Goal: Information Seeking & Learning: Learn about a topic

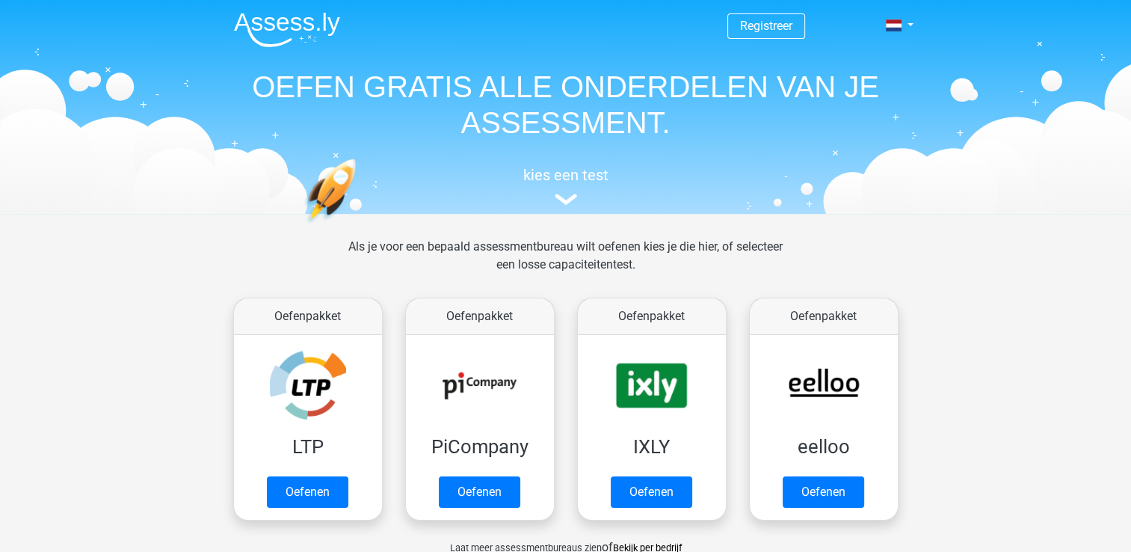
click at [769, 38] on span "Registreer" at bounding box center [766, 25] width 78 height 25
click at [761, 28] on link "Registreer" at bounding box center [766, 26] width 52 height 14
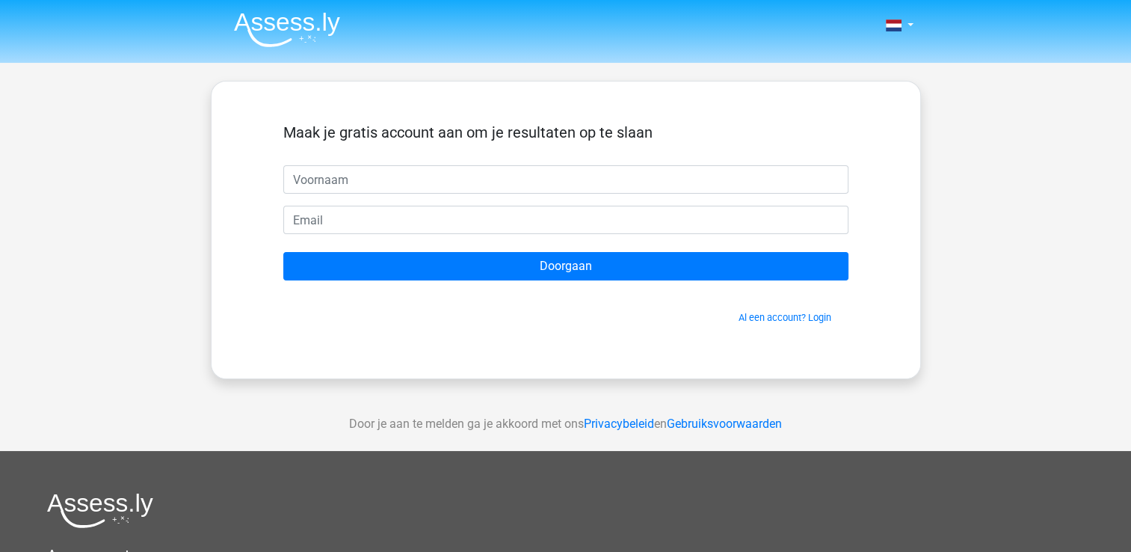
click at [597, 170] on input "text" at bounding box center [565, 179] width 565 height 28
type input "[PERSON_NAME]"
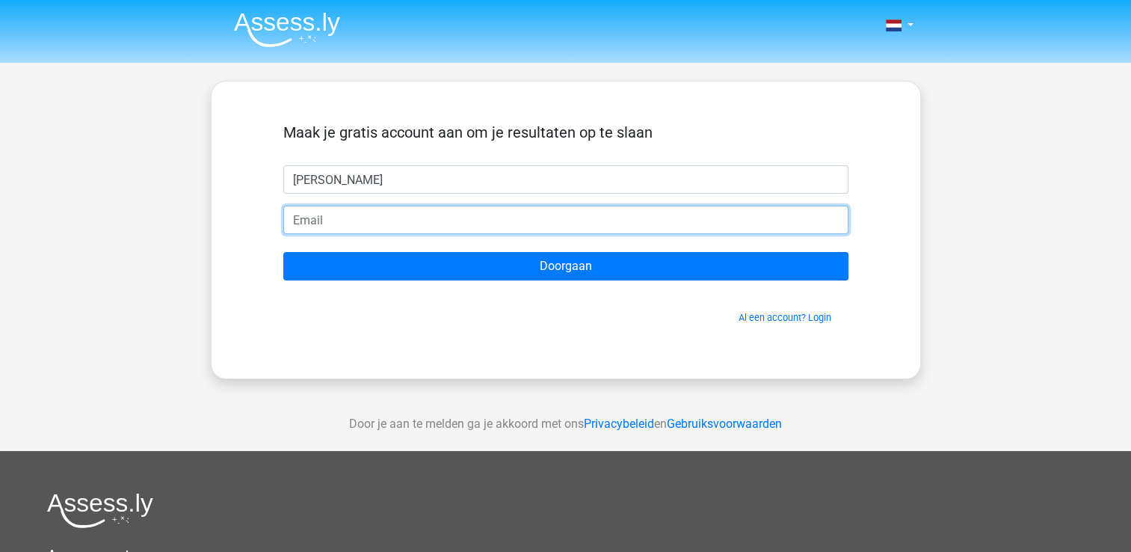
click at [538, 212] on input "email" at bounding box center [565, 220] width 565 height 28
type input "[EMAIL_ADDRESS][DOMAIN_NAME]"
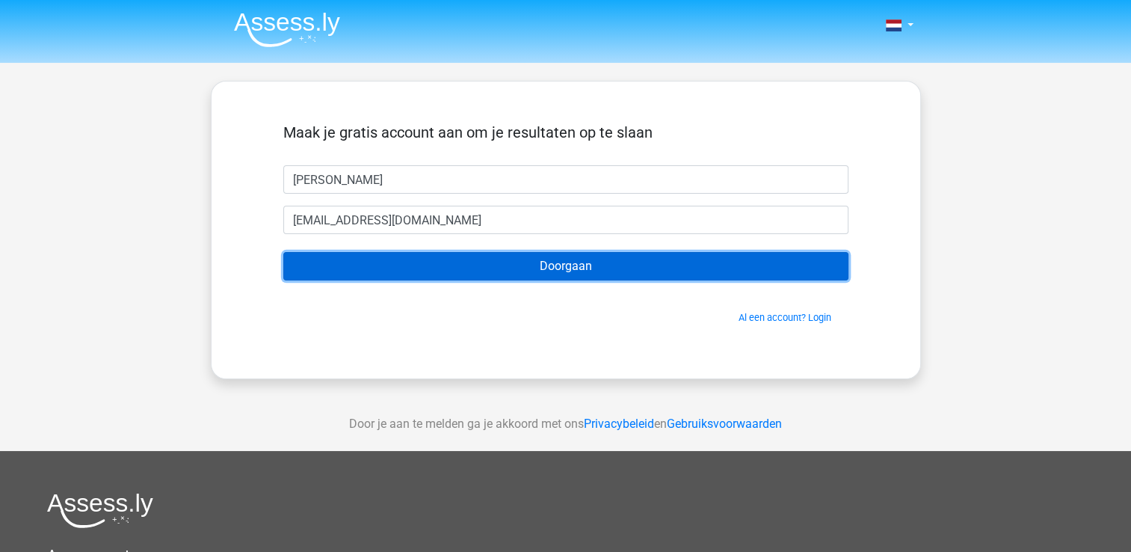
click at [535, 259] on input "Doorgaan" at bounding box center [565, 266] width 565 height 28
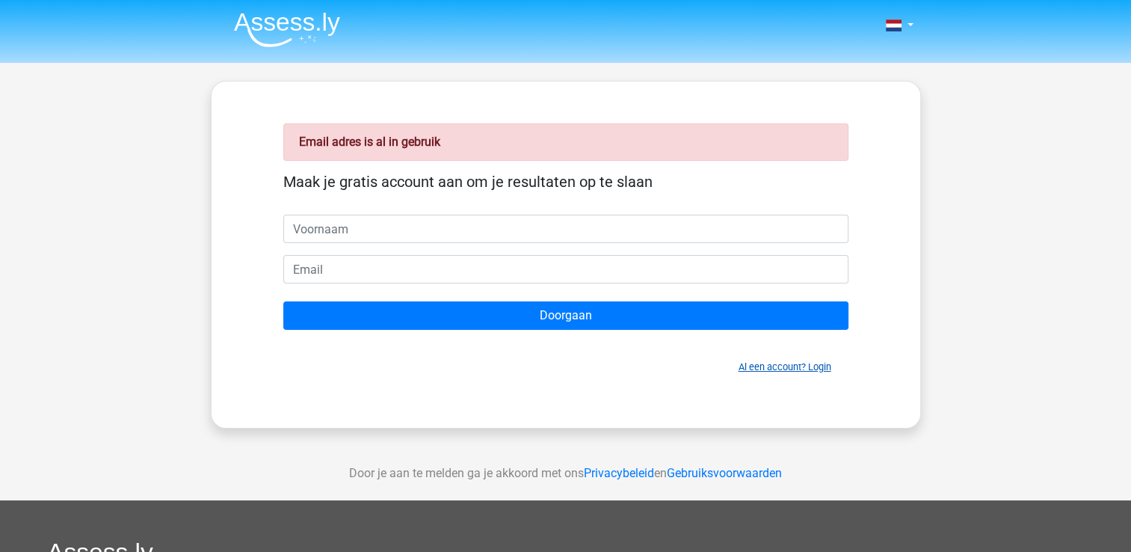
click at [825, 369] on link "Al een account? Login" at bounding box center [785, 366] width 93 height 11
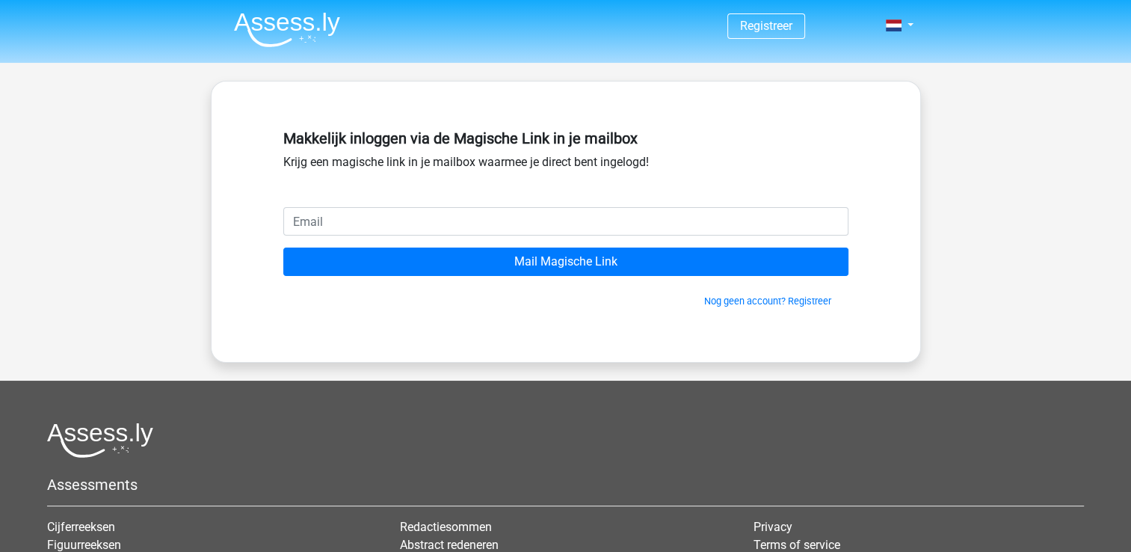
click at [625, 223] on input "email" at bounding box center [565, 221] width 565 height 28
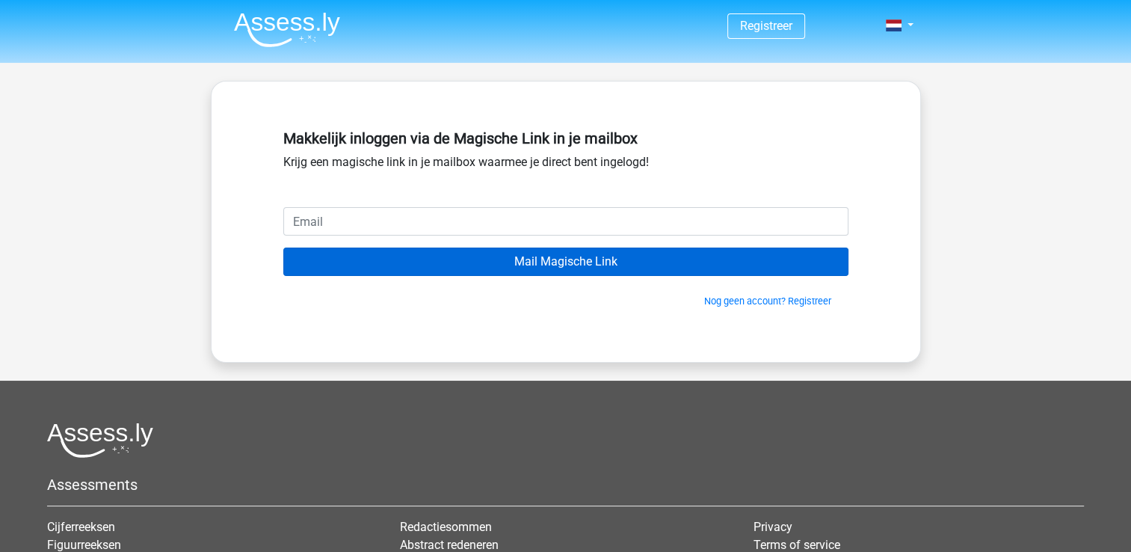
type input "[EMAIL_ADDRESS][DOMAIN_NAME]"
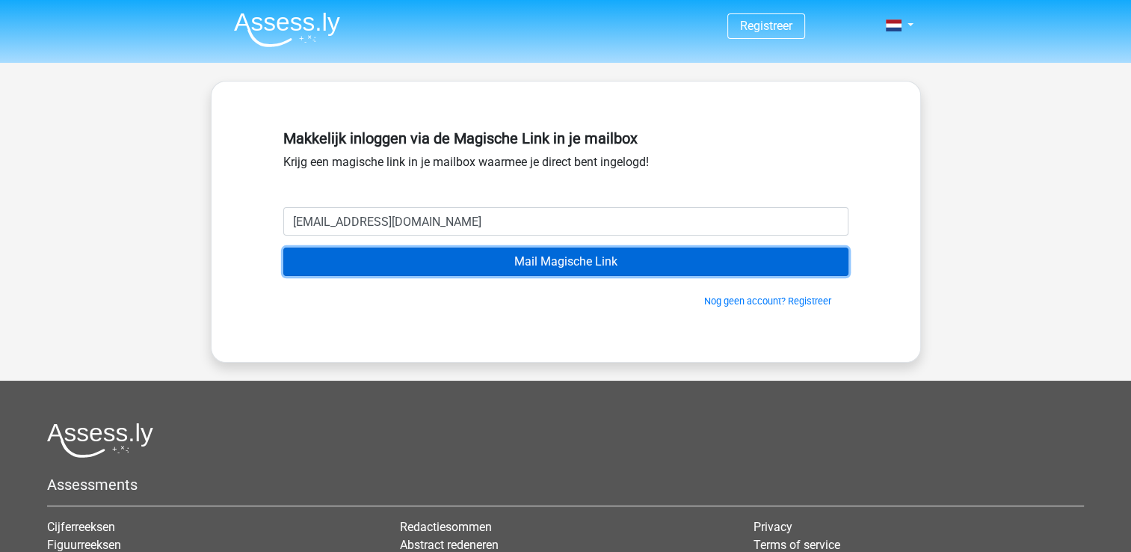
click at [554, 254] on input "Mail Magische Link" at bounding box center [565, 261] width 565 height 28
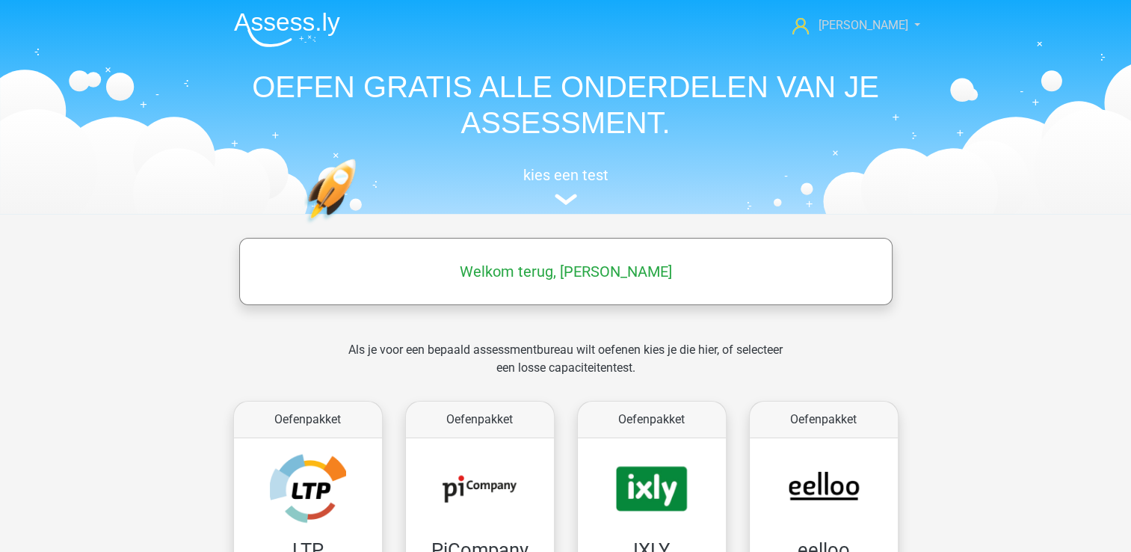
click at [879, 34] on link "[PERSON_NAME]" at bounding box center [847, 25] width 123 height 18
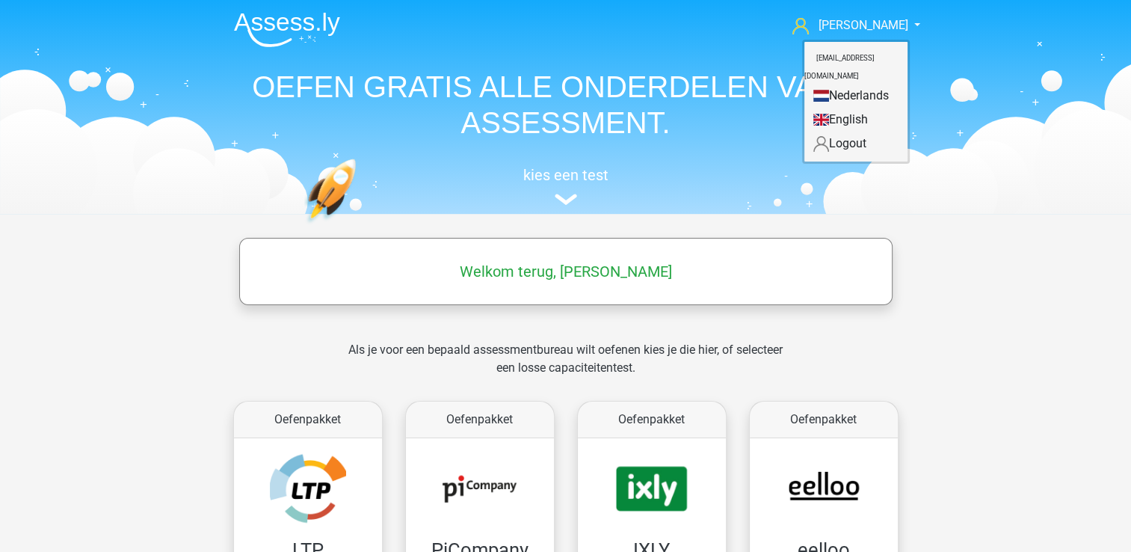
click at [738, 144] on div "Lucas lucasharms.2005@gmail.com Nederlands English" at bounding box center [566, 105] width 710 height 206
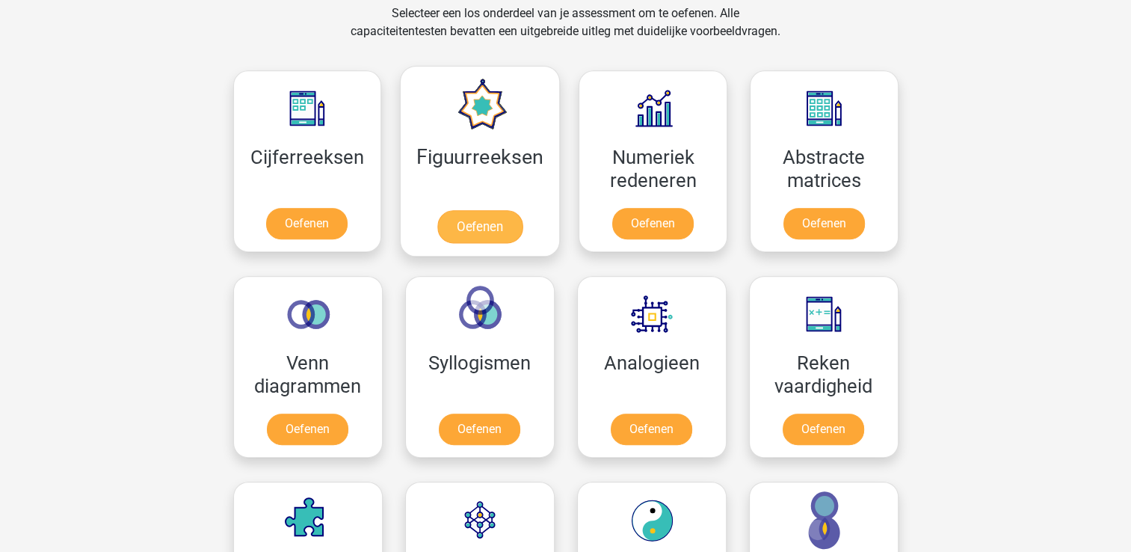
scroll to position [735, 0]
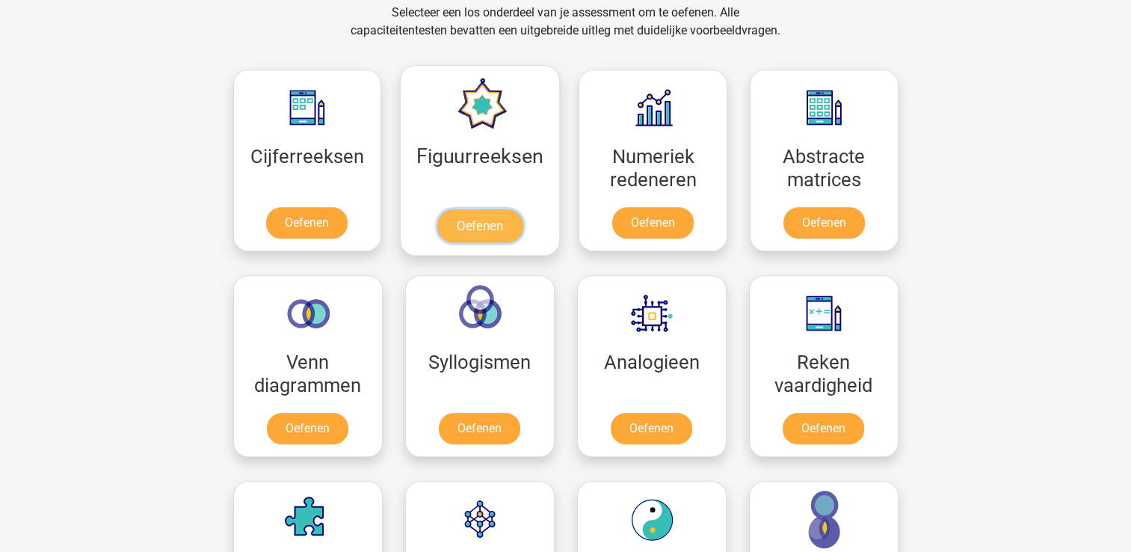
click at [475, 215] on link "Oefenen" at bounding box center [479, 225] width 85 height 33
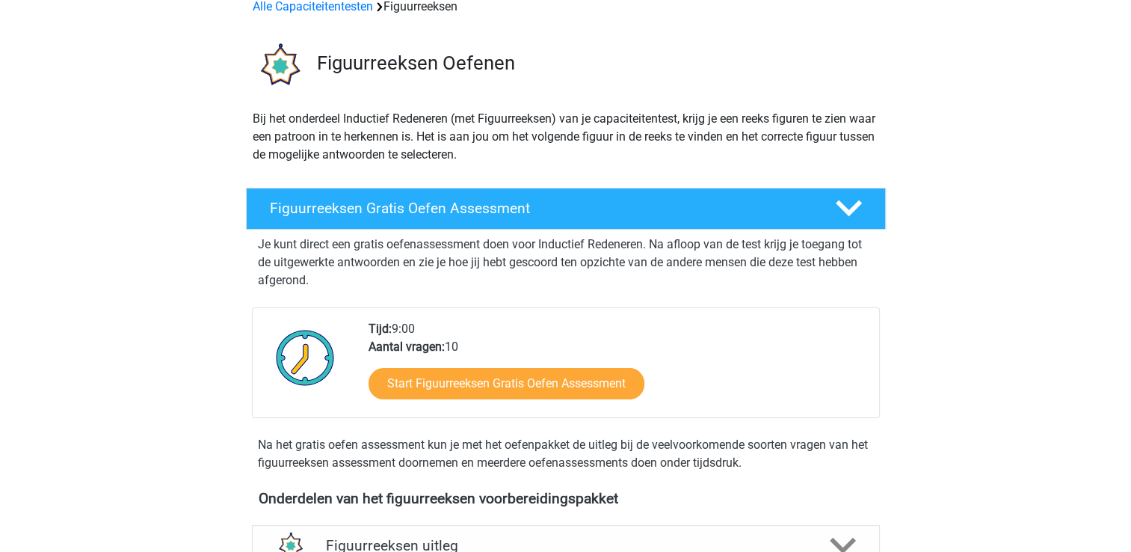
scroll to position [78, 0]
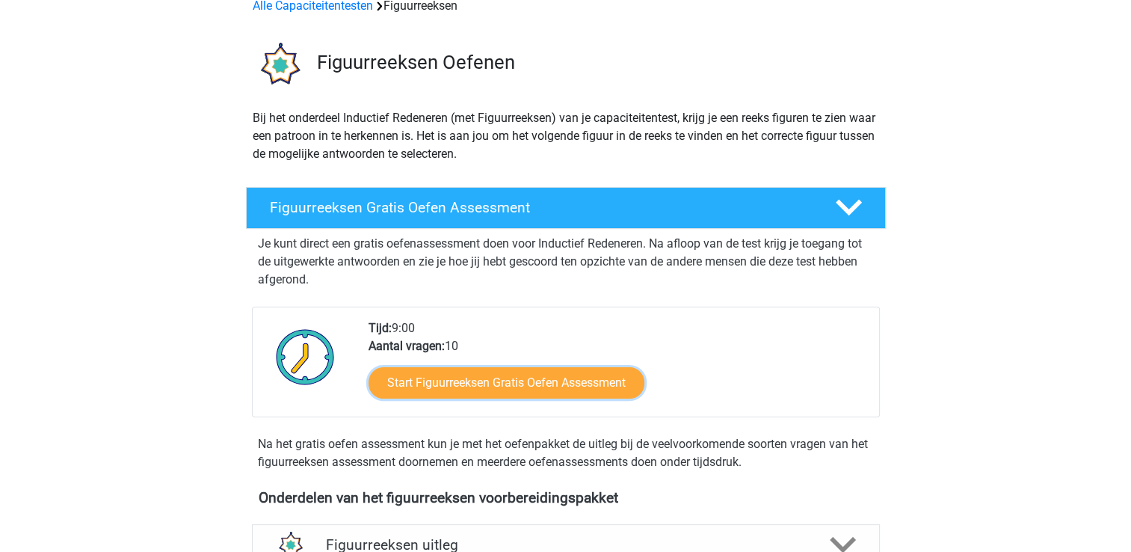
click at [562, 384] on link "Start Figuurreeksen Gratis Oefen Assessment" at bounding box center [507, 382] width 276 height 31
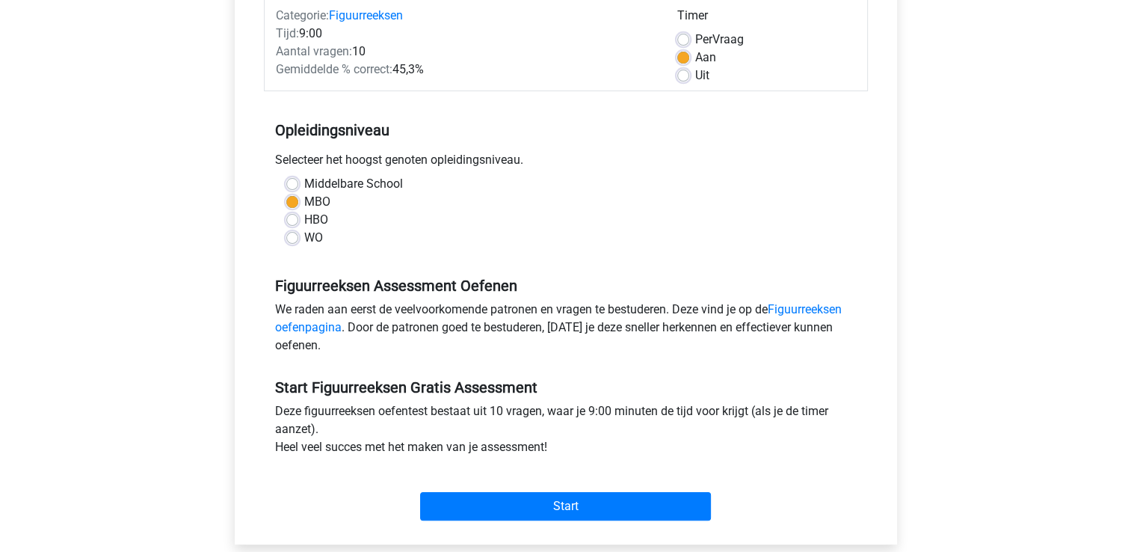
scroll to position [202, 0]
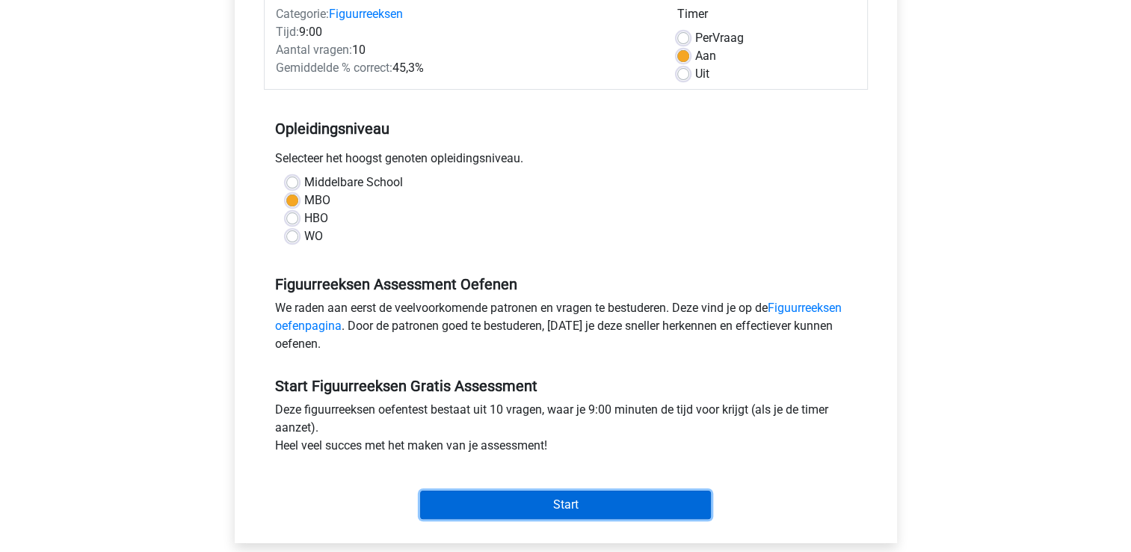
click at [570, 499] on input "Start" at bounding box center [565, 504] width 291 height 28
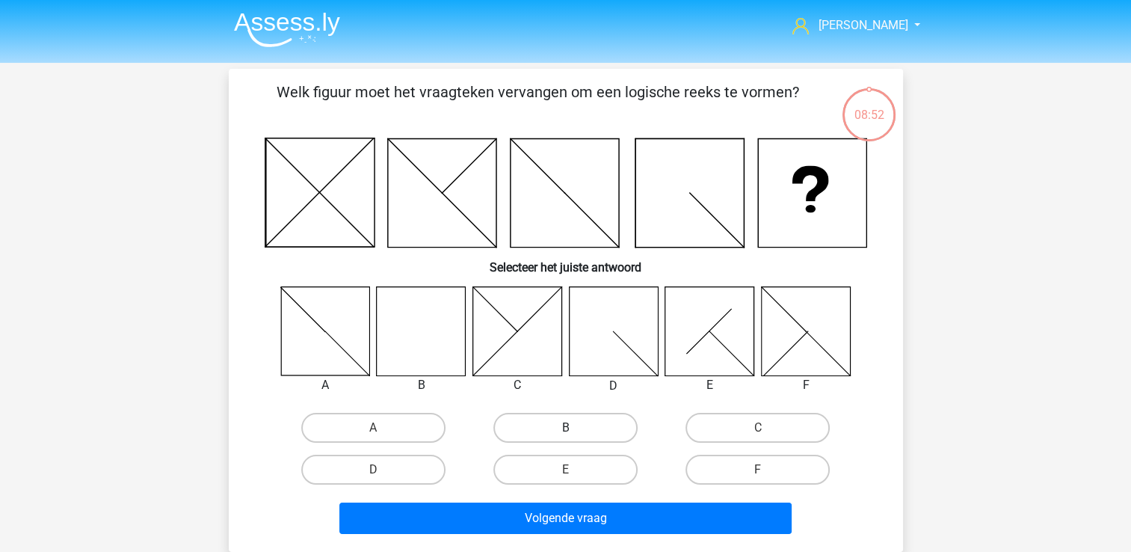
click at [537, 427] on label "B" at bounding box center [565, 428] width 144 height 30
click at [565, 428] on input "B" at bounding box center [570, 433] width 10 height 10
radio input "true"
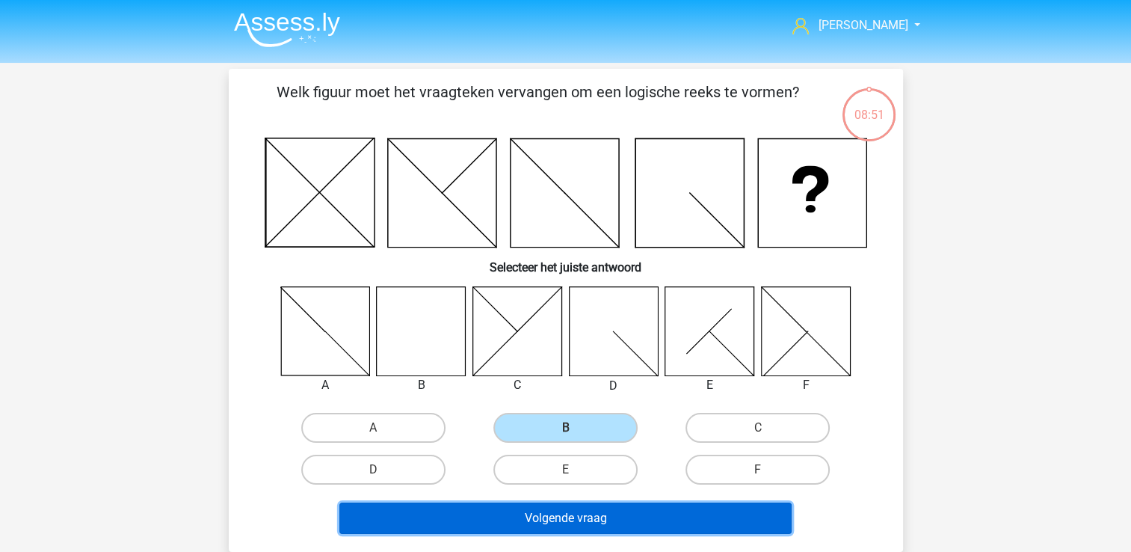
click at [579, 514] on button "Volgende vraag" at bounding box center [565, 517] width 452 height 31
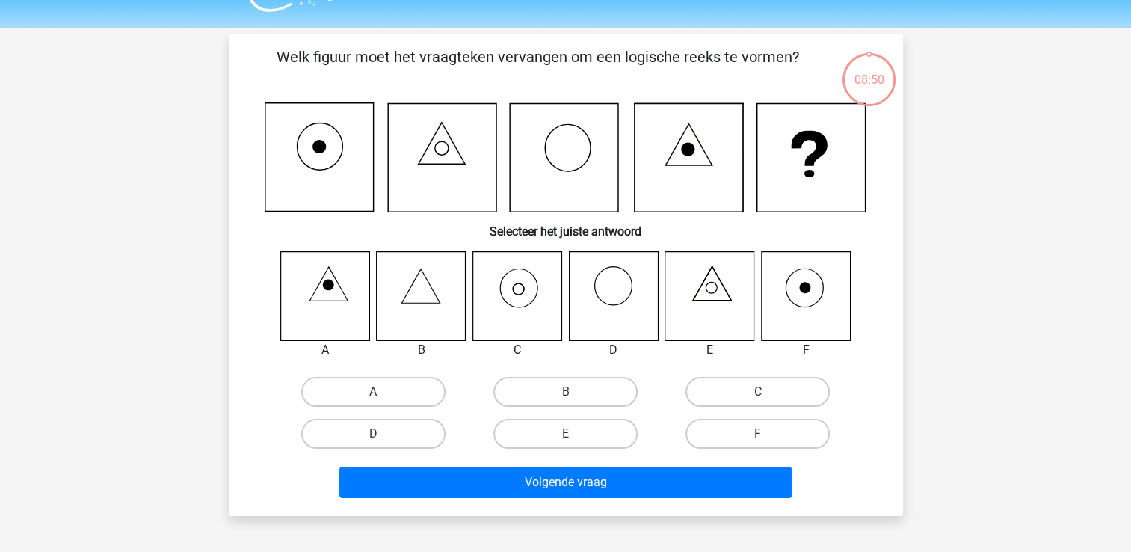
scroll to position [69, 0]
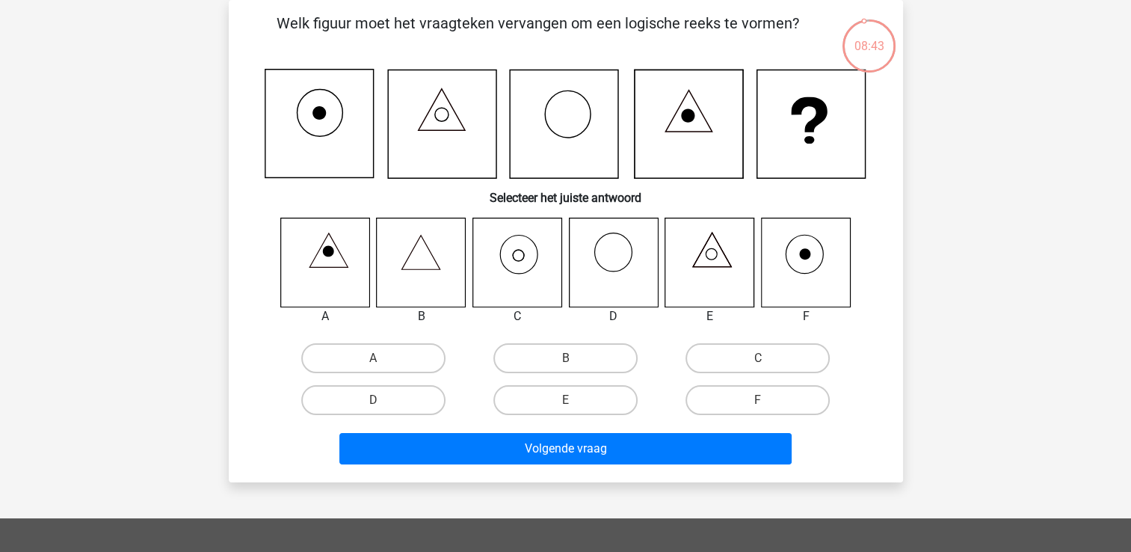
click at [787, 342] on div "C" at bounding box center [758, 358] width 192 height 42
click at [785, 352] on label "C" at bounding box center [758, 358] width 144 height 30
click at [768, 358] on input "C" at bounding box center [763, 363] width 10 height 10
radio input "true"
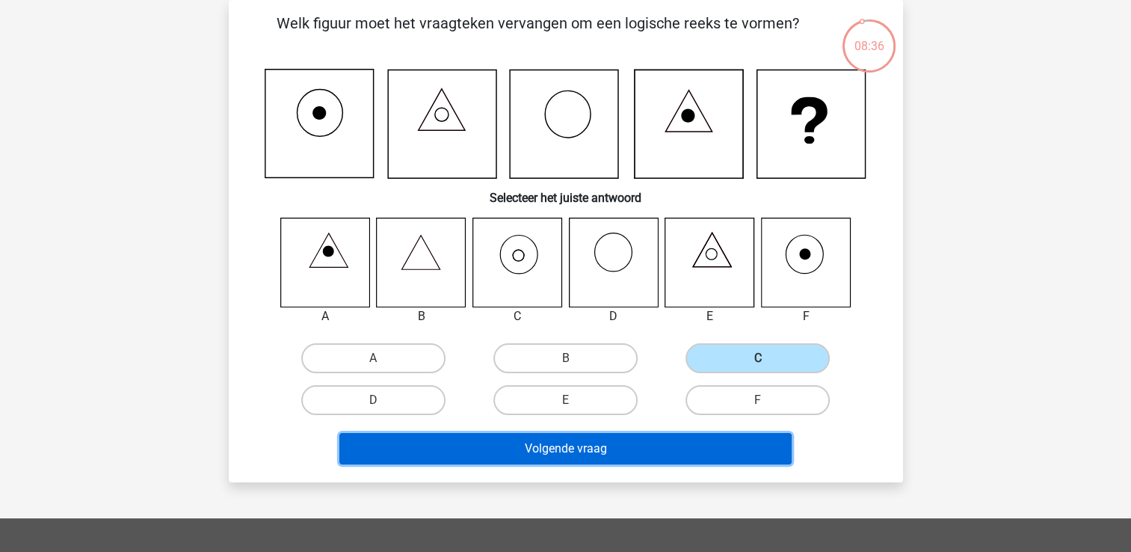
click at [552, 450] on button "Volgende vraag" at bounding box center [565, 448] width 452 height 31
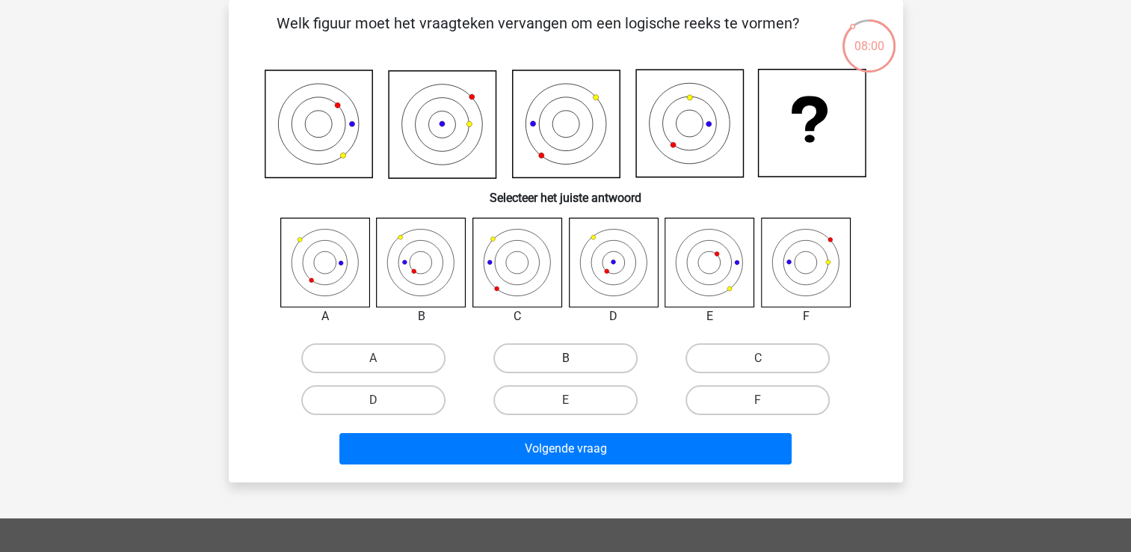
click at [514, 363] on label "B" at bounding box center [565, 358] width 144 height 30
click at [565, 363] on input "B" at bounding box center [570, 363] width 10 height 10
radio input "true"
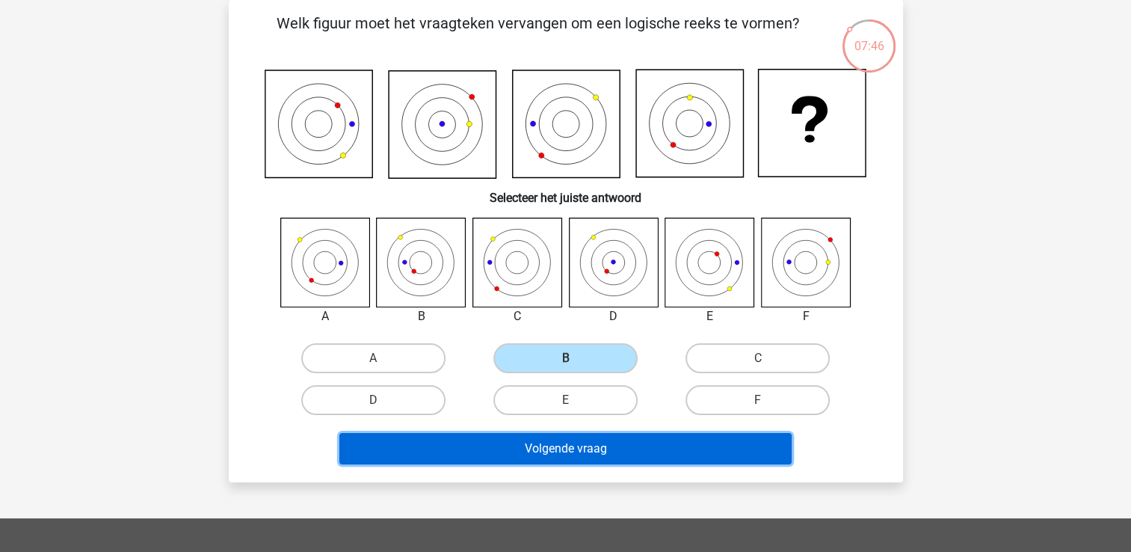
click at [608, 457] on button "Volgende vraag" at bounding box center [565, 448] width 452 height 31
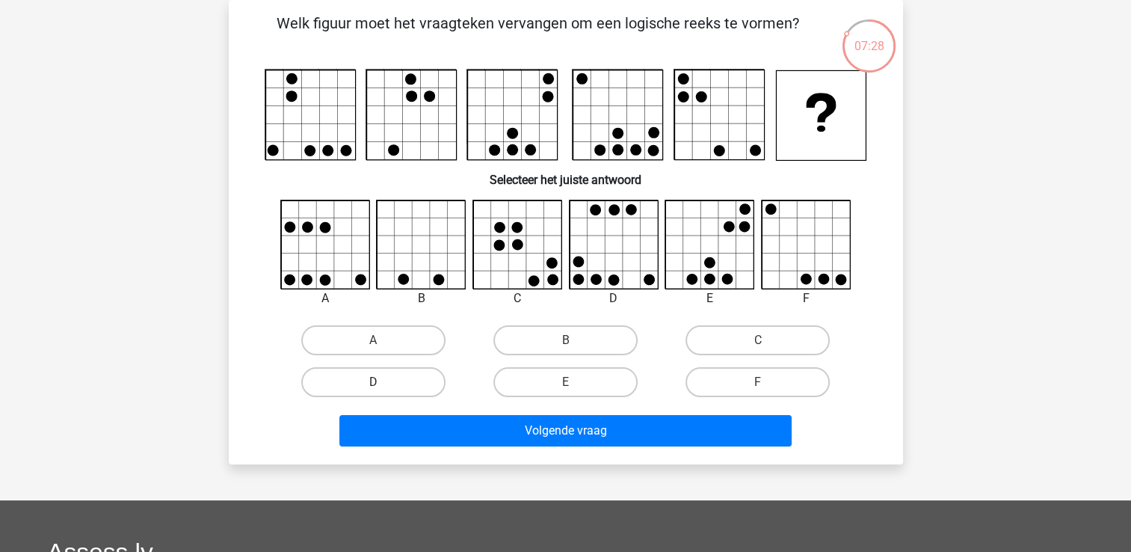
click at [334, 375] on label "D" at bounding box center [373, 382] width 144 height 30
click at [373, 382] on input "D" at bounding box center [378, 387] width 10 height 10
radio input "true"
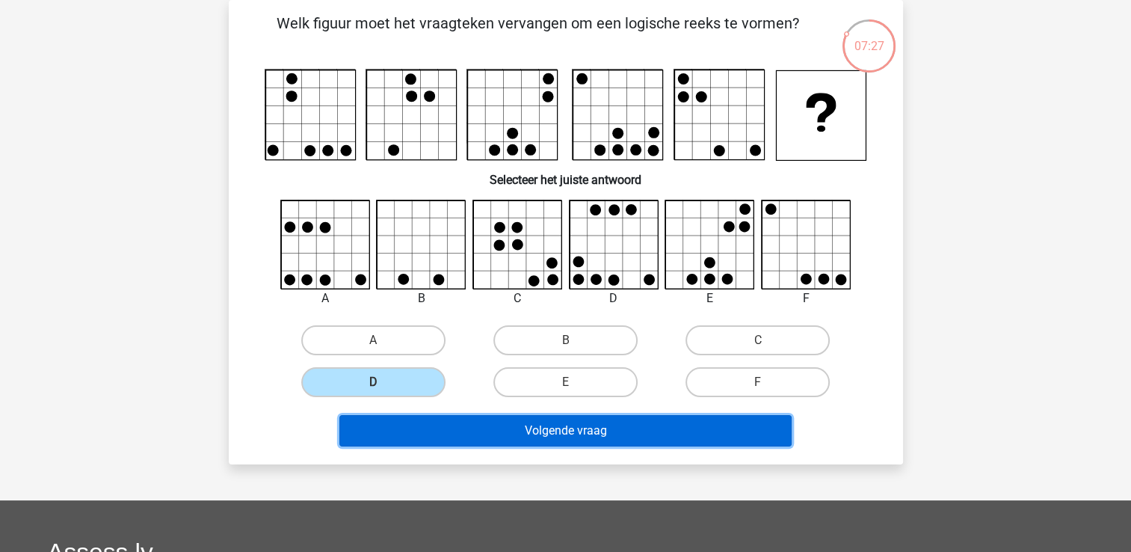
click at [476, 438] on button "Volgende vraag" at bounding box center [565, 430] width 452 height 31
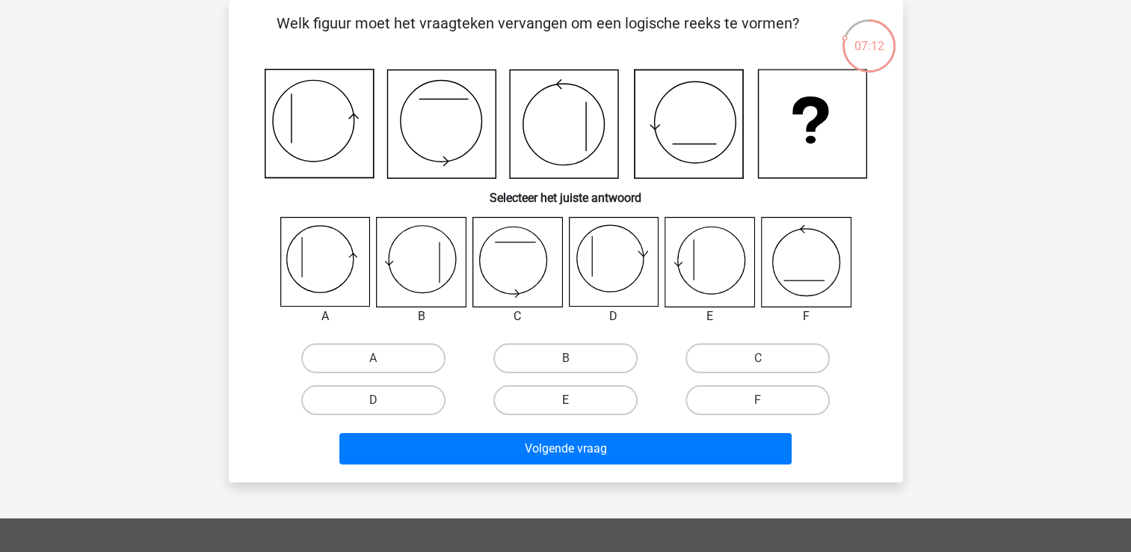
click at [580, 407] on label "E" at bounding box center [565, 400] width 144 height 30
click at [575, 407] on input "E" at bounding box center [570, 405] width 10 height 10
radio input "true"
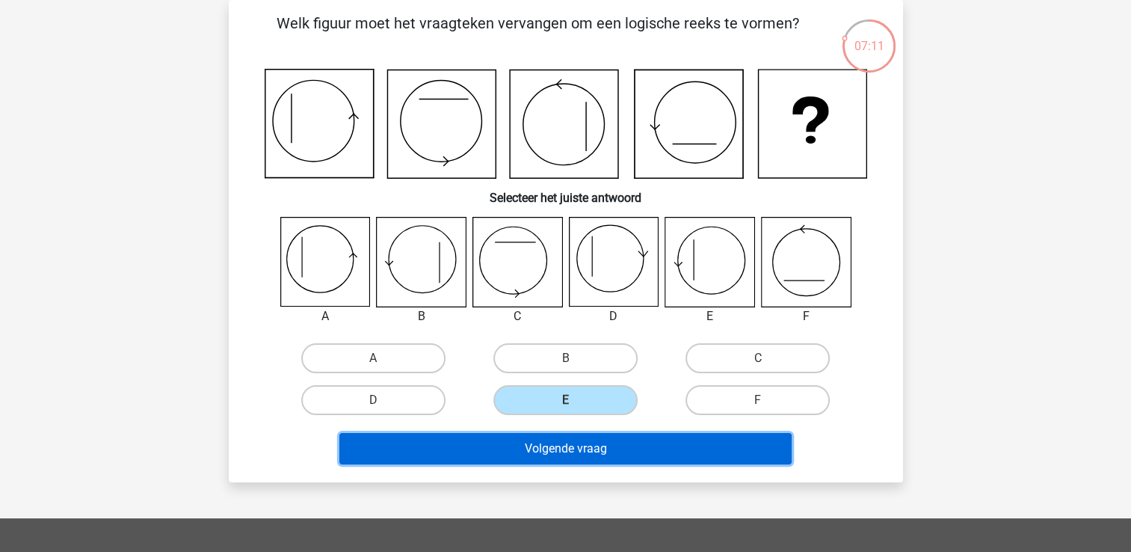
click at [606, 460] on button "Volgende vraag" at bounding box center [565, 448] width 452 height 31
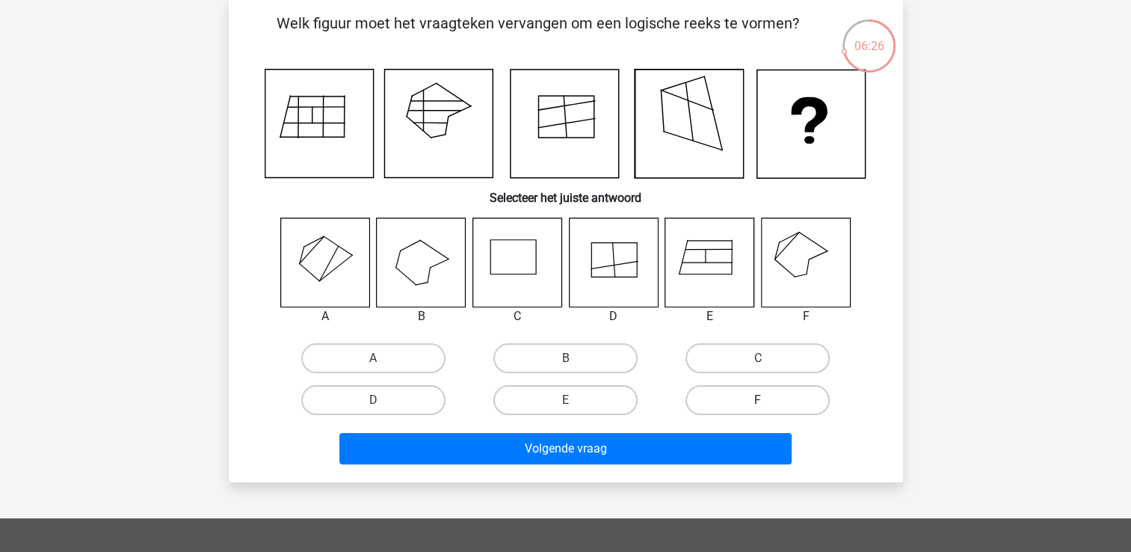
click at [747, 389] on label "F" at bounding box center [758, 400] width 144 height 30
click at [758, 400] on input "F" at bounding box center [763, 405] width 10 height 10
radio input "true"
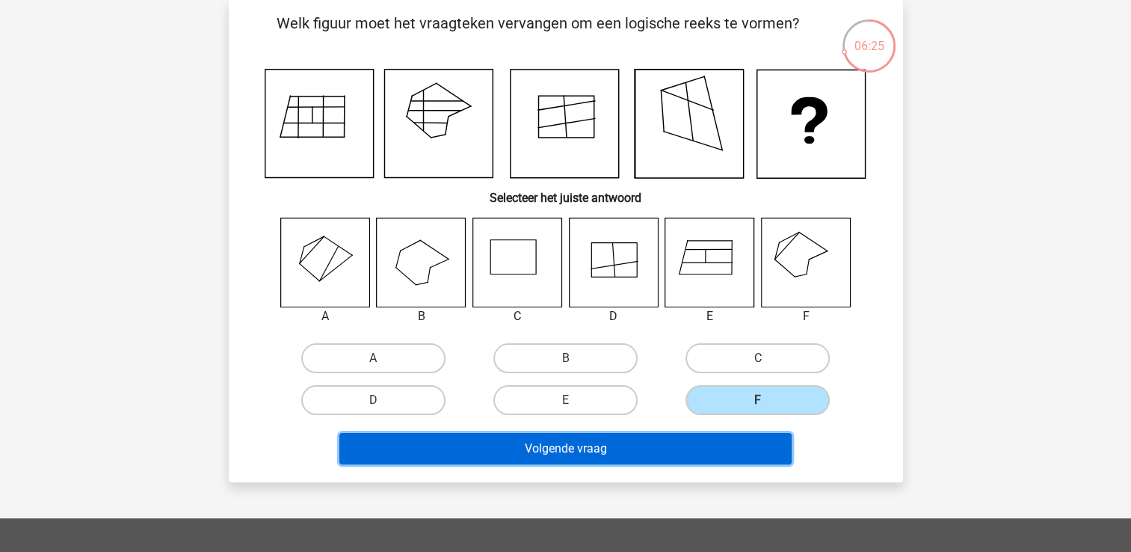
click at [708, 443] on button "Volgende vraag" at bounding box center [565, 448] width 452 height 31
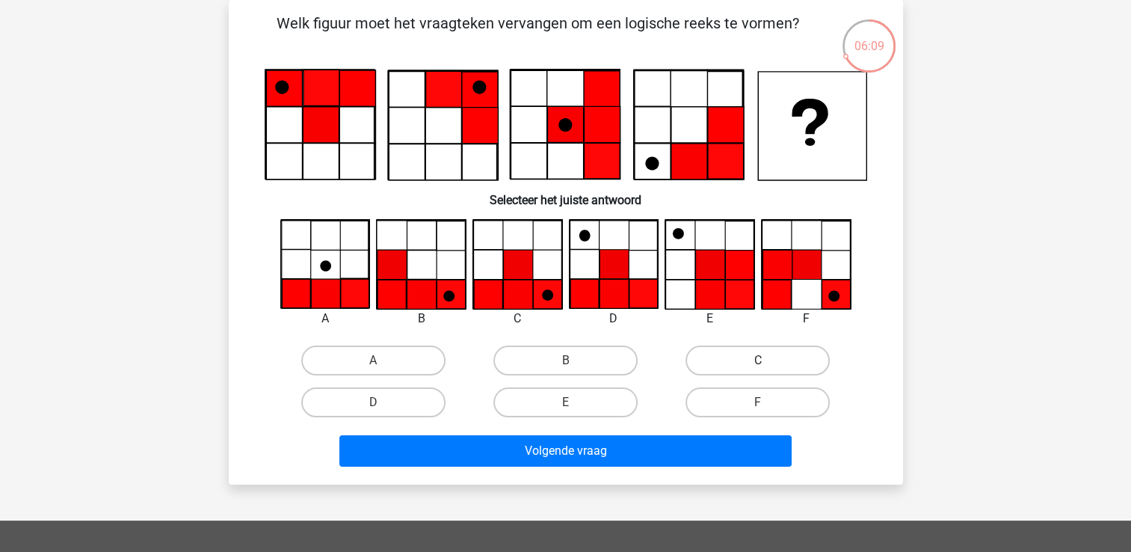
click at [703, 352] on label "C" at bounding box center [758, 360] width 144 height 30
click at [758, 360] on input "C" at bounding box center [763, 365] width 10 height 10
radio input "true"
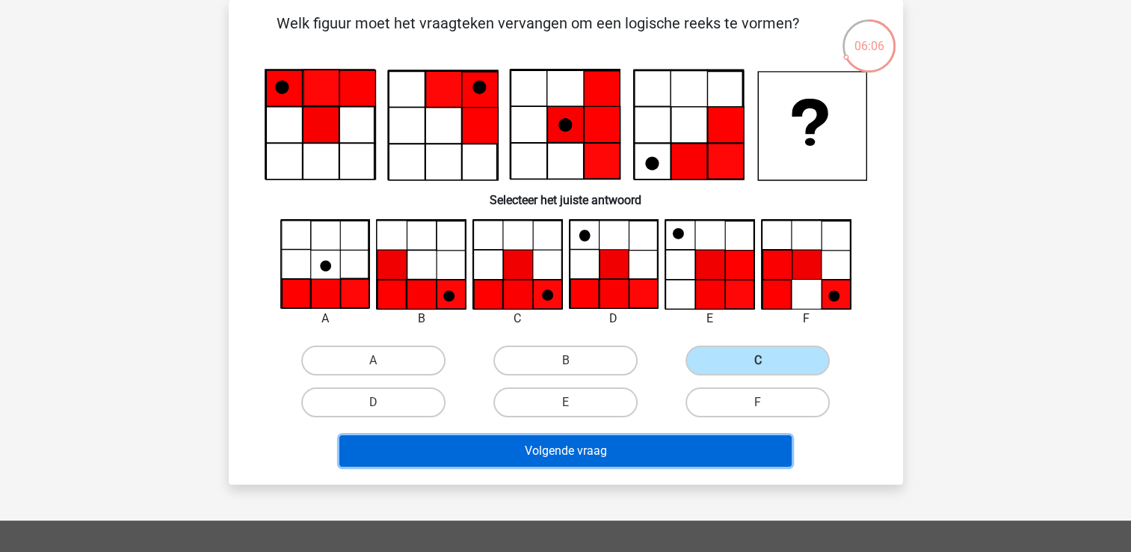
click at [638, 455] on button "Volgende vraag" at bounding box center [565, 450] width 452 height 31
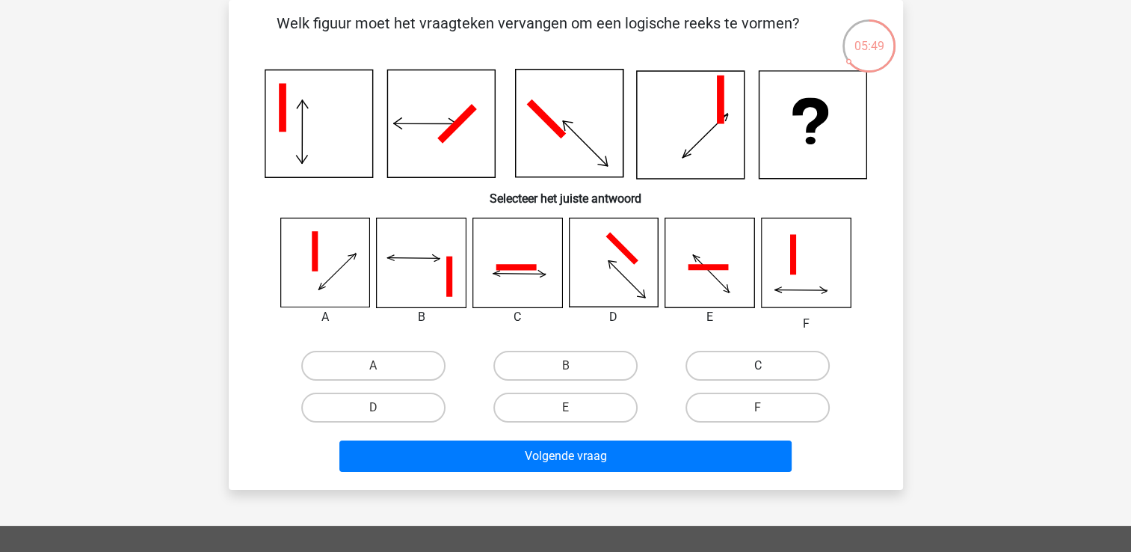
click at [733, 356] on label "C" at bounding box center [758, 366] width 144 height 30
click at [758, 366] on input "C" at bounding box center [763, 371] width 10 height 10
radio input "true"
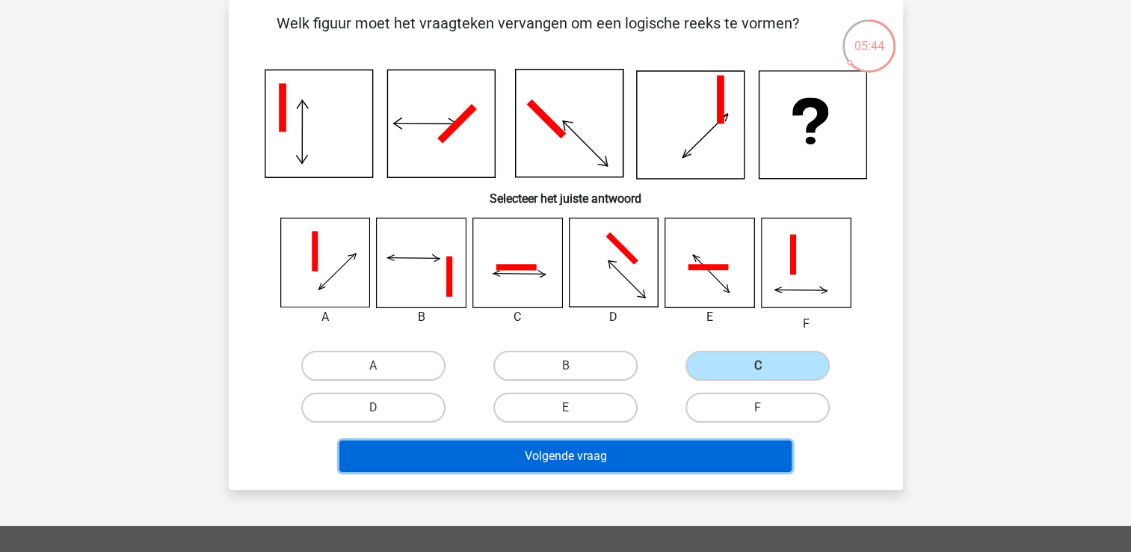
click at [642, 456] on button "Volgende vraag" at bounding box center [565, 455] width 452 height 31
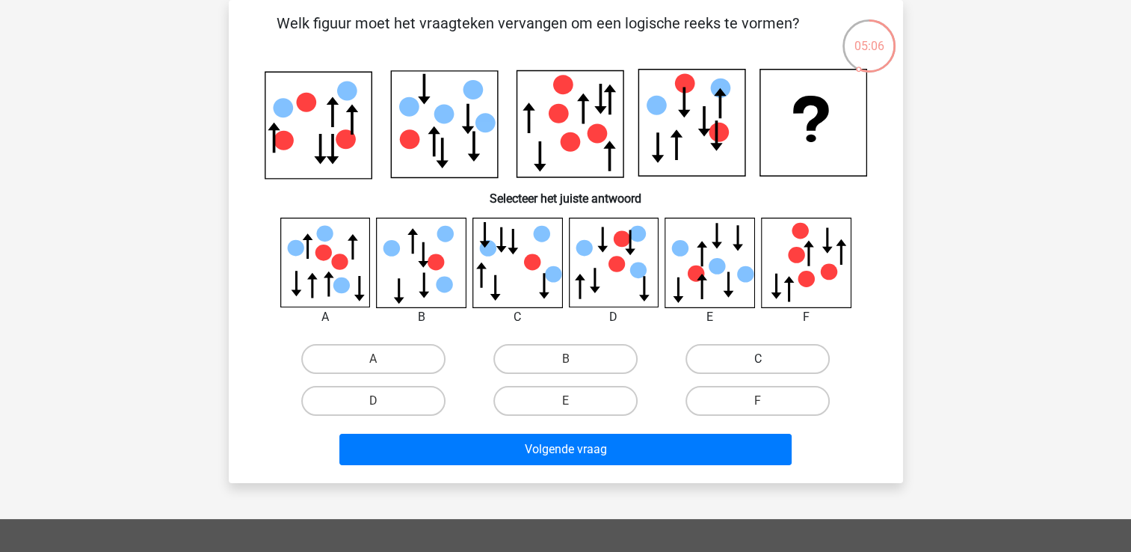
click at [724, 347] on label "C" at bounding box center [758, 359] width 144 height 30
click at [758, 359] on input "C" at bounding box center [763, 364] width 10 height 10
radio input "true"
click at [548, 354] on label "B" at bounding box center [565, 359] width 144 height 30
click at [565, 359] on input "B" at bounding box center [570, 364] width 10 height 10
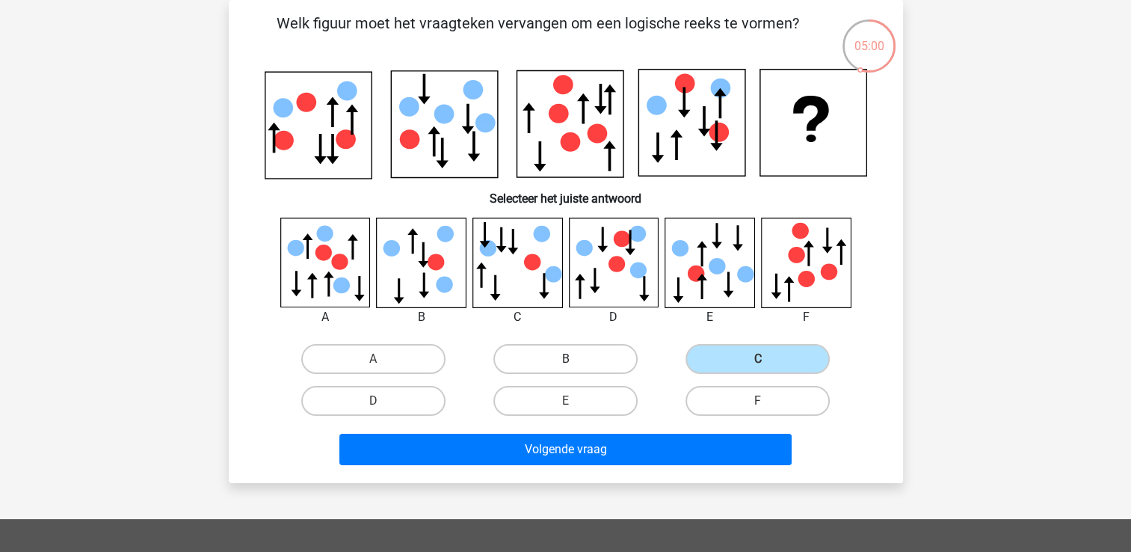
radio input "true"
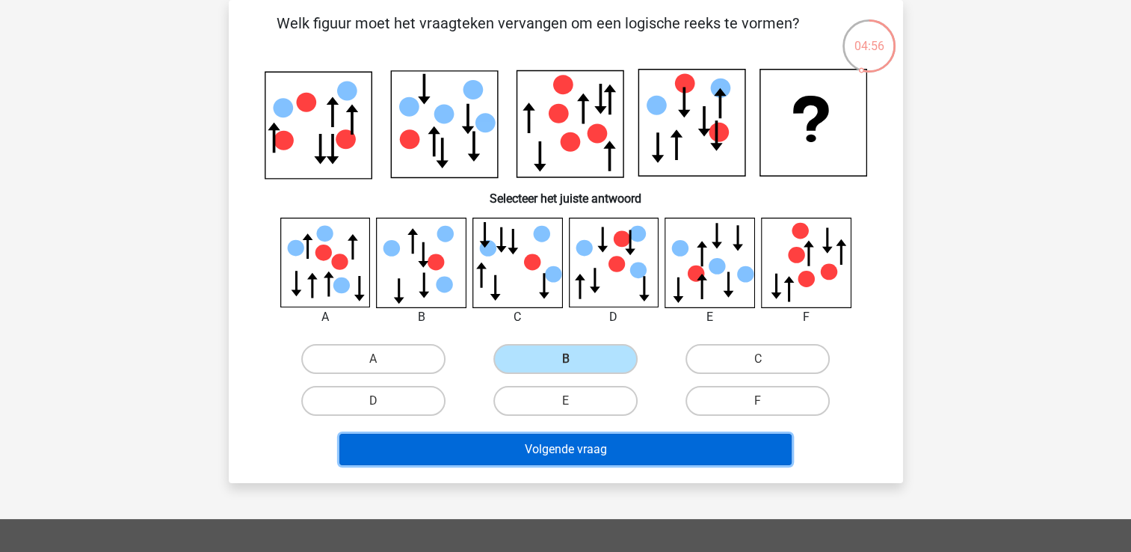
click at [547, 443] on button "Volgende vraag" at bounding box center [565, 449] width 452 height 31
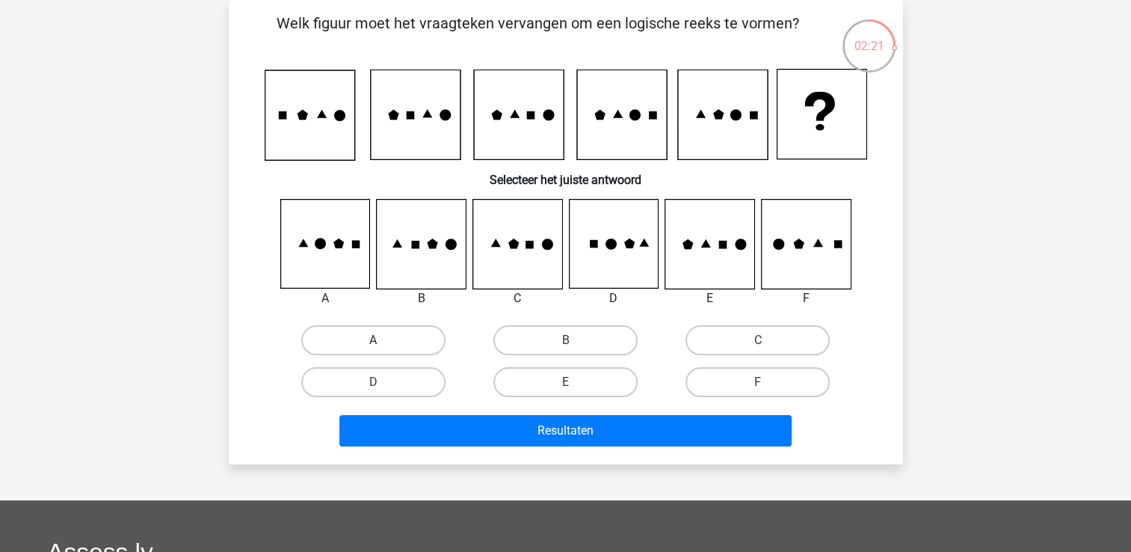
click at [380, 336] on label "A" at bounding box center [373, 340] width 144 height 30
click at [380, 340] on input "A" at bounding box center [378, 345] width 10 height 10
radio input "true"
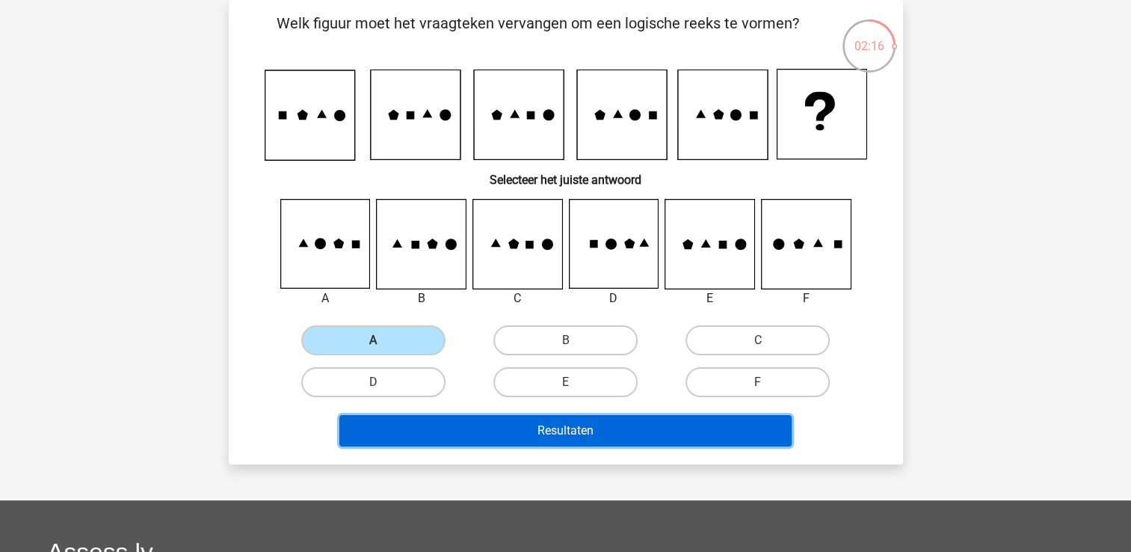
click at [511, 431] on button "Resultaten" at bounding box center [565, 430] width 452 height 31
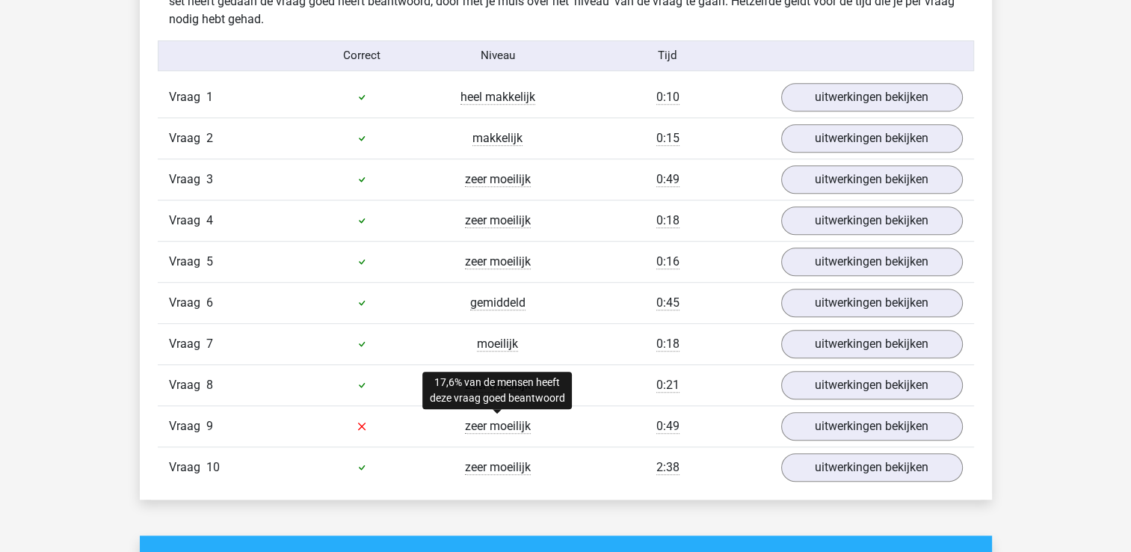
scroll to position [954, 0]
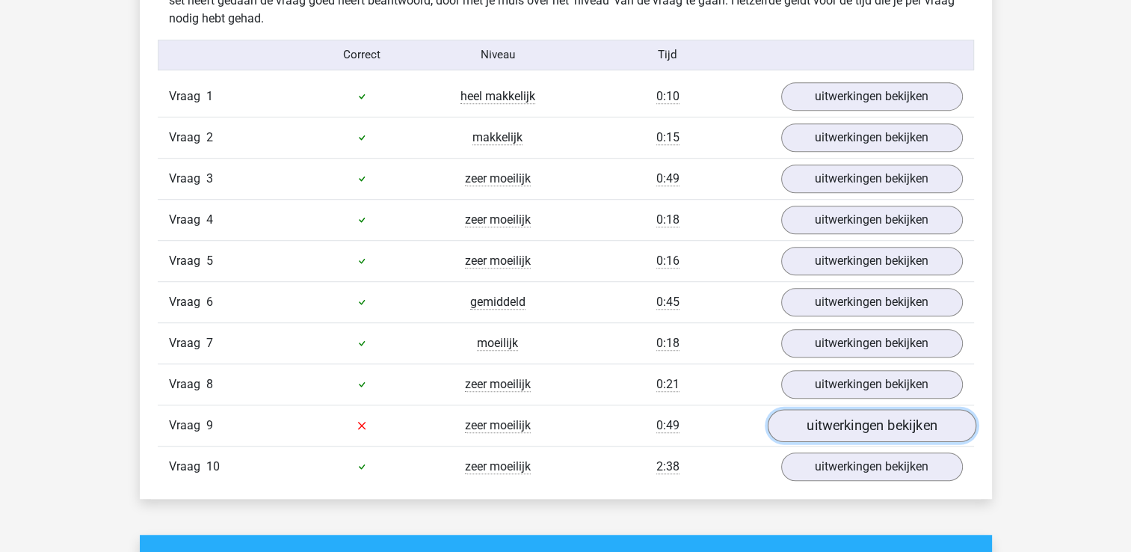
click at [787, 420] on link "uitwerkingen bekijken" at bounding box center [871, 425] width 209 height 33
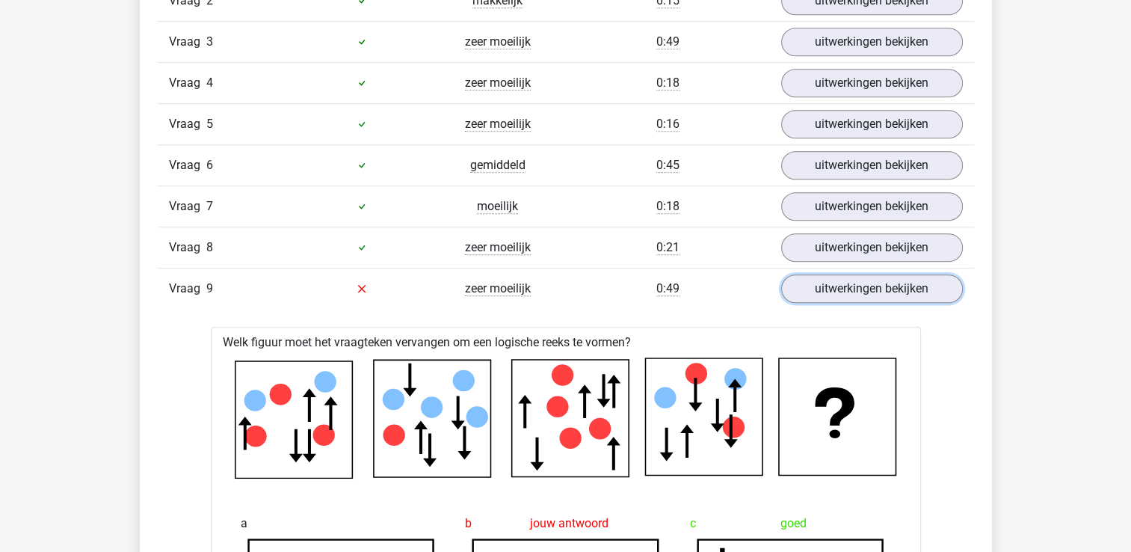
scroll to position [1090, 0]
click at [813, 289] on link "uitwerkingen bekijken" at bounding box center [871, 289] width 209 height 33
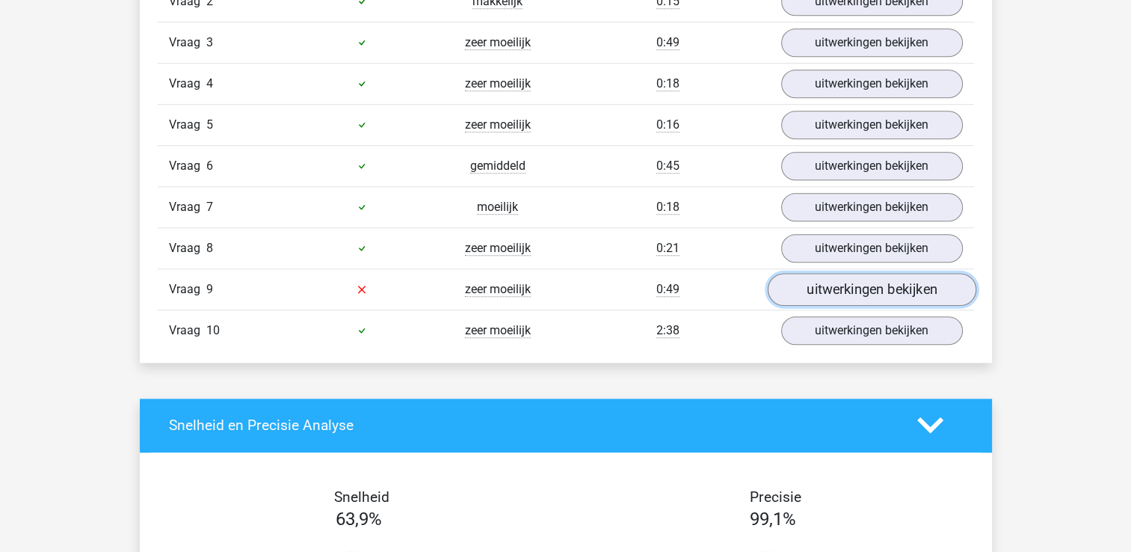
click at [813, 289] on link "uitwerkingen bekijken" at bounding box center [871, 289] width 209 height 33
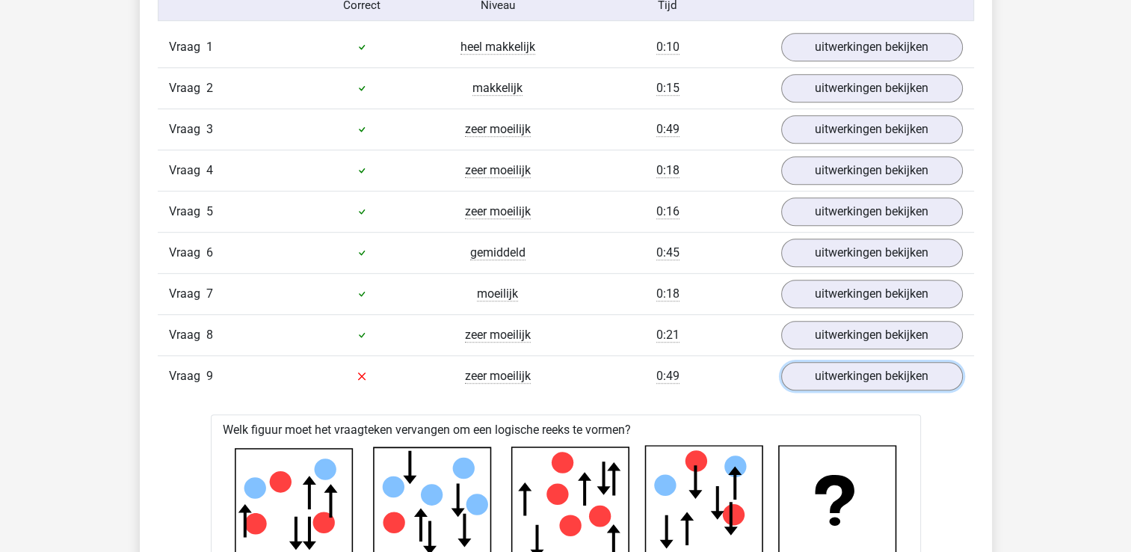
scroll to position [1002, 0]
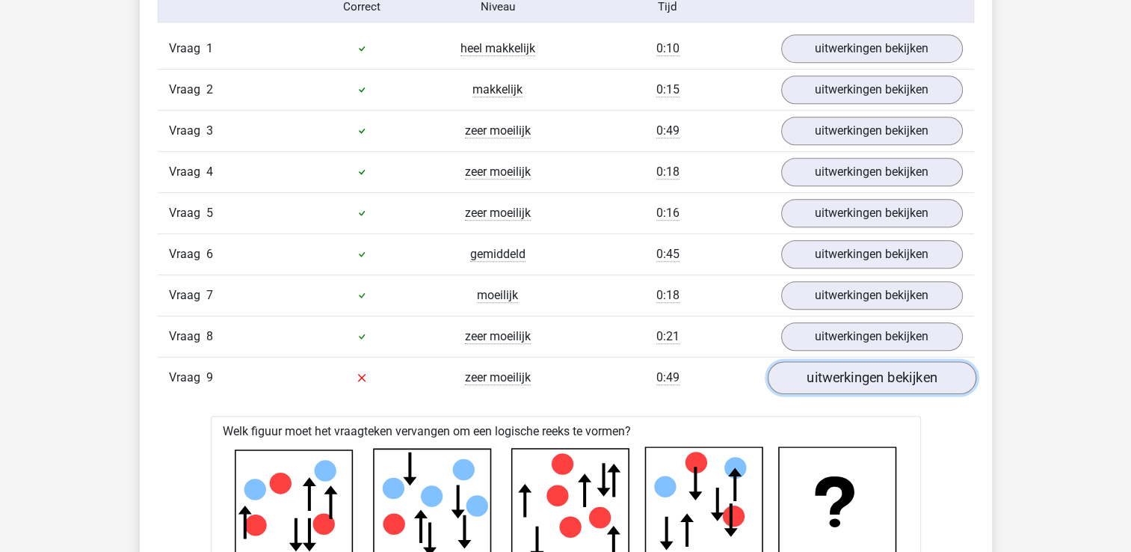
click at [798, 382] on link "uitwerkingen bekijken" at bounding box center [871, 377] width 209 height 33
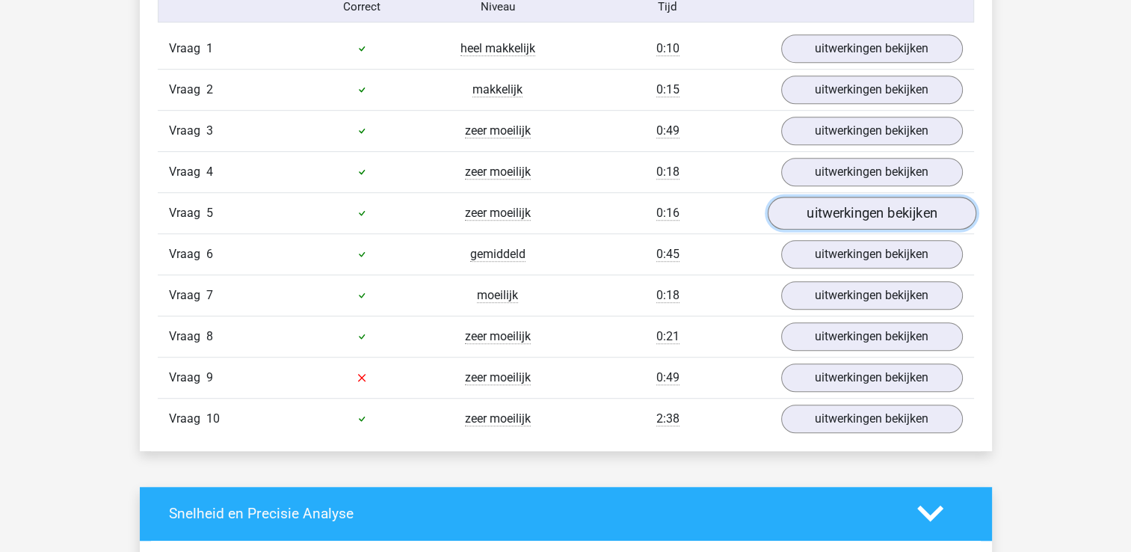
click at [792, 206] on link "uitwerkingen bekijken" at bounding box center [871, 213] width 209 height 33
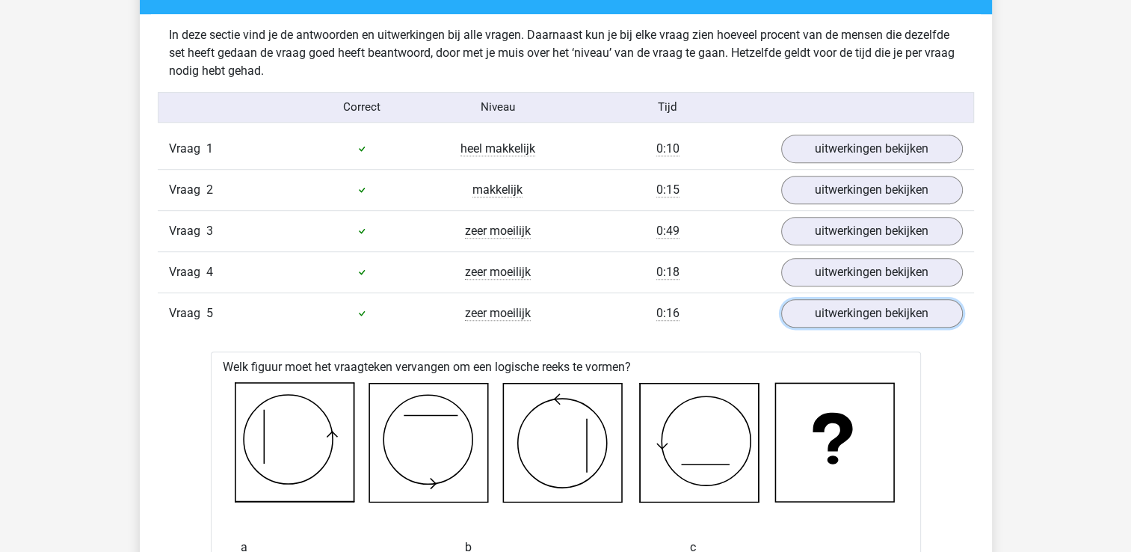
scroll to position [900, 0]
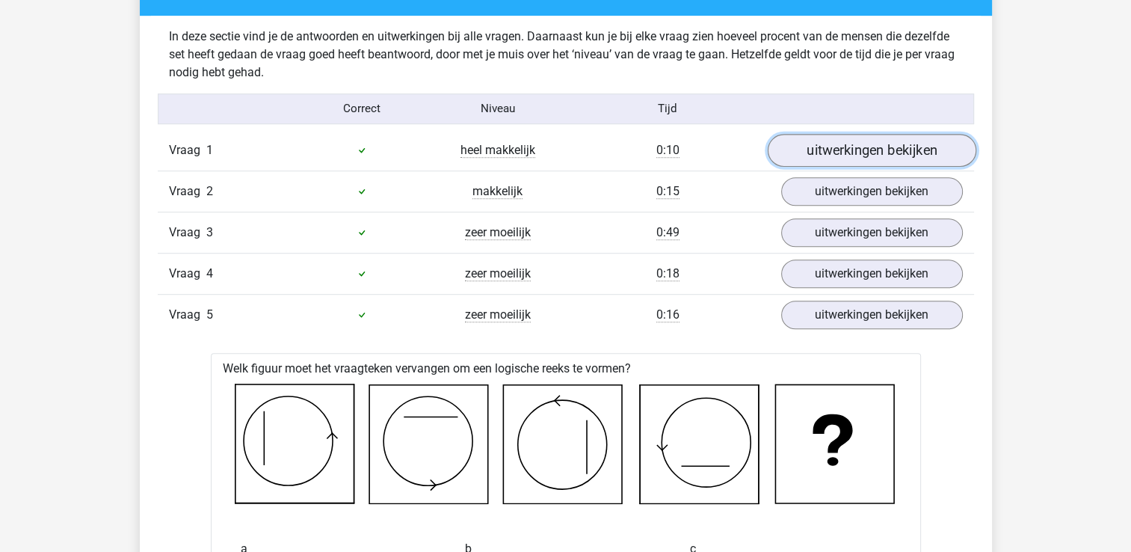
click at [896, 146] on link "uitwerkingen bekijken" at bounding box center [871, 150] width 209 height 33
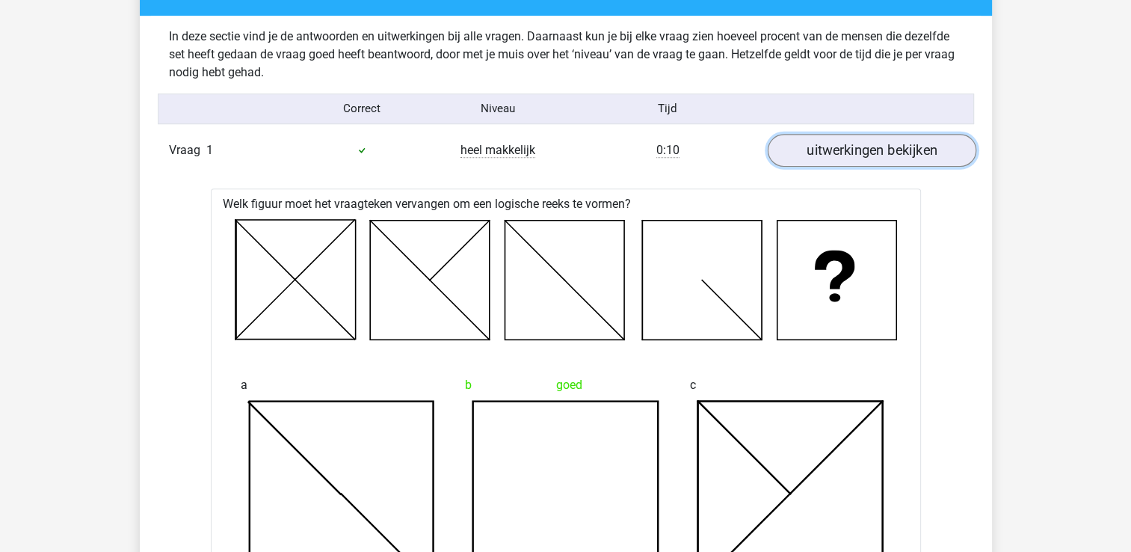
click at [892, 144] on link "uitwerkingen bekijken" at bounding box center [871, 150] width 209 height 33
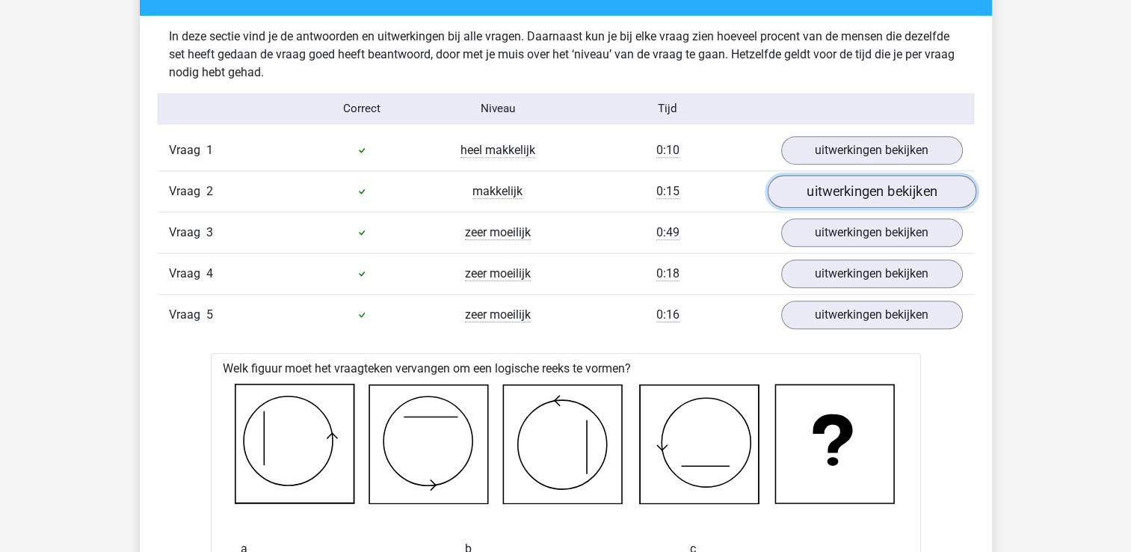
click at [890, 192] on link "uitwerkingen bekijken" at bounding box center [871, 191] width 209 height 33
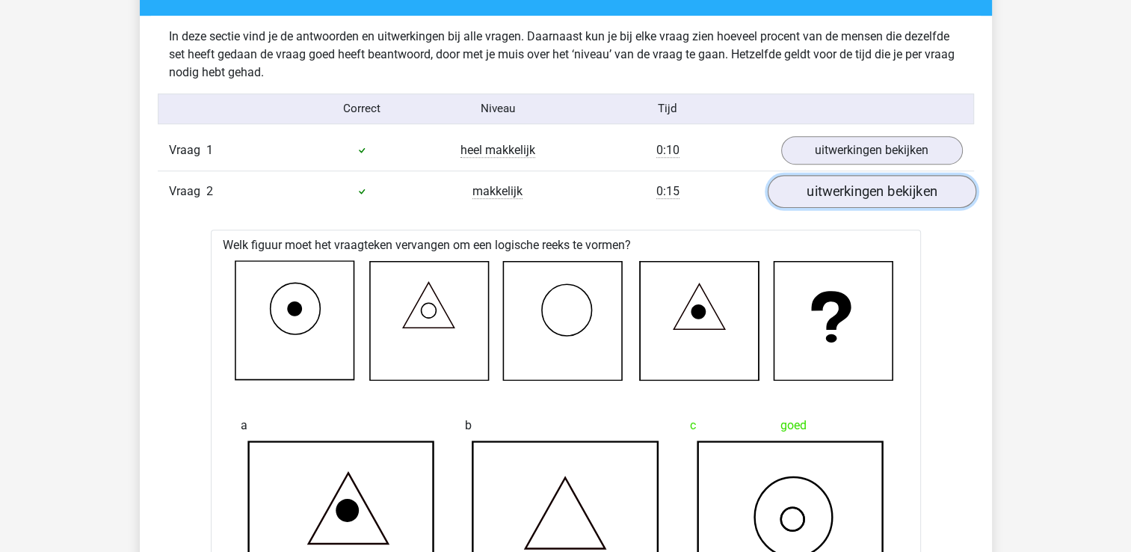
click at [890, 192] on link "uitwerkingen bekijken" at bounding box center [871, 191] width 209 height 33
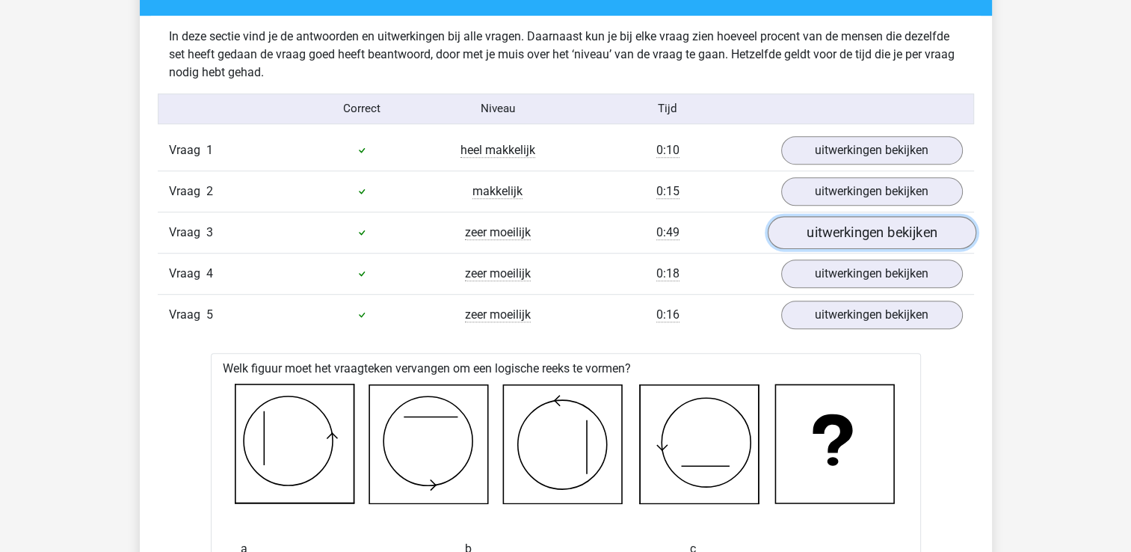
click at [879, 231] on link "uitwerkingen bekijken" at bounding box center [871, 232] width 209 height 33
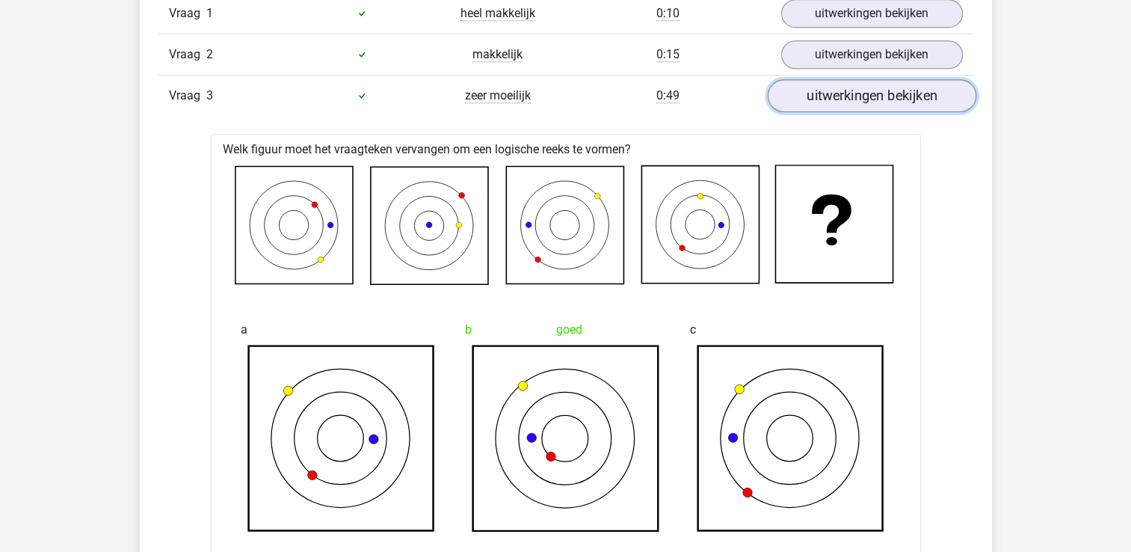
scroll to position [1035, 0]
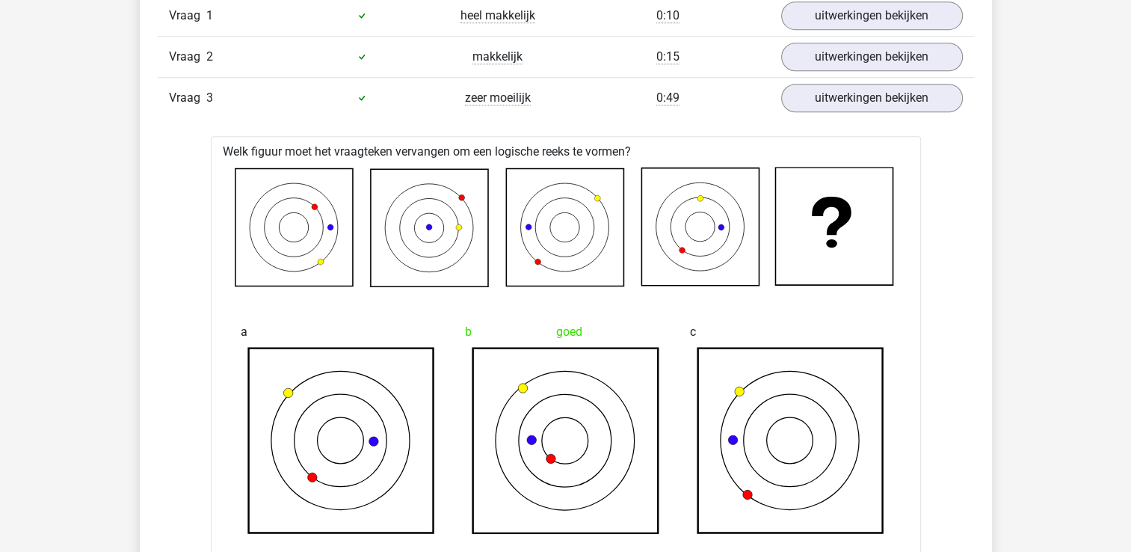
click at [850, 111] on div "Vraag 3 zeer moeilijk 0:49 uitwerkingen bekijken" at bounding box center [566, 97] width 816 height 41
click at [843, 102] on link "uitwerkingen bekijken" at bounding box center [871, 97] width 209 height 33
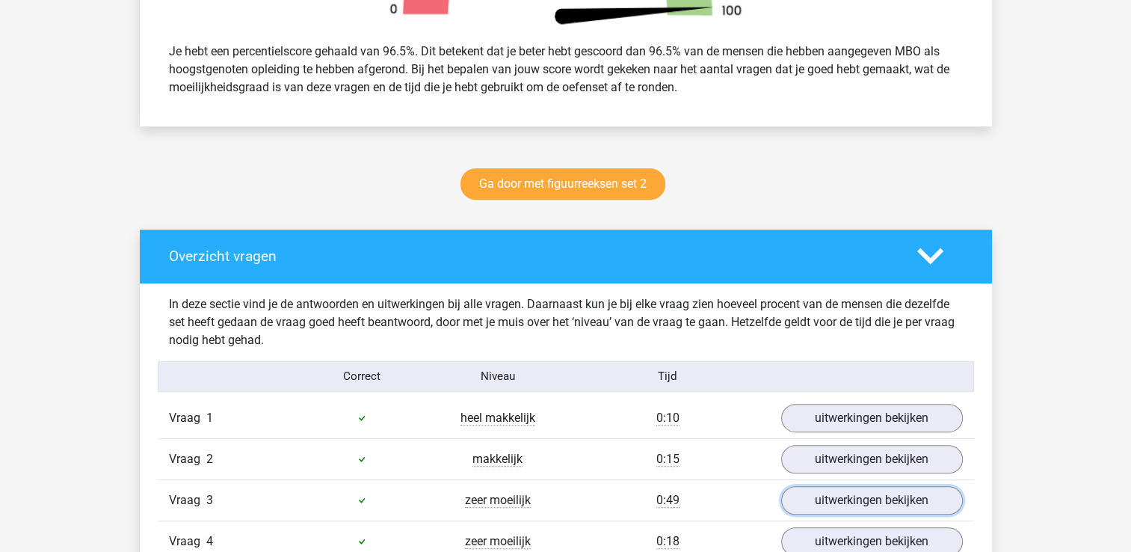
scroll to position [631, 0]
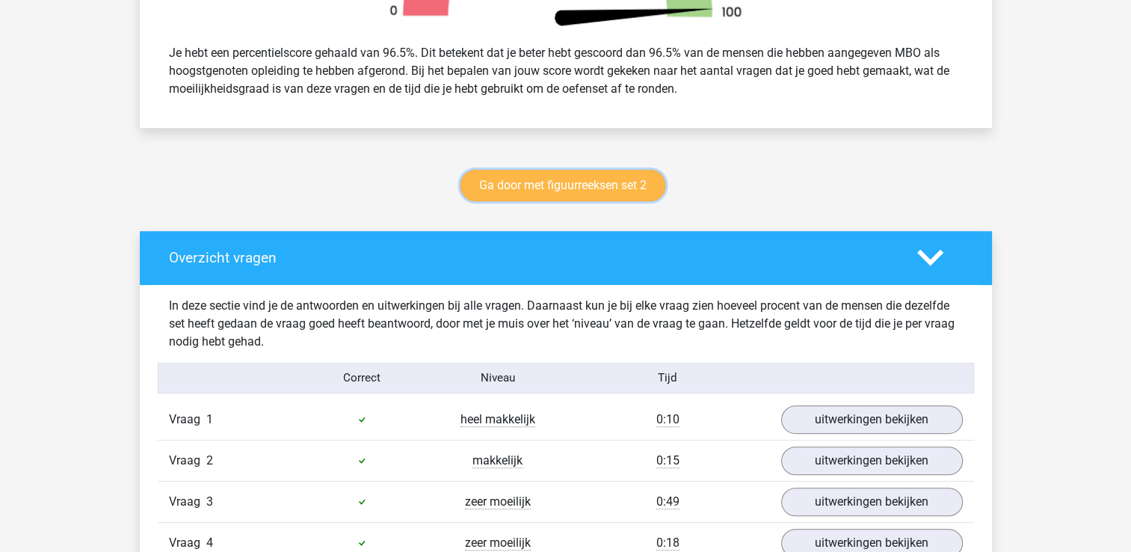
click at [567, 181] on link "Ga door met figuurreeksen set 2" at bounding box center [563, 185] width 205 height 31
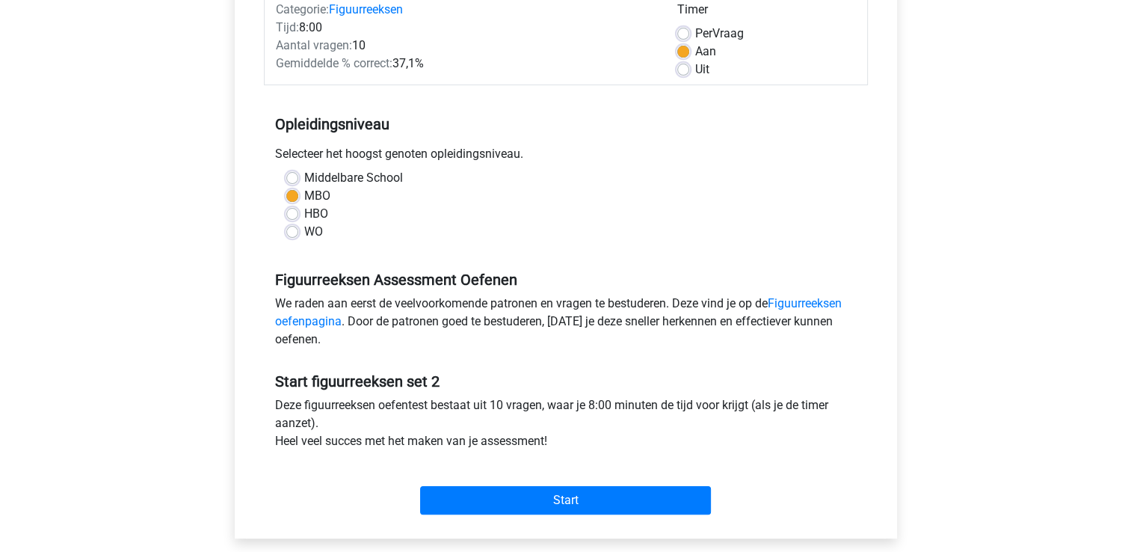
scroll to position [209, 0]
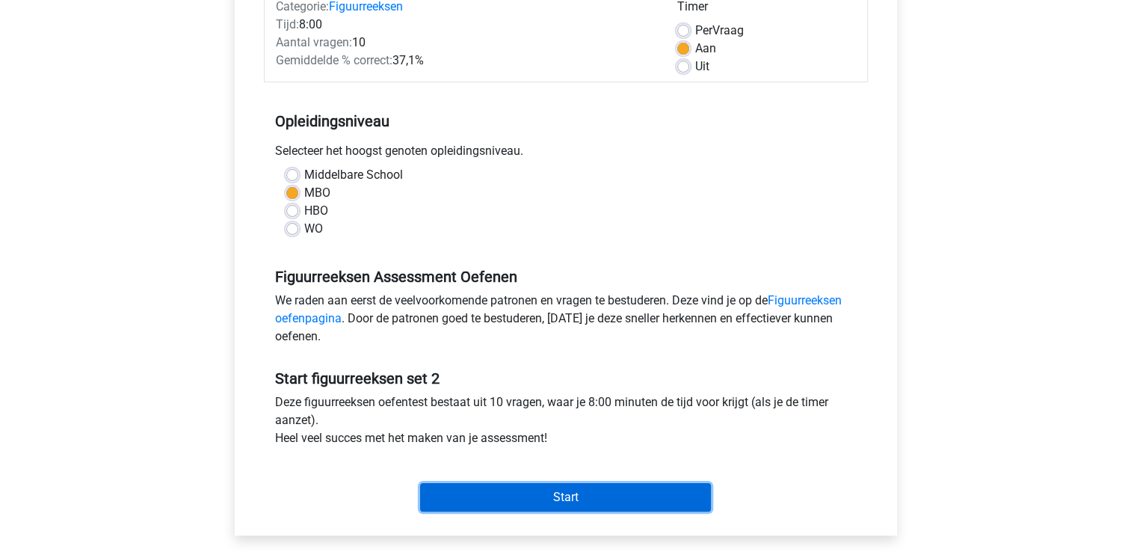
click at [553, 489] on input "Start" at bounding box center [565, 497] width 291 height 28
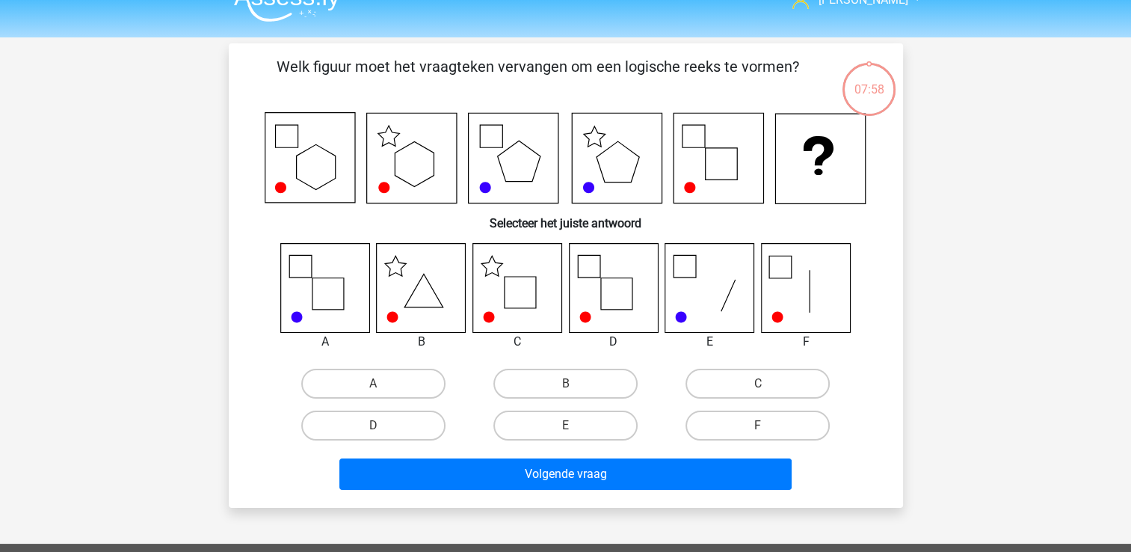
scroll to position [27, 0]
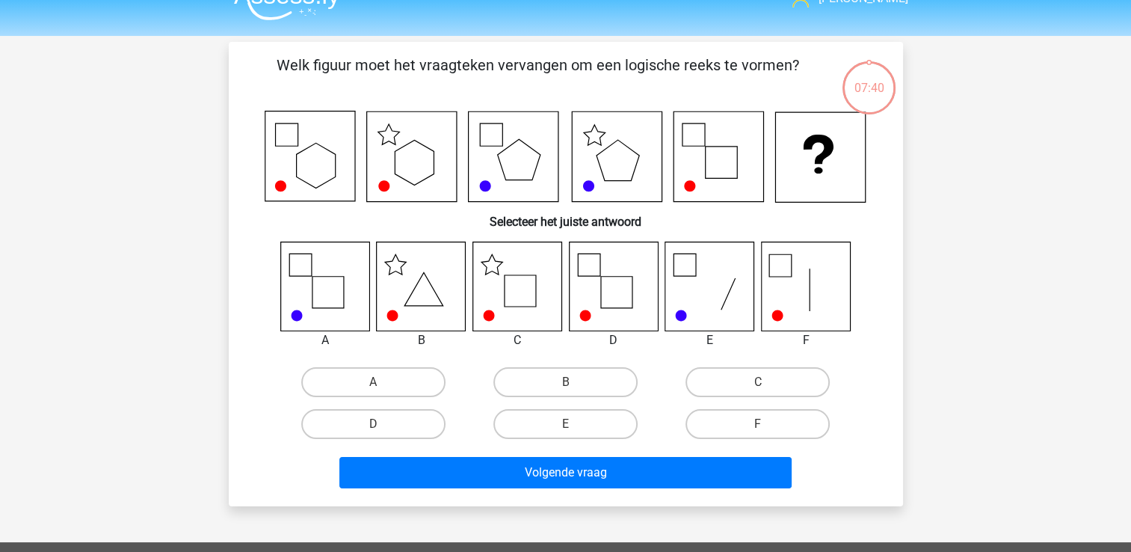
click at [597, 298] on icon at bounding box center [613, 285] width 89 height 89
click at [406, 414] on label "D" at bounding box center [373, 424] width 144 height 30
click at [383, 424] on input "D" at bounding box center [378, 429] width 10 height 10
radio input "true"
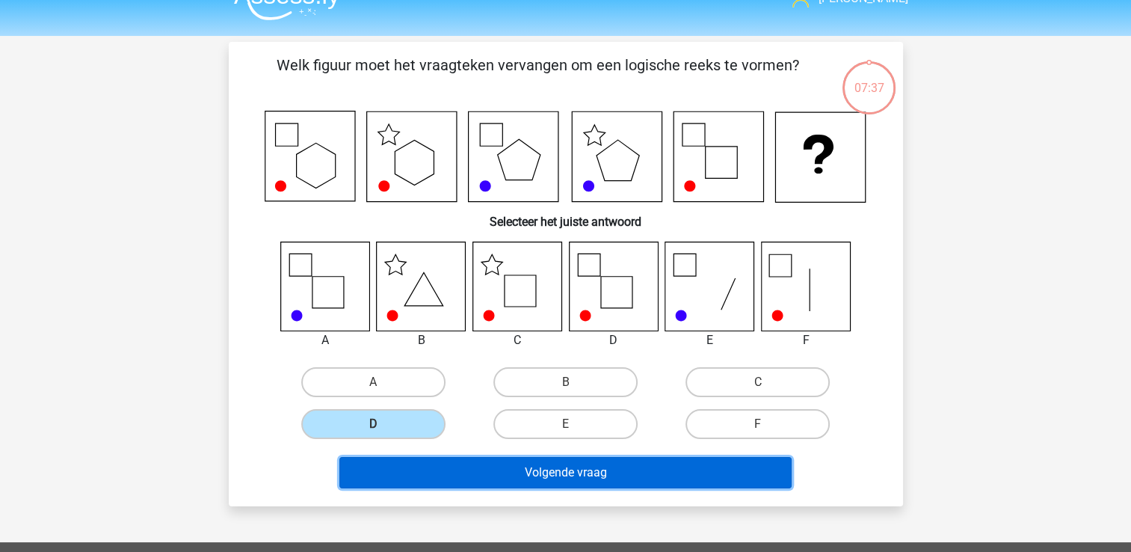
click at [484, 466] on button "Volgende vraag" at bounding box center [565, 472] width 452 height 31
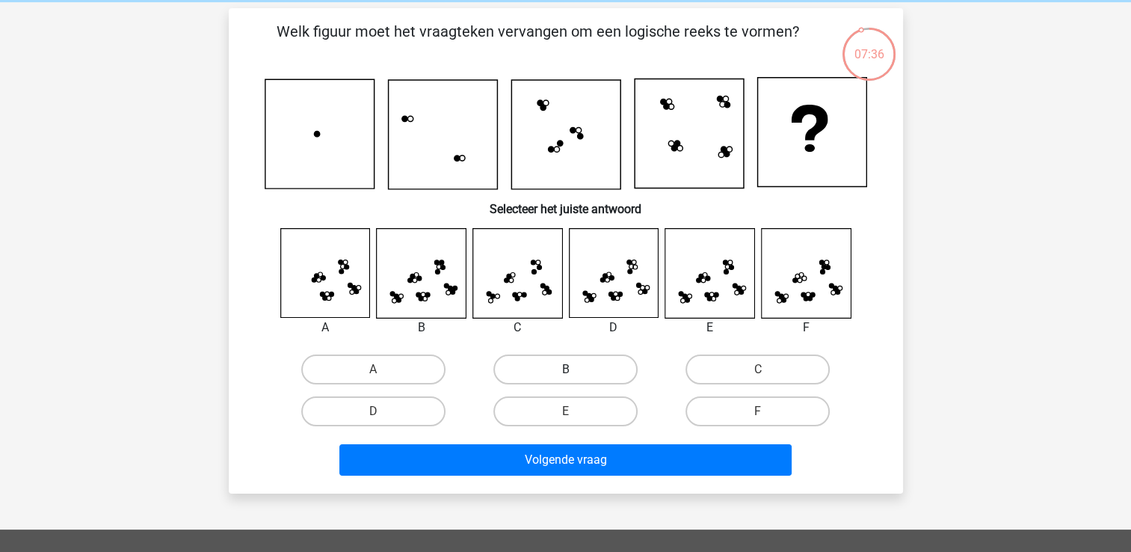
scroll to position [60, 0]
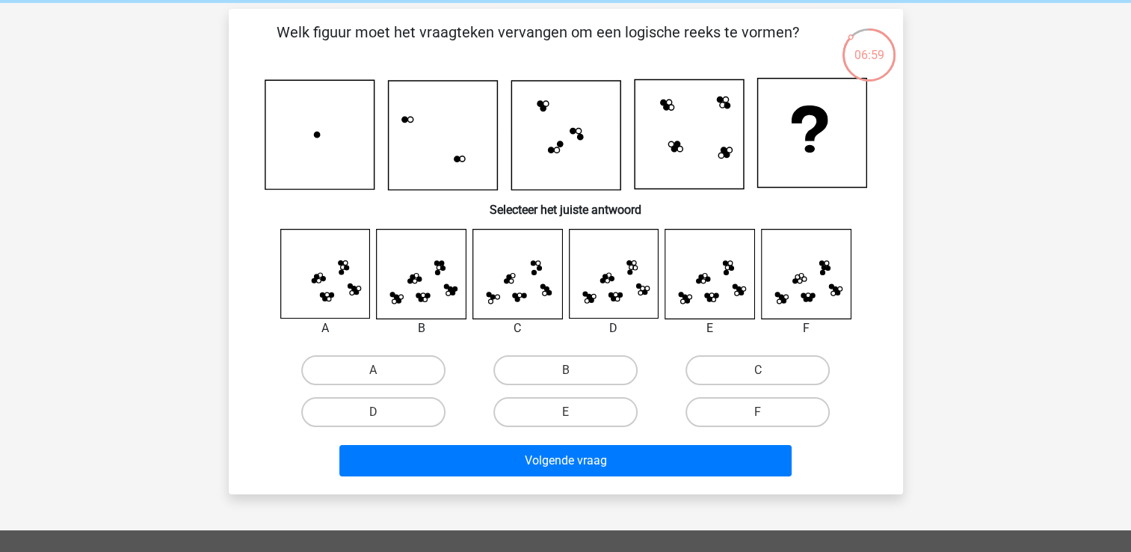
click at [716, 277] on icon at bounding box center [709, 274] width 89 height 89
click at [568, 405] on label "E" at bounding box center [565, 412] width 144 height 30
click at [568, 412] on input "E" at bounding box center [570, 417] width 10 height 10
radio input "true"
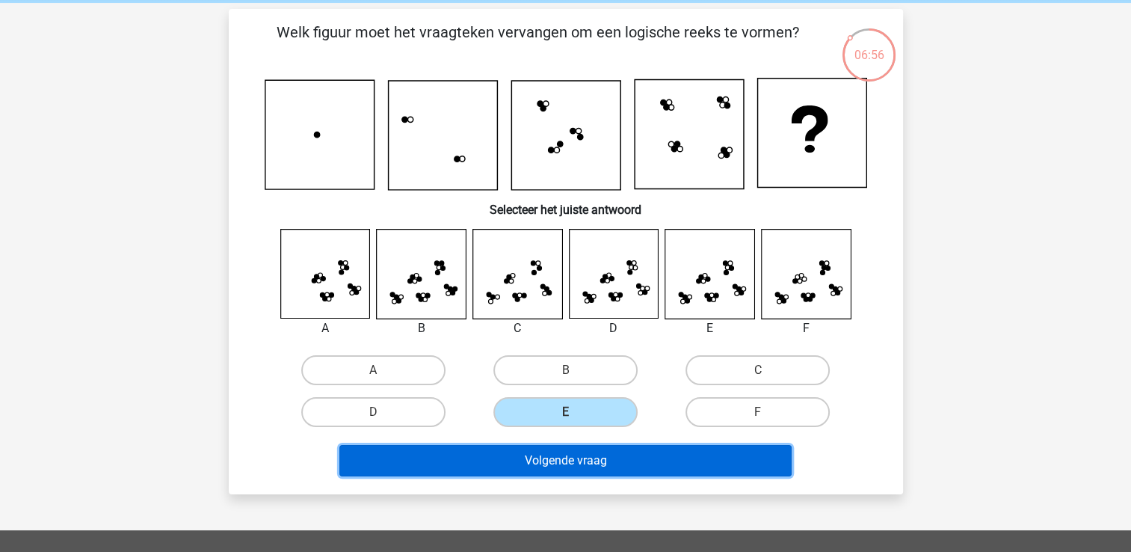
click at [559, 464] on button "Volgende vraag" at bounding box center [565, 460] width 452 height 31
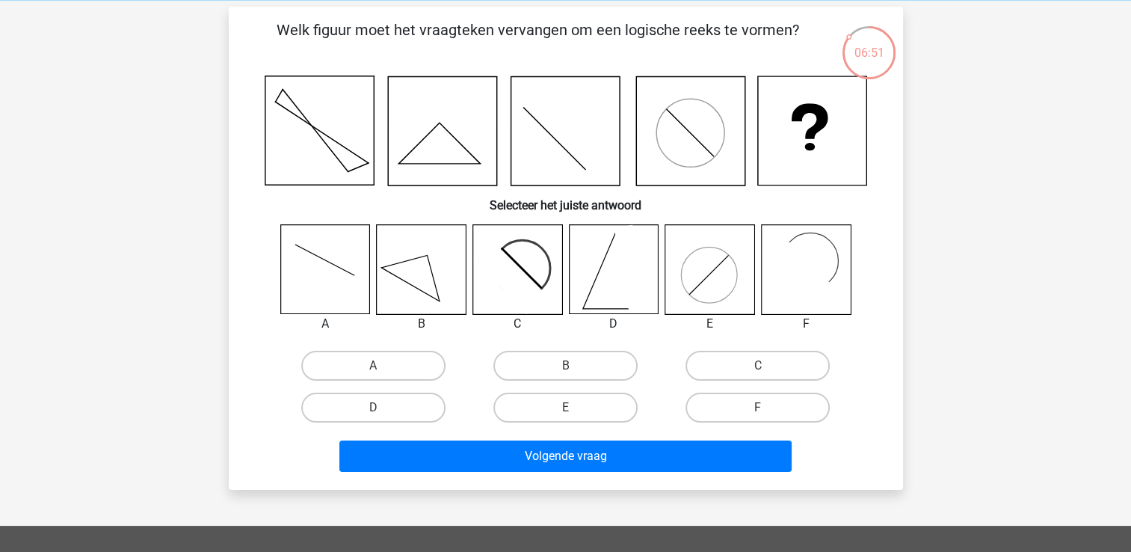
scroll to position [63, 0]
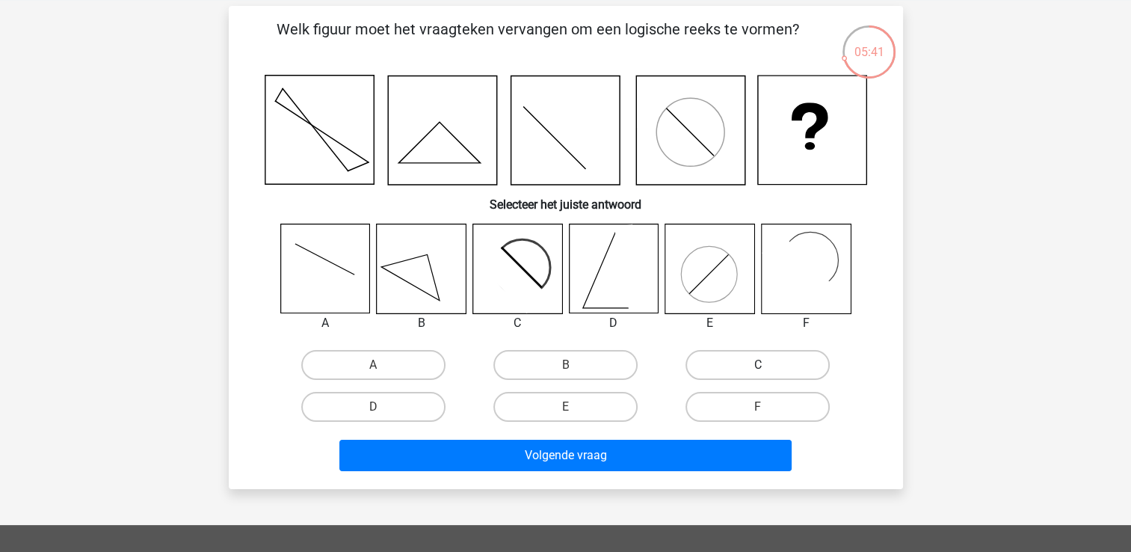
click at [701, 366] on label "C" at bounding box center [758, 365] width 144 height 30
click at [758, 366] on input "C" at bounding box center [763, 370] width 10 height 10
radio input "true"
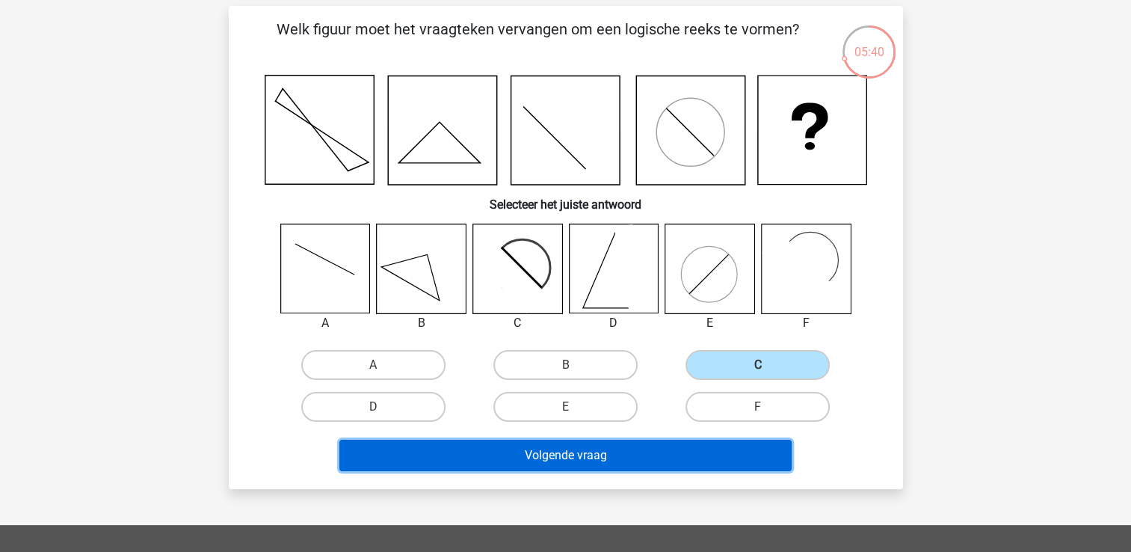
click at [654, 449] on button "Volgende vraag" at bounding box center [565, 455] width 452 height 31
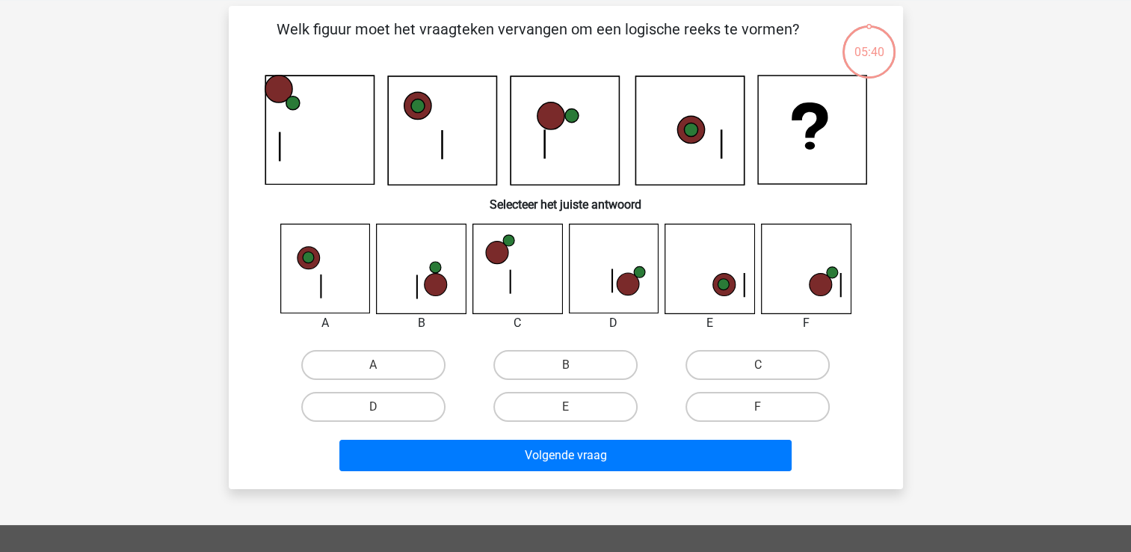
scroll to position [69, 0]
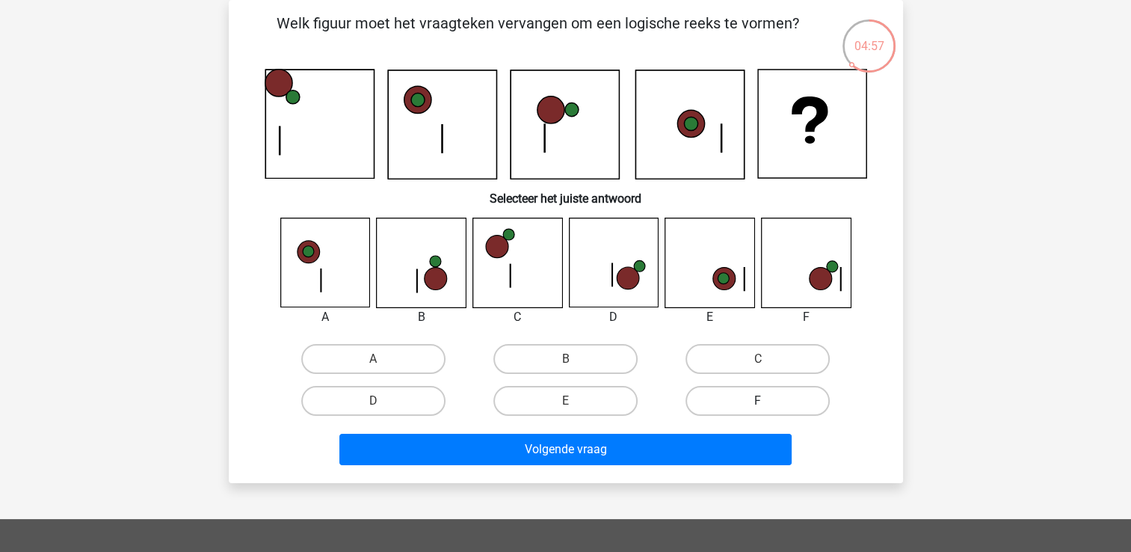
click at [712, 398] on label "F" at bounding box center [758, 401] width 144 height 30
click at [758, 401] on input "F" at bounding box center [763, 406] width 10 height 10
radio input "true"
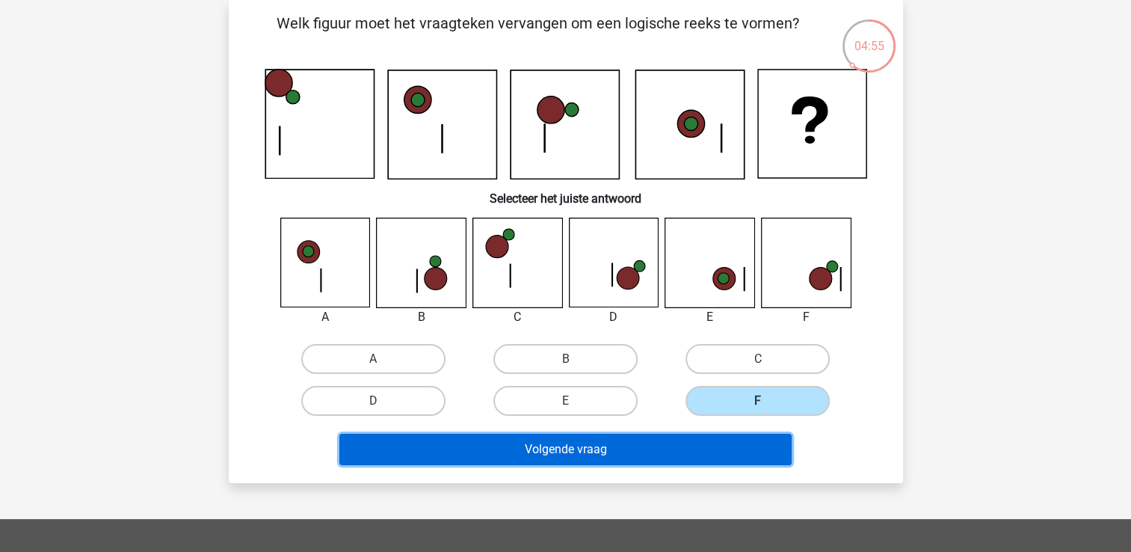
click at [704, 454] on button "Volgende vraag" at bounding box center [565, 449] width 452 height 31
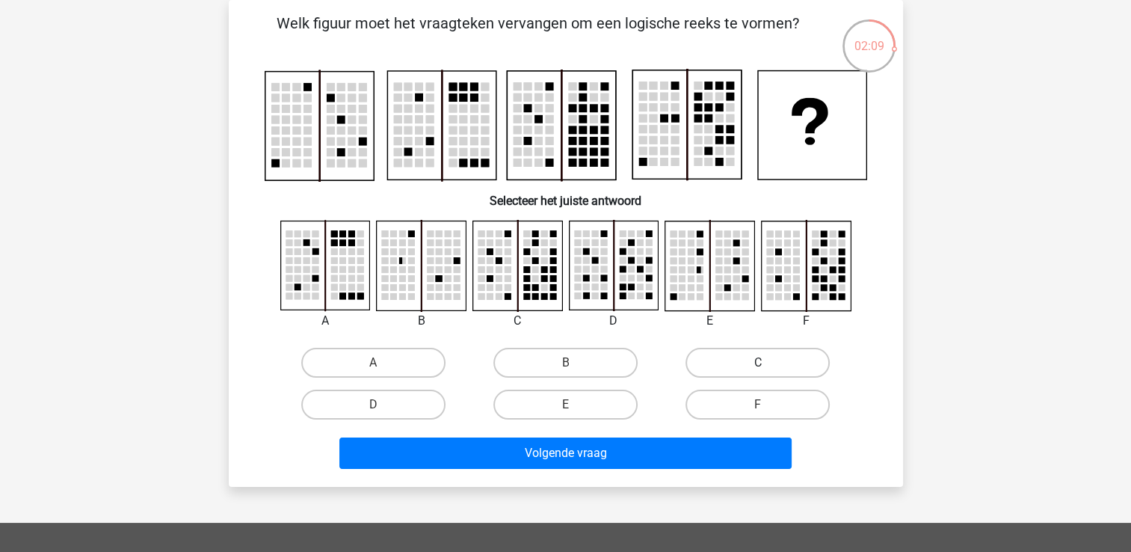
click at [691, 363] on label "C" at bounding box center [758, 363] width 144 height 30
click at [758, 363] on input "C" at bounding box center [763, 368] width 10 height 10
radio input "true"
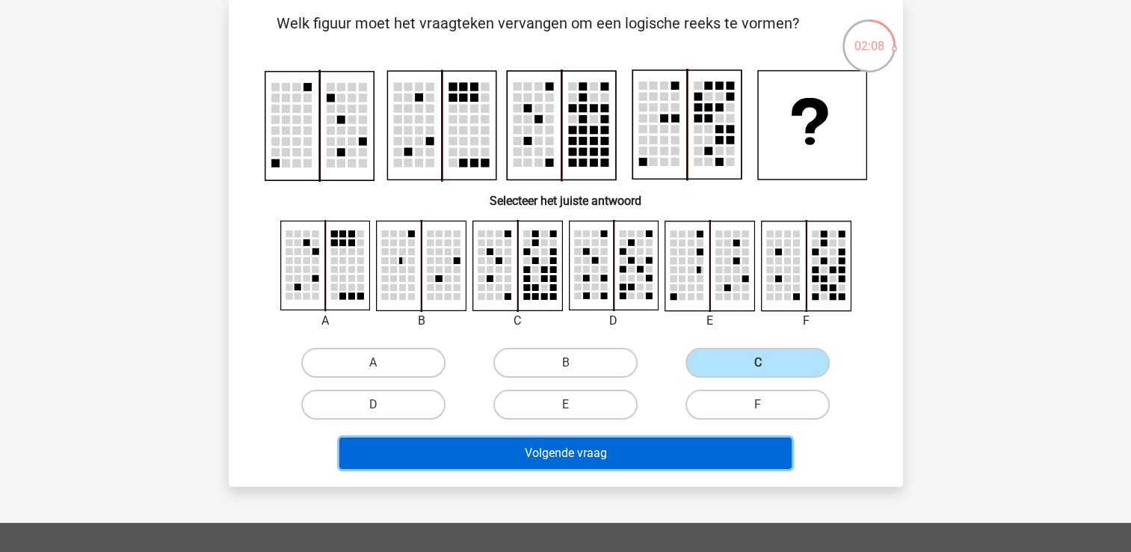
click at [661, 443] on button "Volgende vraag" at bounding box center [565, 452] width 452 height 31
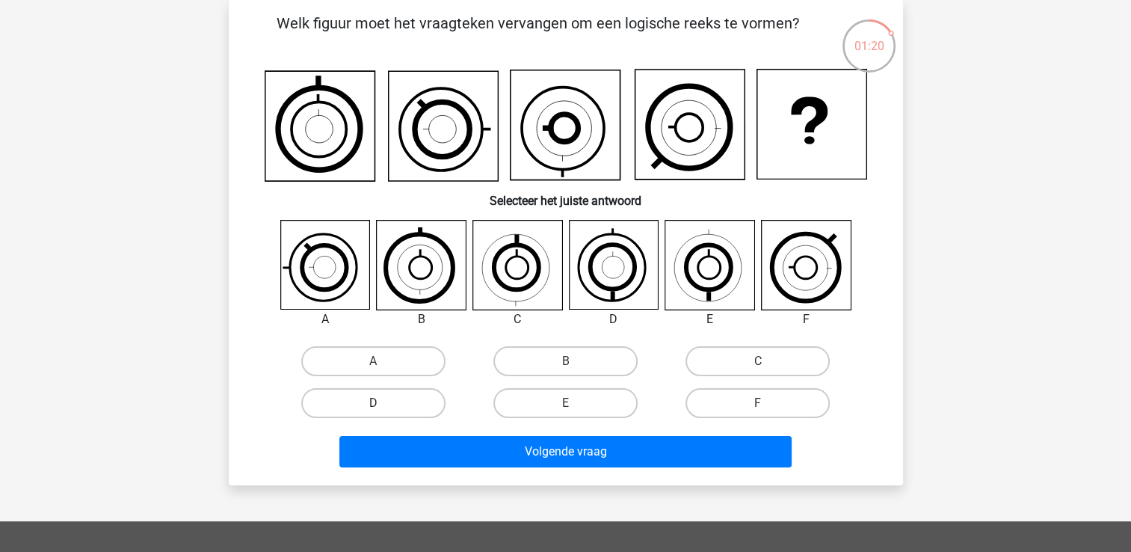
click at [416, 394] on label "D" at bounding box center [373, 403] width 144 height 30
click at [383, 403] on input "D" at bounding box center [378, 408] width 10 height 10
radio input "true"
click at [538, 358] on label "B" at bounding box center [565, 361] width 144 height 30
click at [565, 361] on input "B" at bounding box center [570, 366] width 10 height 10
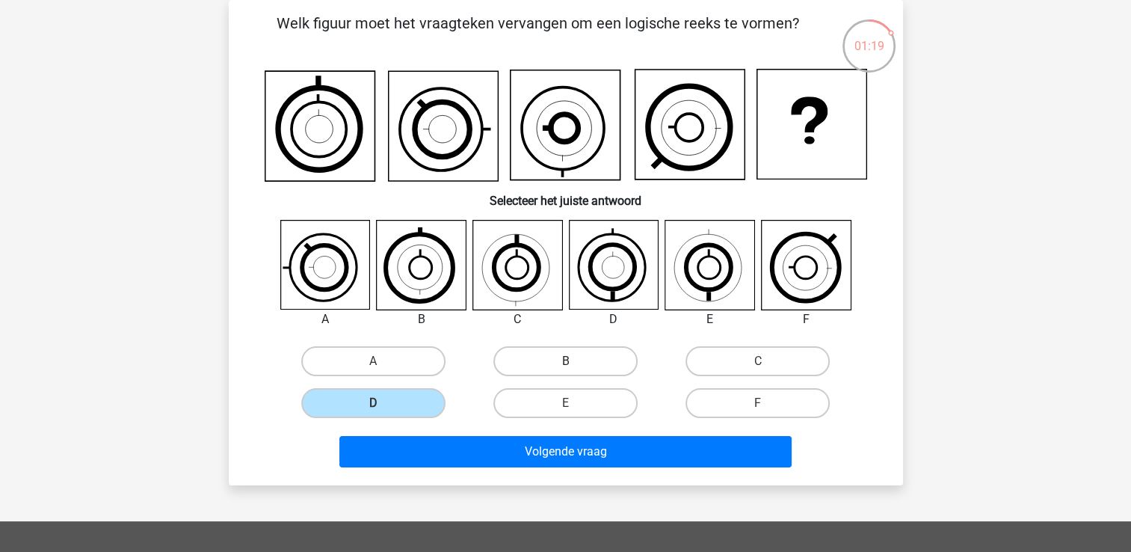
radio input "true"
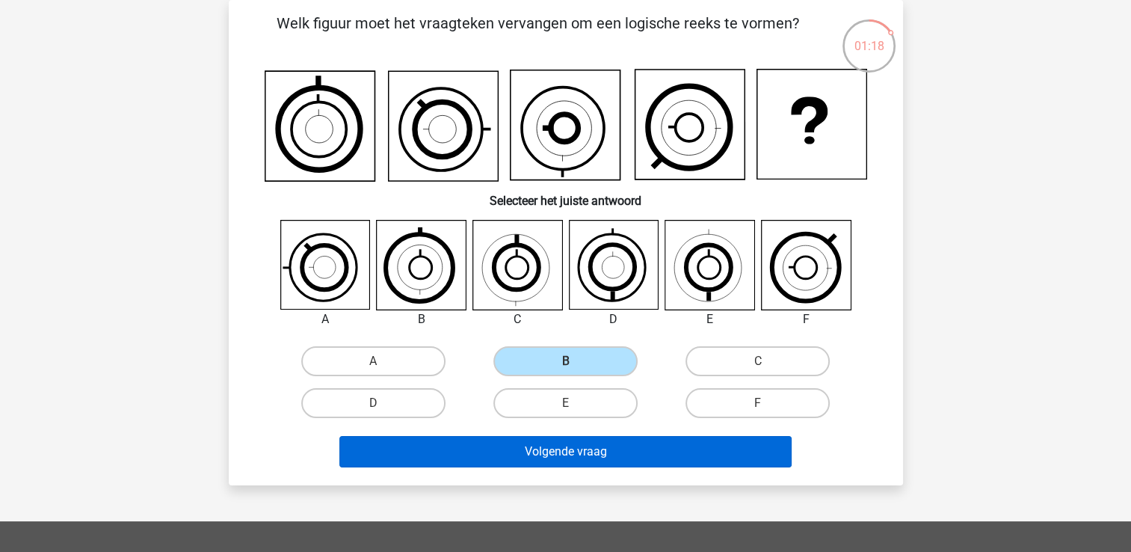
click at [511, 465] on div "Volgende vraag" at bounding box center [565, 454] width 577 height 37
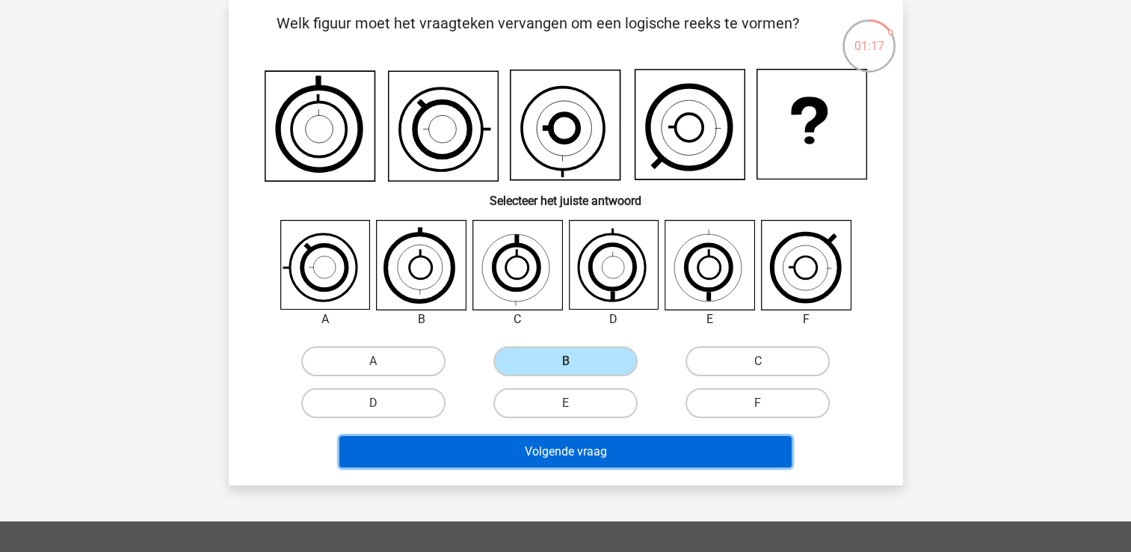
click at [497, 437] on button "Volgende vraag" at bounding box center [565, 451] width 452 height 31
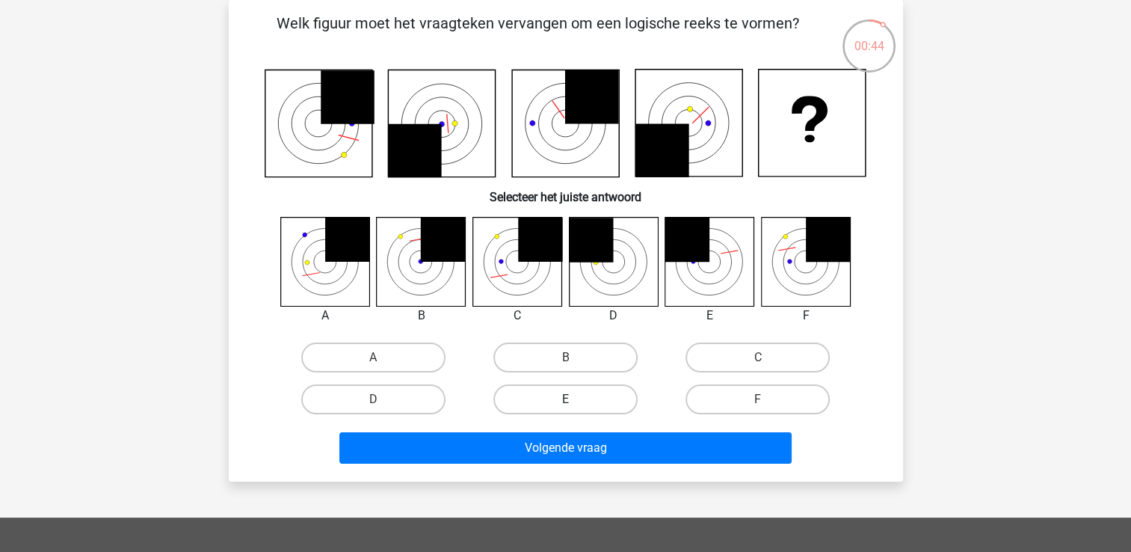
click at [550, 393] on label "E" at bounding box center [565, 399] width 144 height 30
click at [565, 399] on input "E" at bounding box center [570, 404] width 10 height 10
radio input "true"
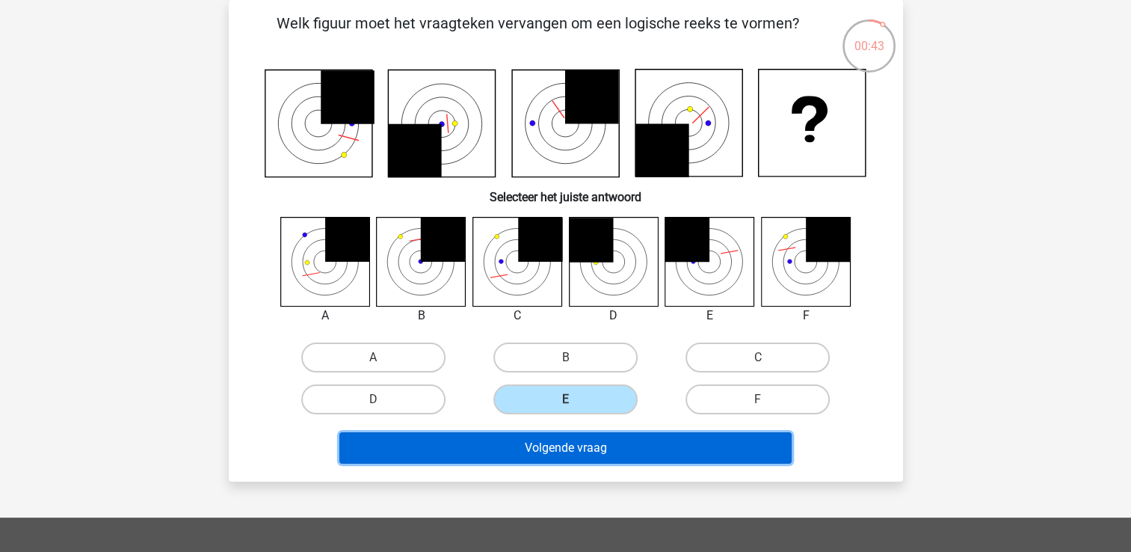
click at [529, 452] on button "Volgende vraag" at bounding box center [565, 447] width 452 height 31
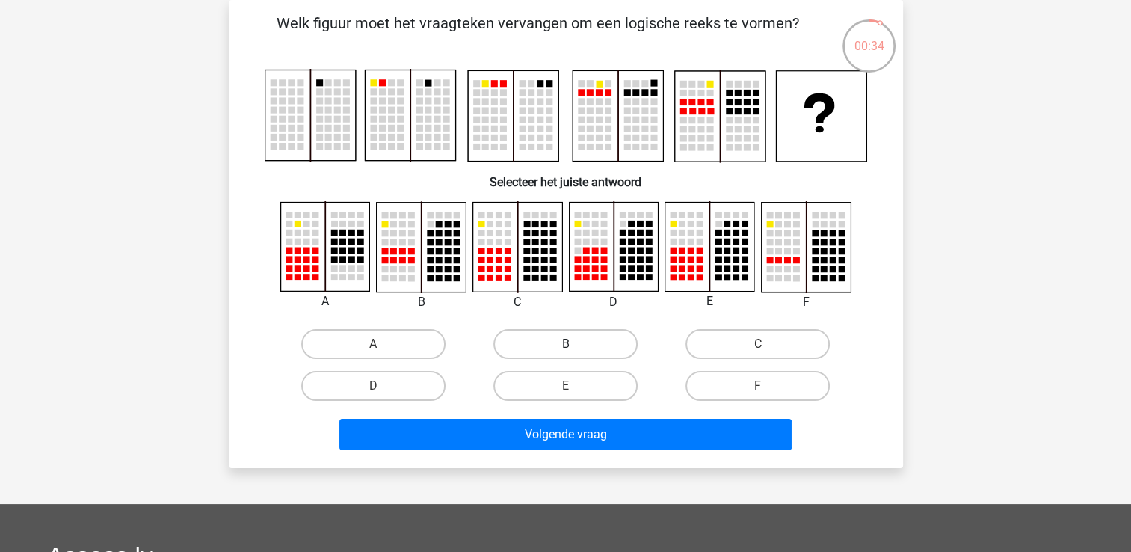
click at [520, 345] on label "B" at bounding box center [565, 344] width 144 height 30
click at [565, 345] on input "B" at bounding box center [570, 349] width 10 height 10
radio input "true"
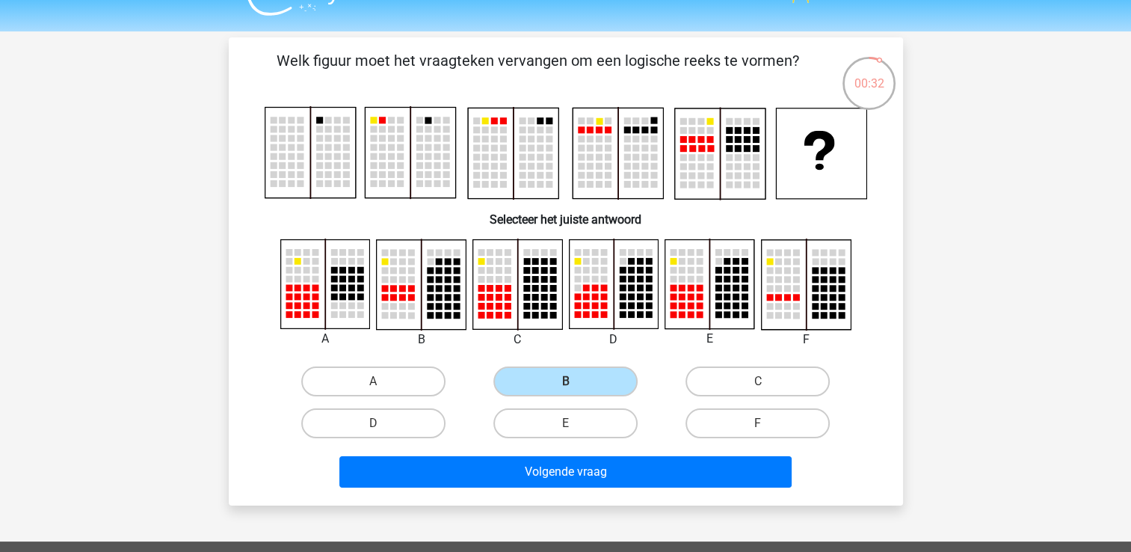
scroll to position [28, 0]
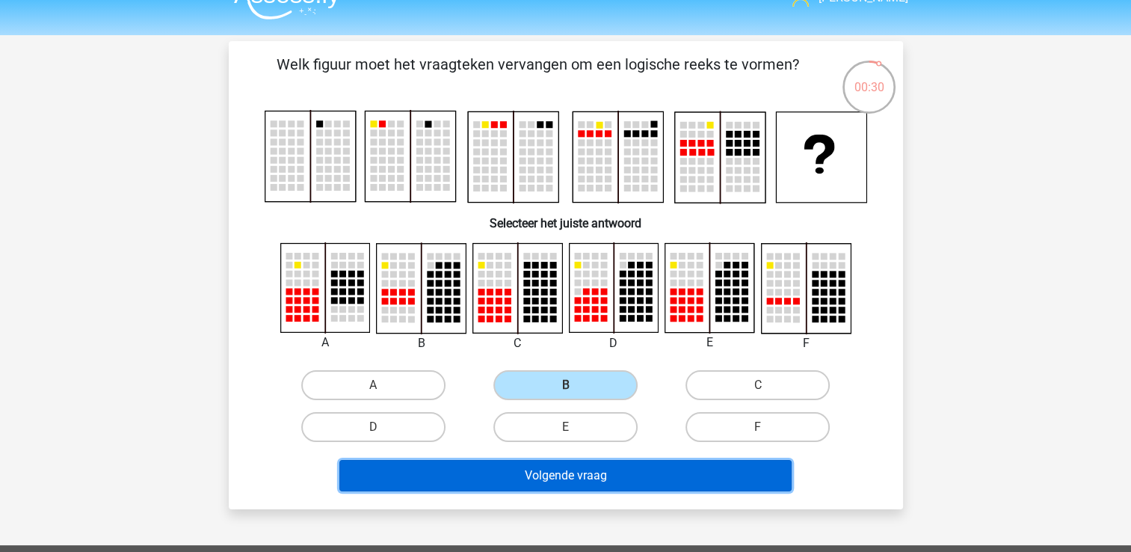
click at [526, 465] on button "Volgende vraag" at bounding box center [565, 475] width 452 height 31
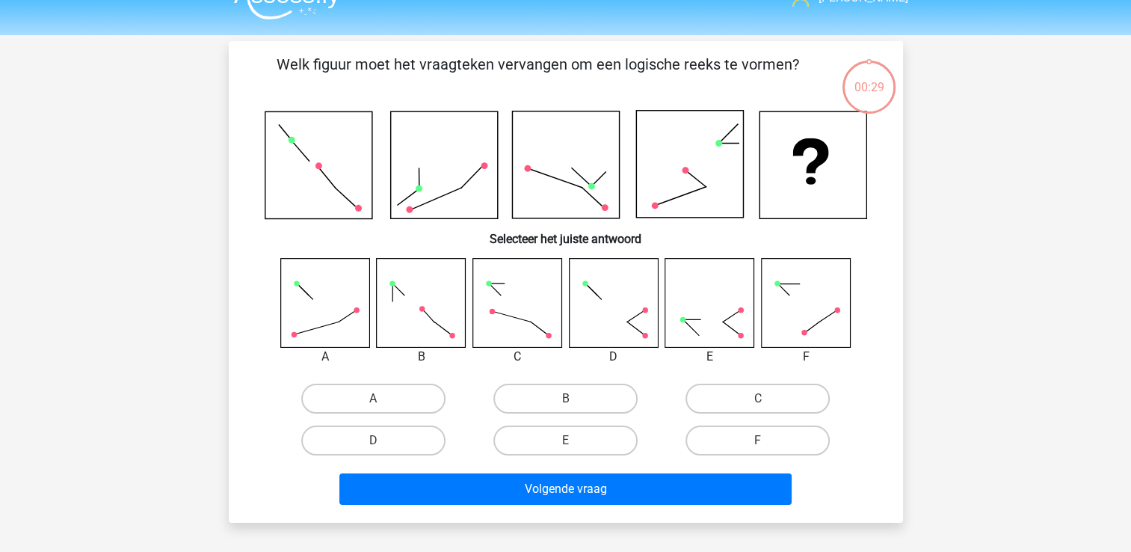
scroll to position [69, 0]
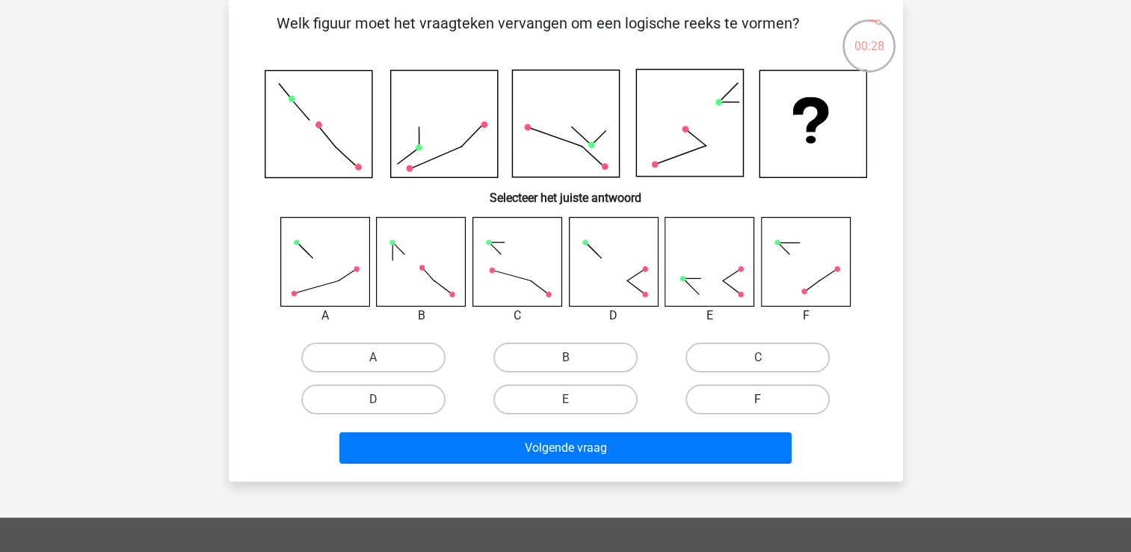
click at [748, 396] on label "F" at bounding box center [758, 399] width 144 height 30
click at [758, 399] on input "F" at bounding box center [763, 404] width 10 height 10
radio input "true"
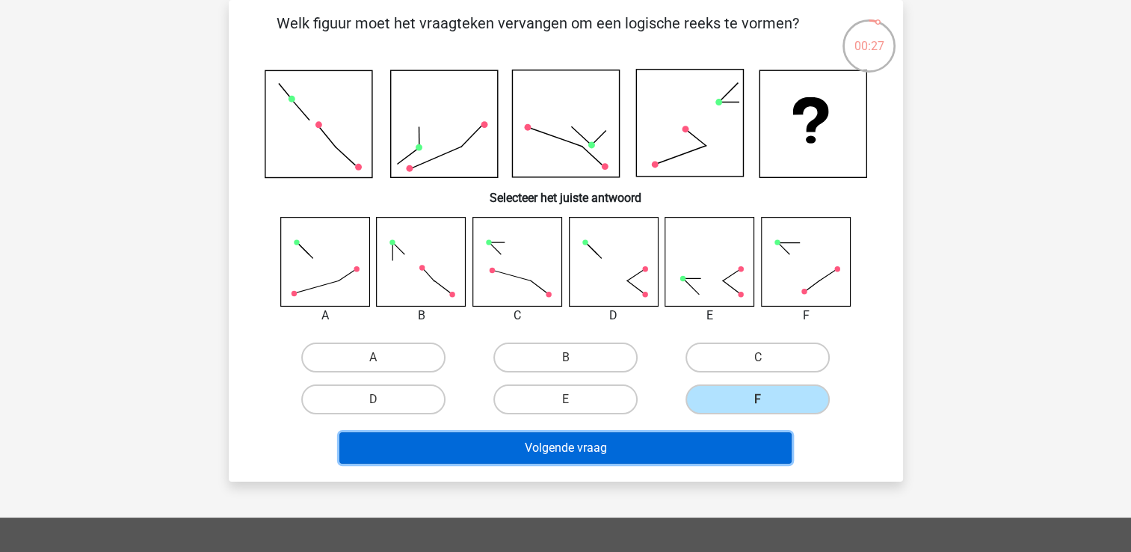
click at [694, 443] on button "Volgende vraag" at bounding box center [565, 447] width 452 height 31
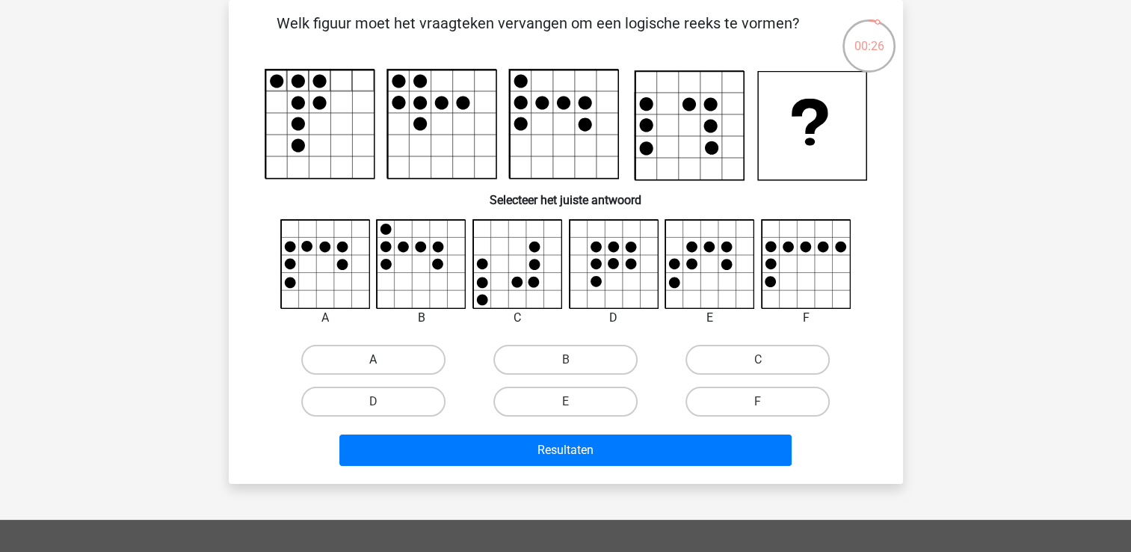
click at [421, 354] on label "A" at bounding box center [373, 360] width 144 height 30
click at [383, 360] on input "A" at bounding box center [378, 365] width 10 height 10
radio input "true"
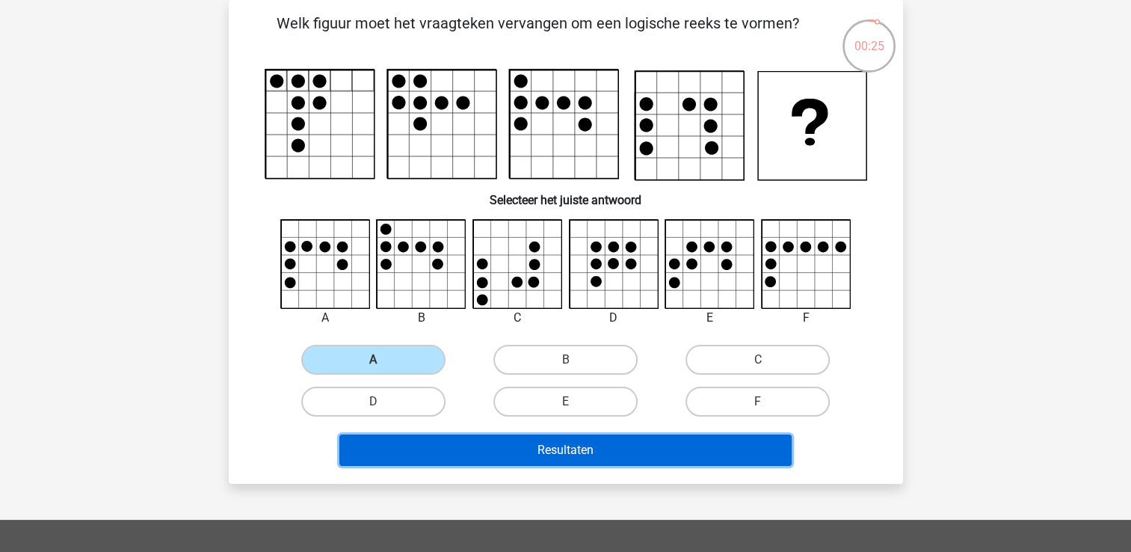
click at [440, 444] on button "Resultaten" at bounding box center [565, 449] width 452 height 31
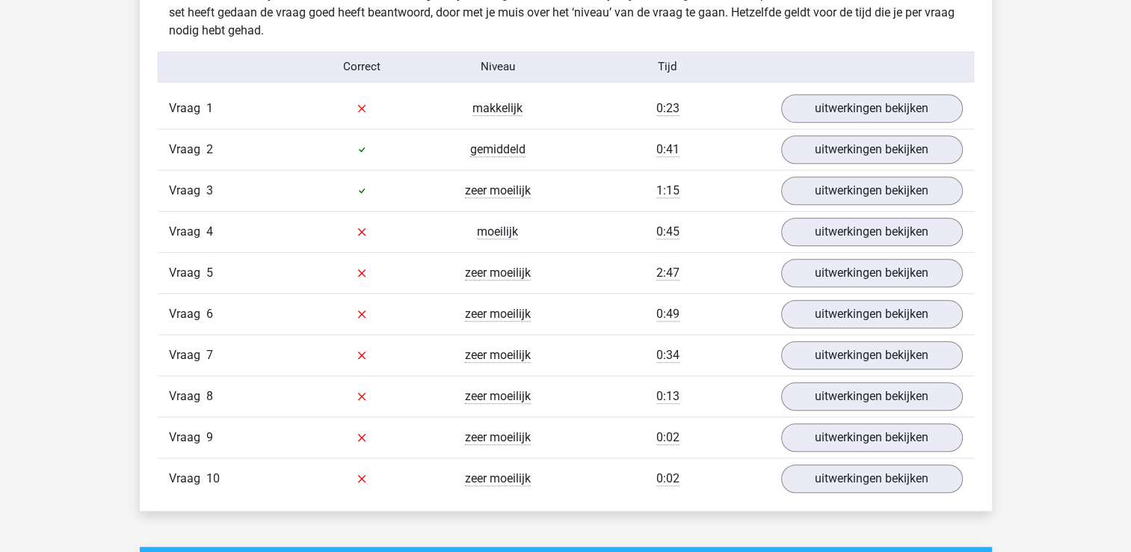
scroll to position [940, 0]
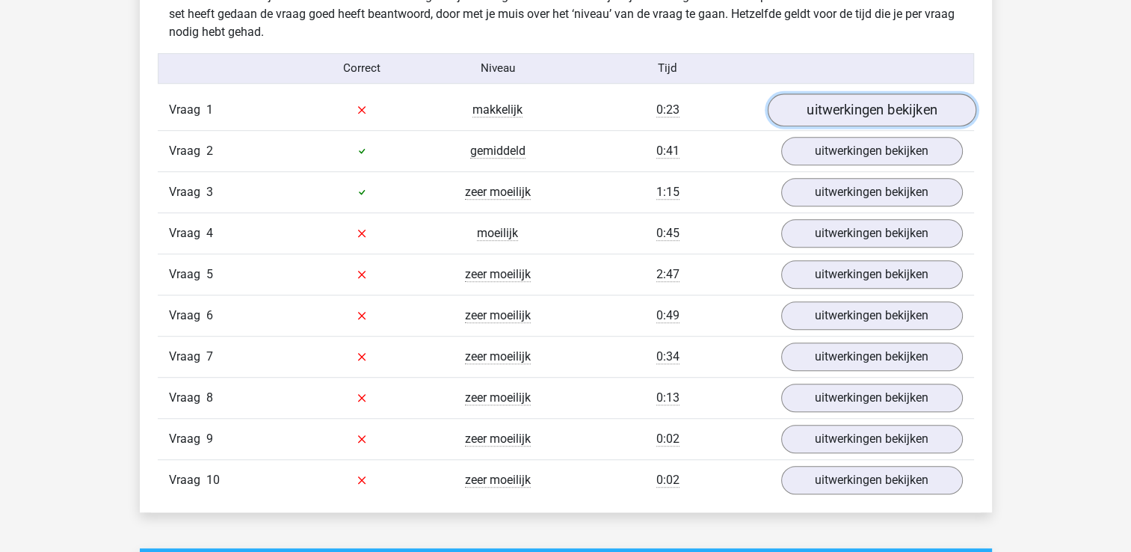
click at [863, 98] on link "uitwerkingen bekijken" at bounding box center [871, 109] width 209 height 33
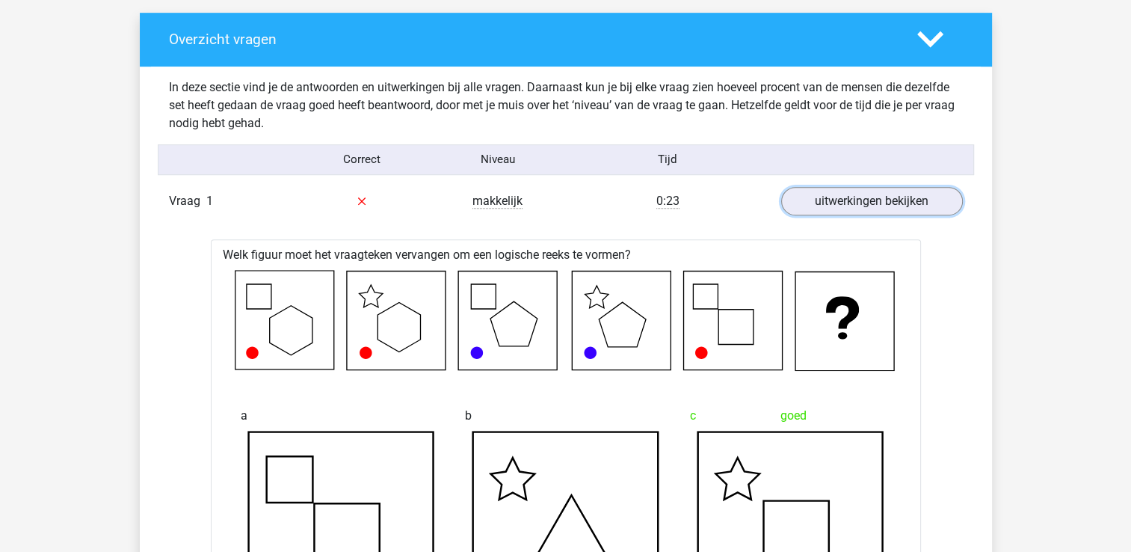
scroll to position [846, 0]
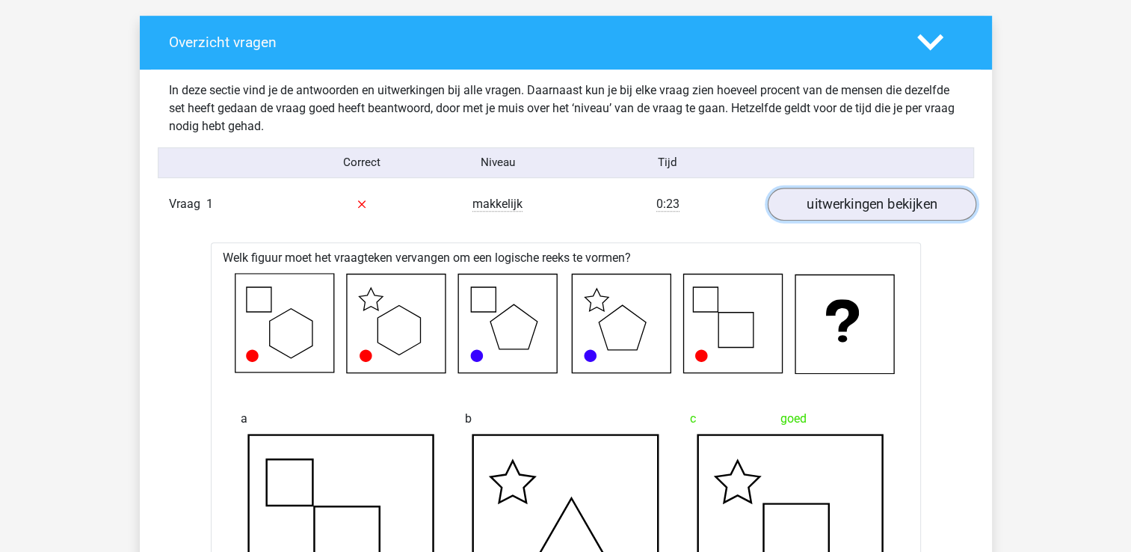
click at [801, 206] on link "uitwerkingen bekijken" at bounding box center [871, 204] width 209 height 33
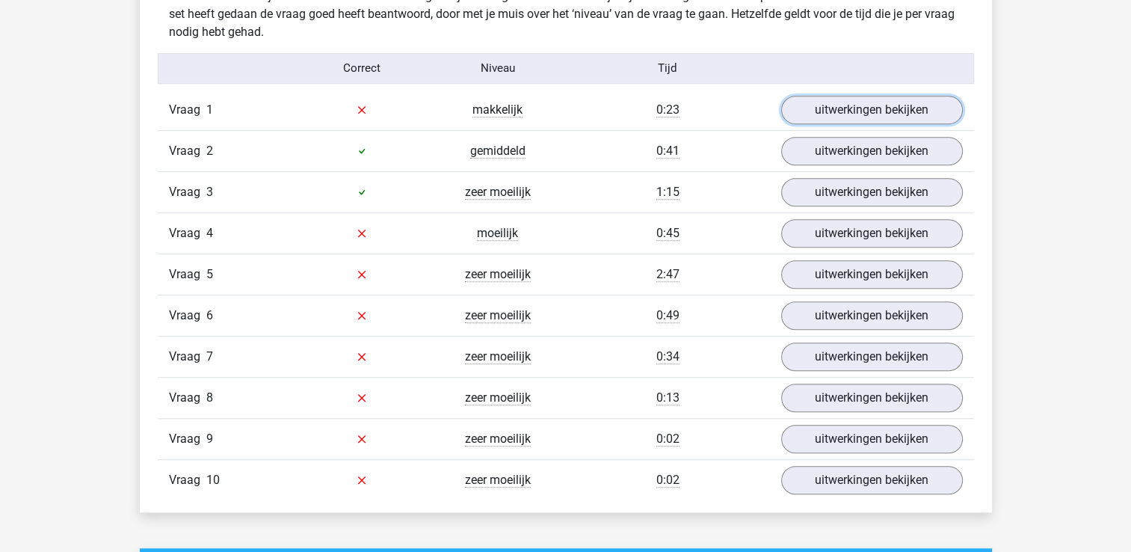
scroll to position [938, 0]
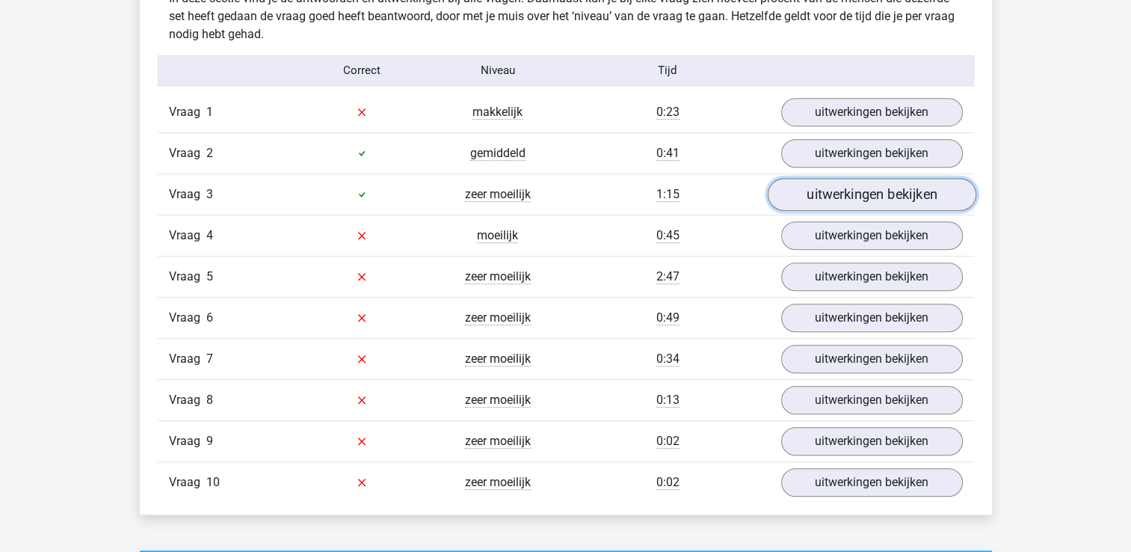
click at [813, 197] on link "uitwerkingen bekijken" at bounding box center [871, 194] width 209 height 33
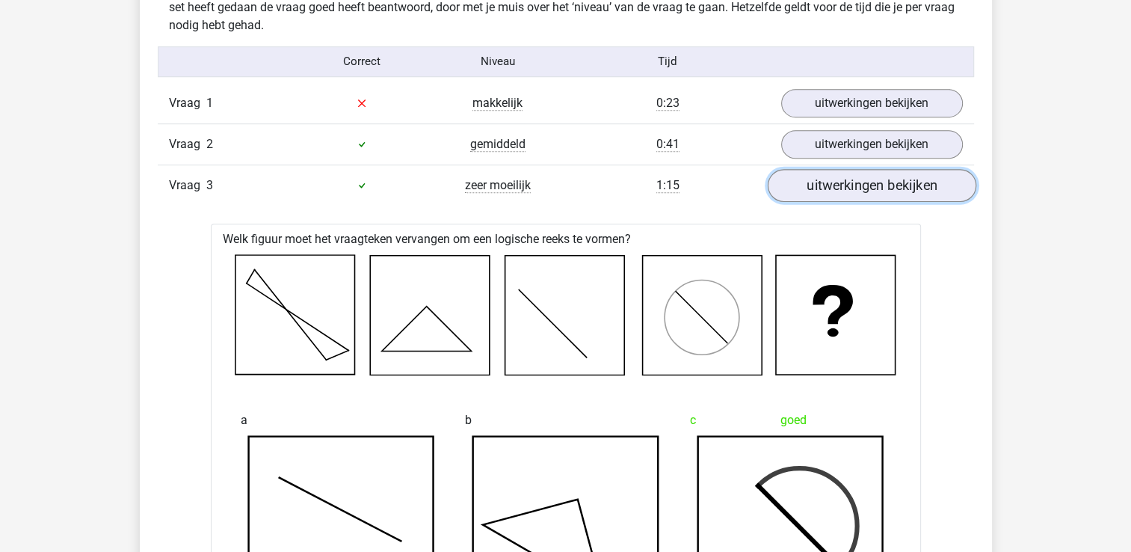
scroll to position [944, 0]
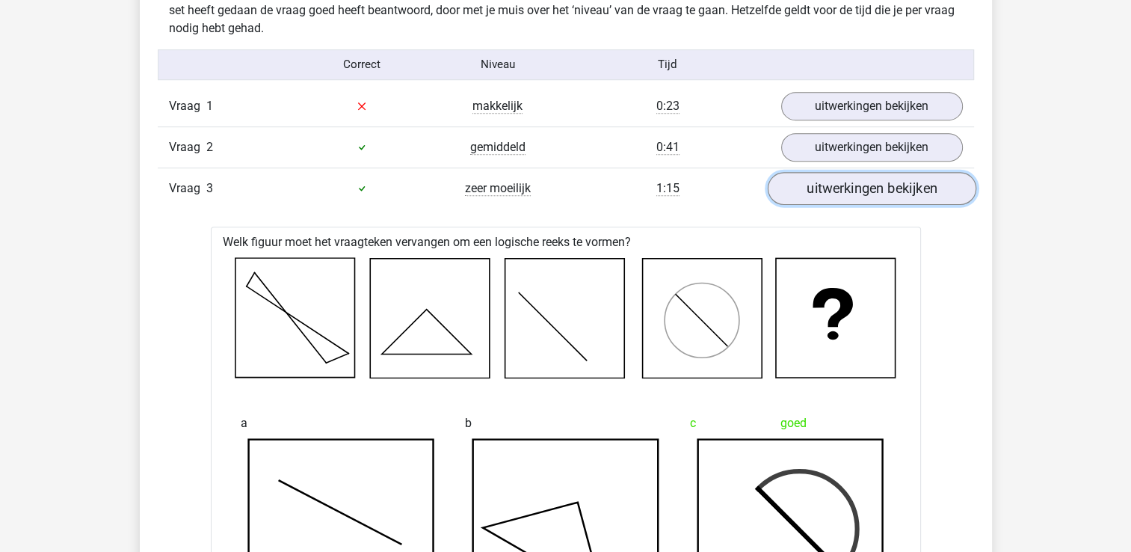
click at [813, 197] on link "uitwerkingen bekijken" at bounding box center [871, 188] width 209 height 33
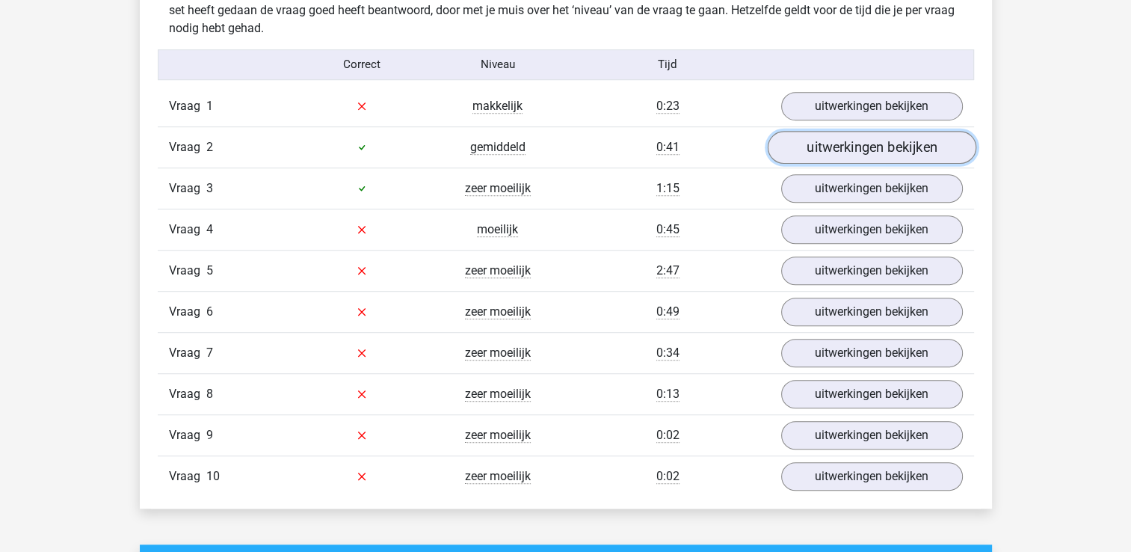
click at [819, 153] on link "uitwerkingen bekijken" at bounding box center [871, 147] width 209 height 33
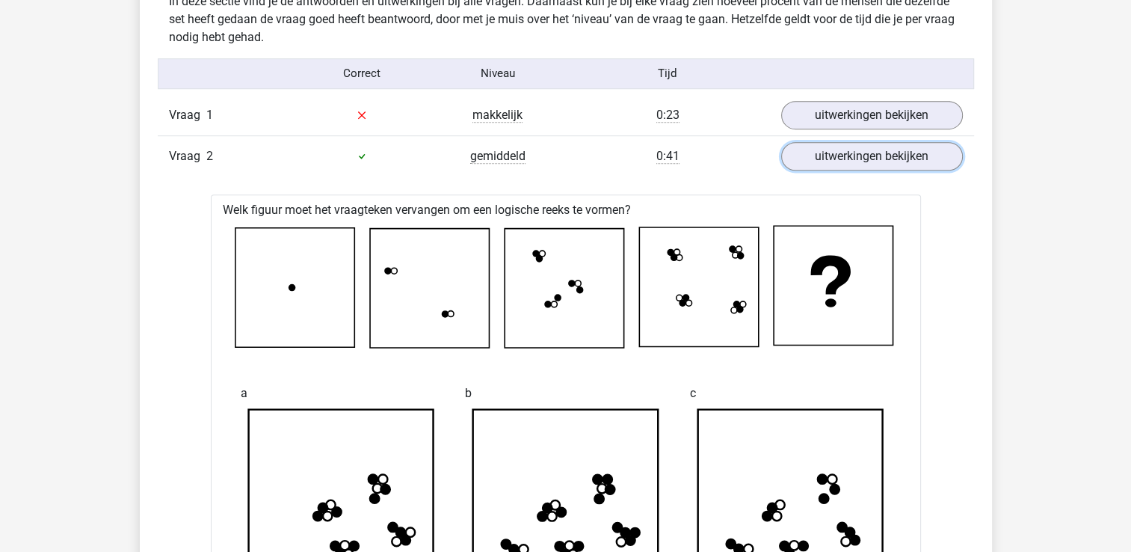
scroll to position [926, 0]
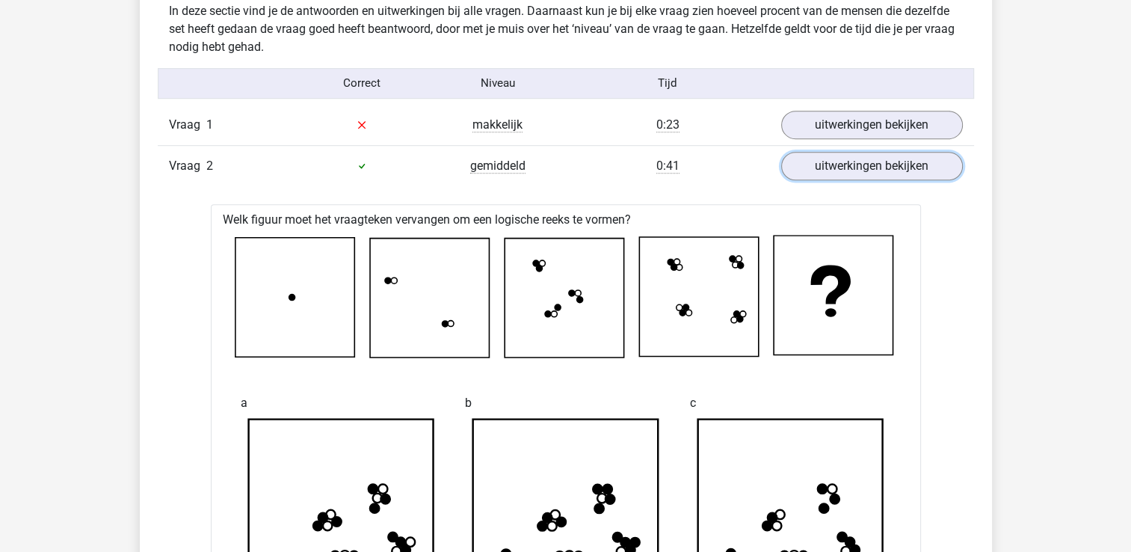
click at [803, 172] on link "uitwerkingen bekijken" at bounding box center [872, 166] width 182 height 28
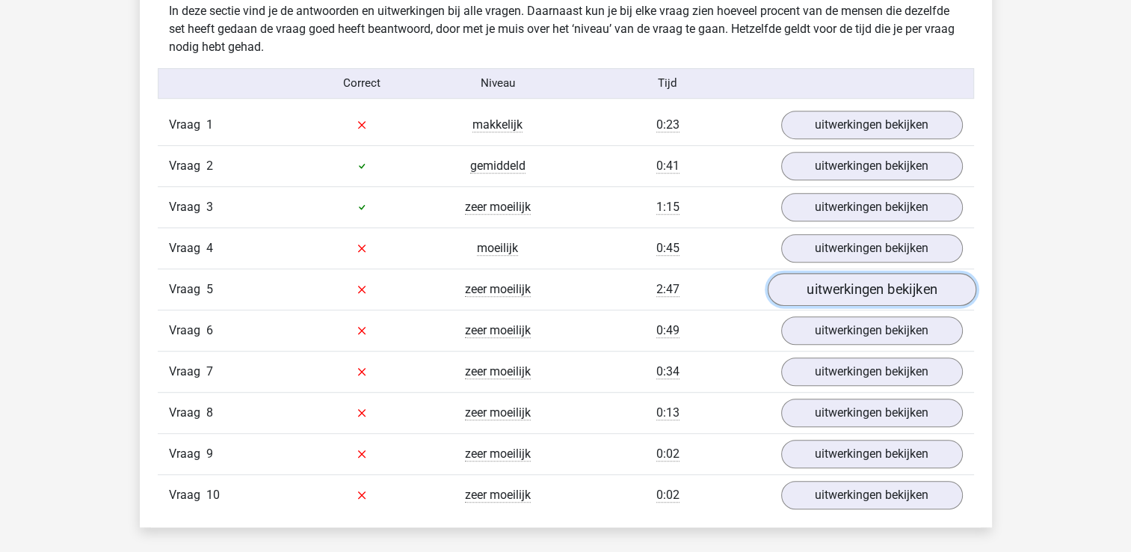
click at [840, 288] on link "uitwerkingen bekijken" at bounding box center [871, 289] width 209 height 33
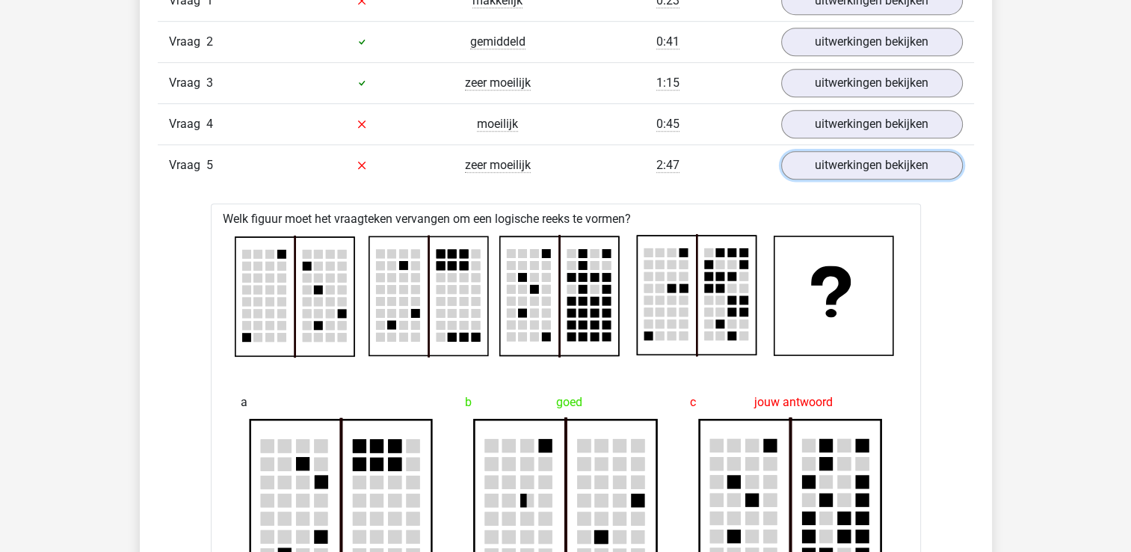
scroll to position [1017, 0]
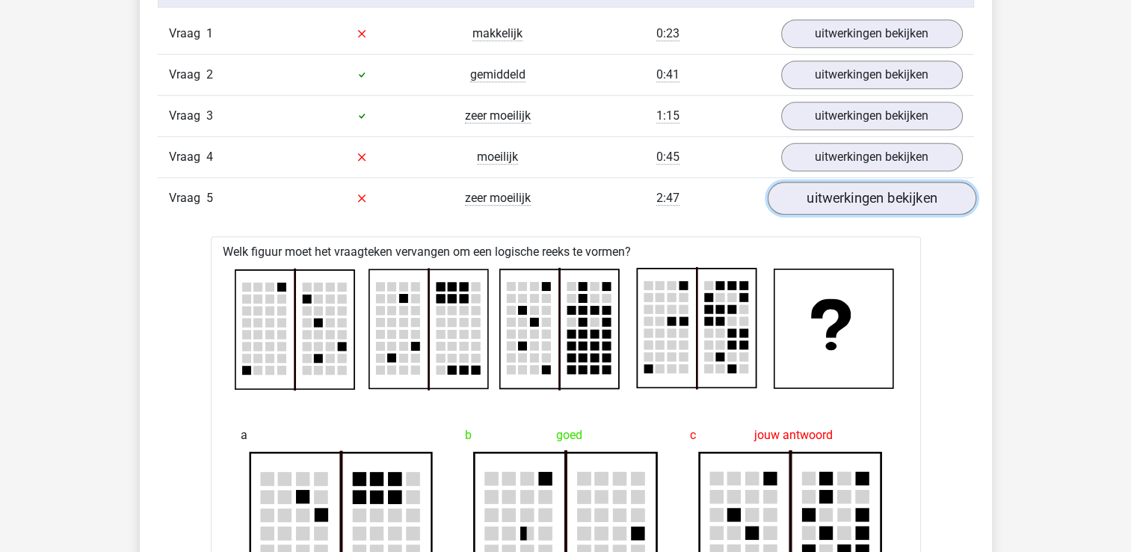
click at [848, 190] on link "uitwerkingen bekijken" at bounding box center [871, 198] width 209 height 33
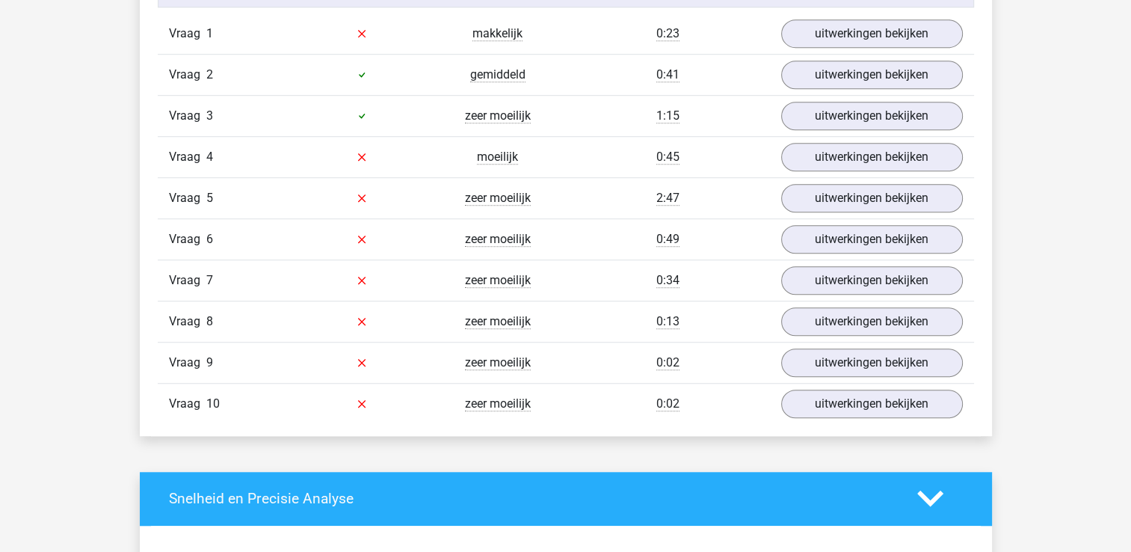
click at [751, 207] on div "Vraag 5 zeer moeilijk 2:47 uitwerkingen bekijken" at bounding box center [566, 197] width 816 height 41
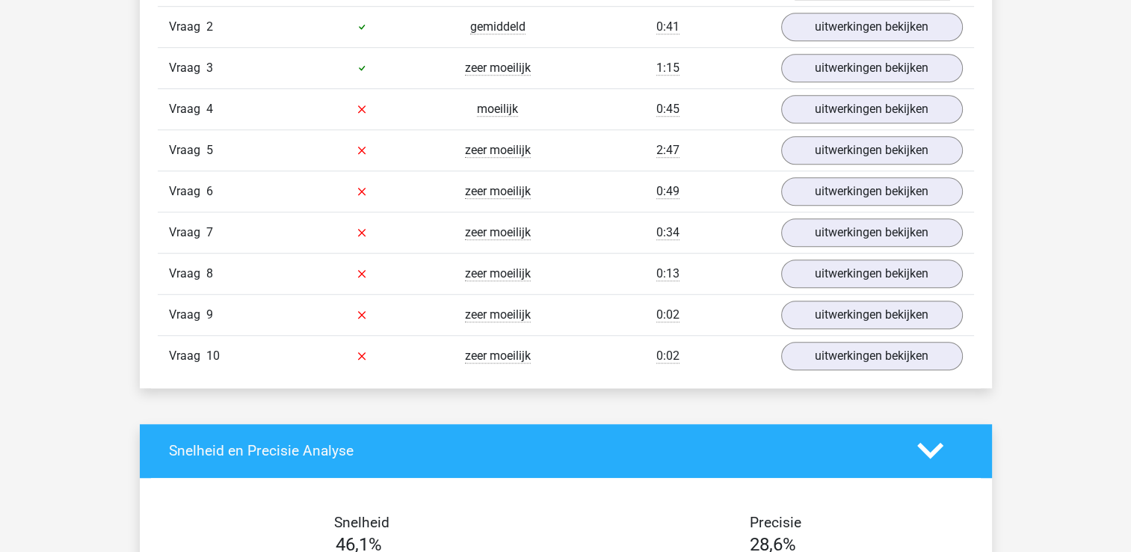
scroll to position [1068, 0]
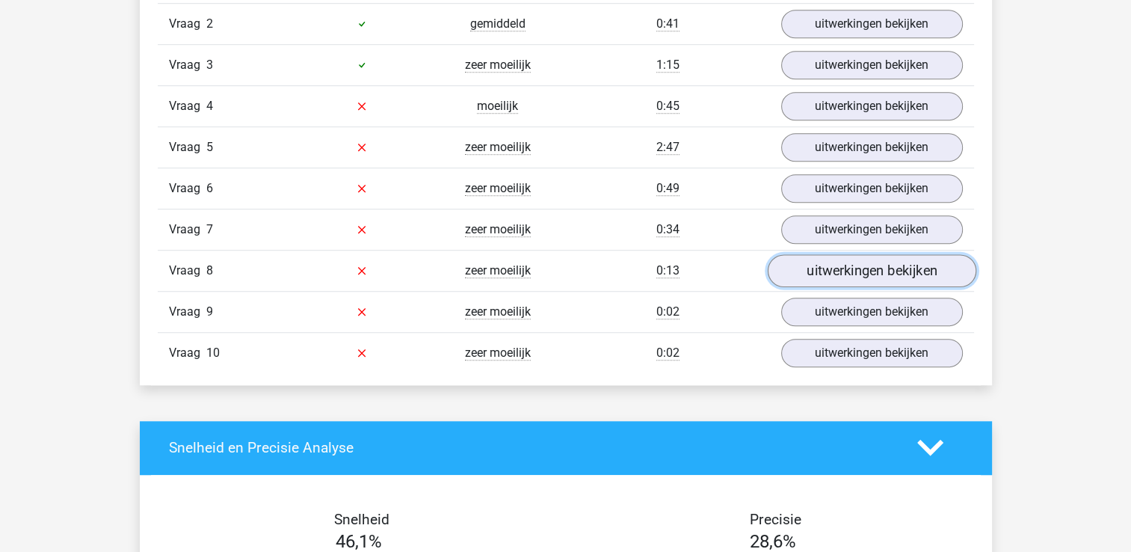
click at [817, 268] on link "uitwerkingen bekijken" at bounding box center [871, 270] width 209 height 33
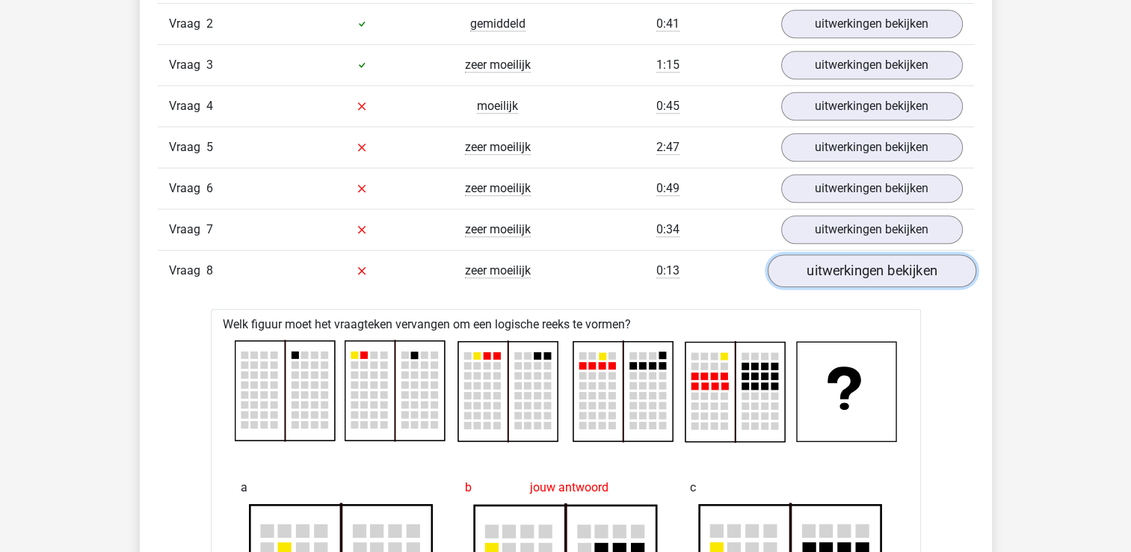
click at [817, 268] on link "uitwerkingen bekijken" at bounding box center [871, 270] width 209 height 33
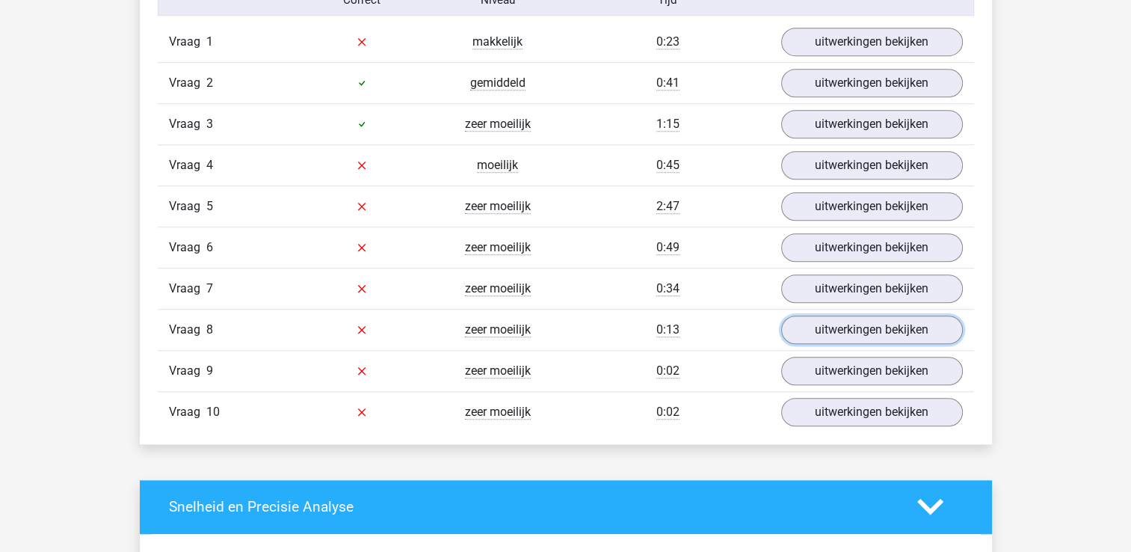
scroll to position [1011, 0]
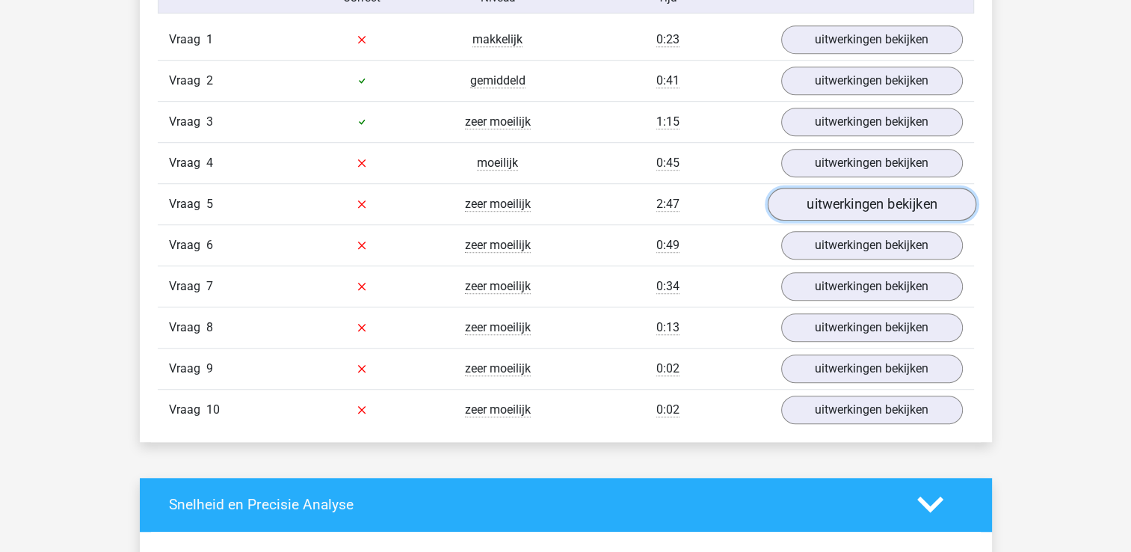
click at [783, 188] on link "uitwerkingen bekijken" at bounding box center [871, 204] width 209 height 33
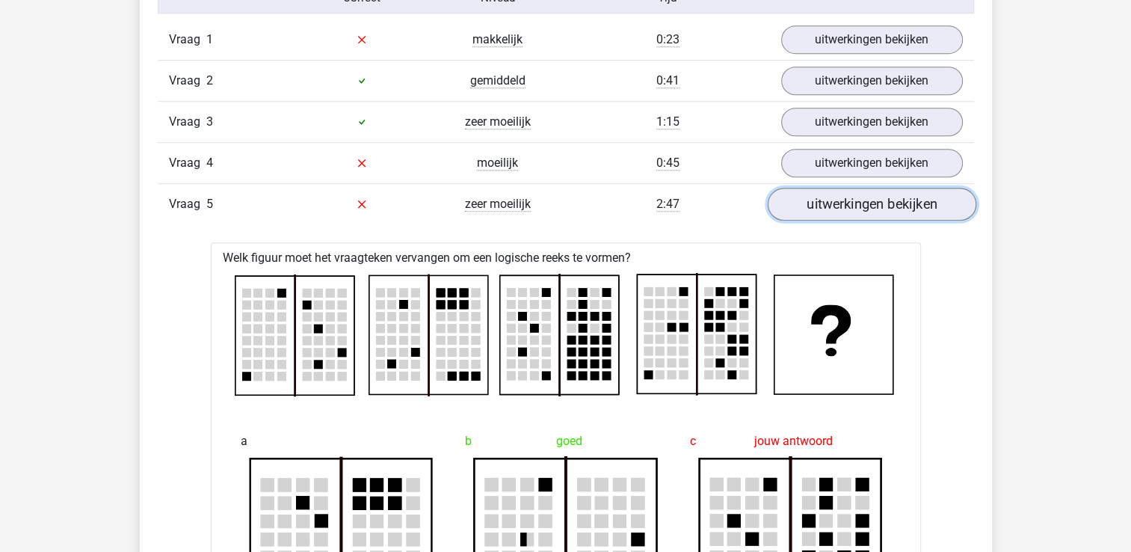
click at [795, 214] on link "uitwerkingen bekijken" at bounding box center [871, 204] width 209 height 33
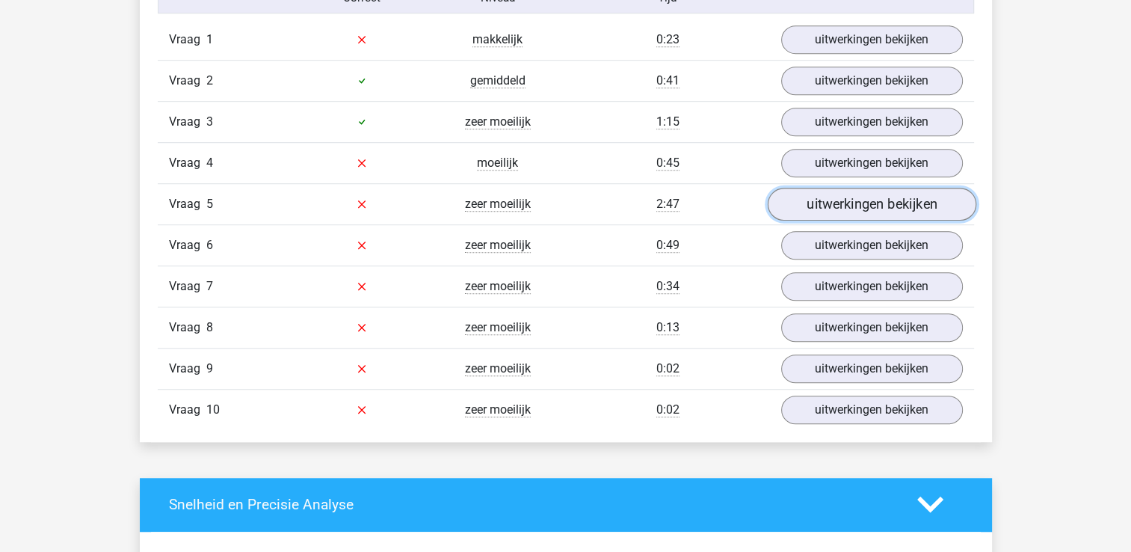
click at [807, 217] on link "uitwerkingen bekijken" at bounding box center [871, 204] width 209 height 33
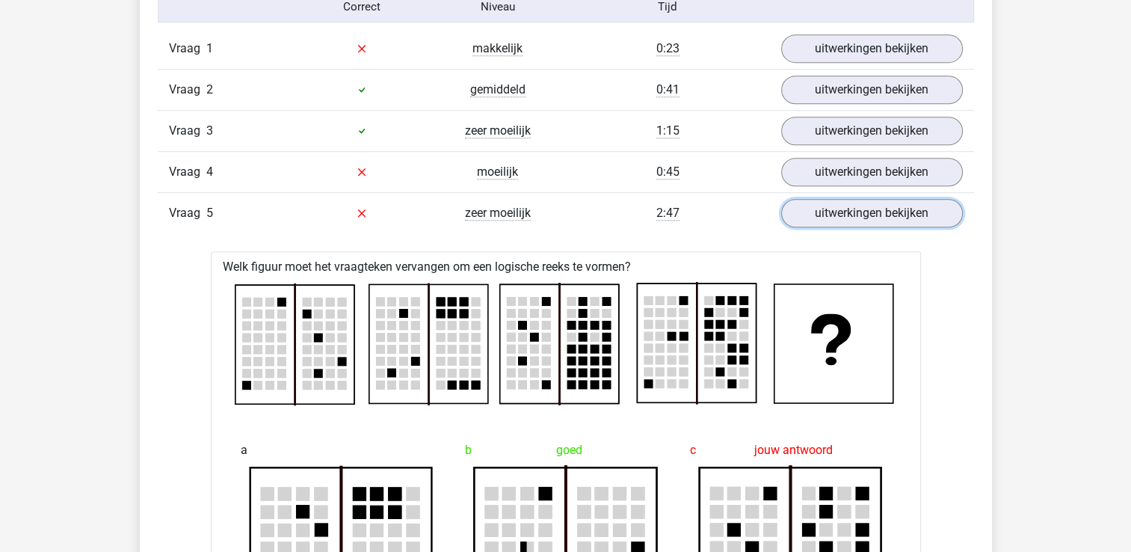
scroll to position [990, 0]
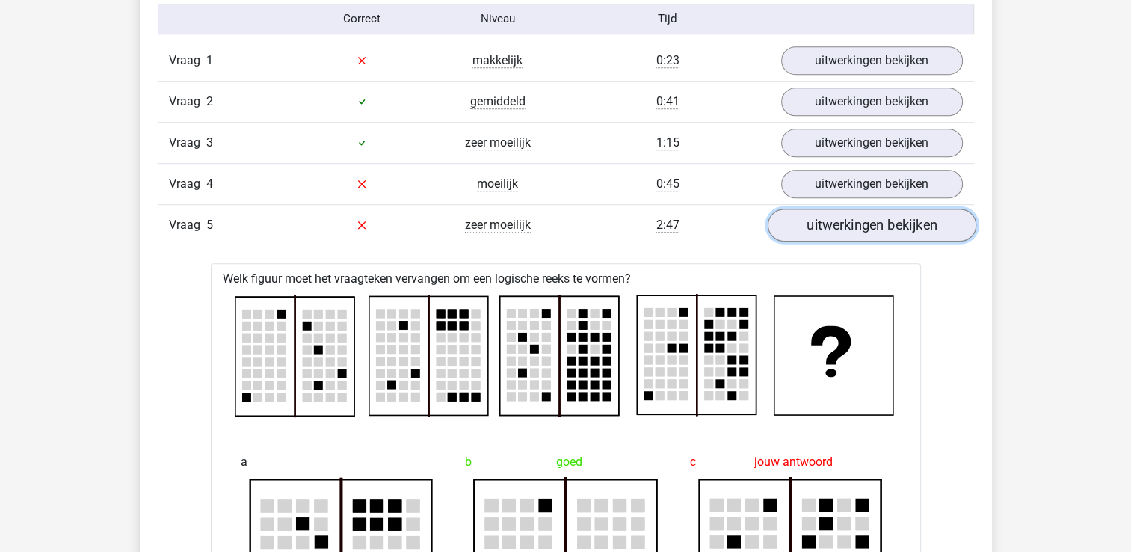
click at [785, 224] on link "uitwerkingen bekijken" at bounding box center [871, 225] width 209 height 33
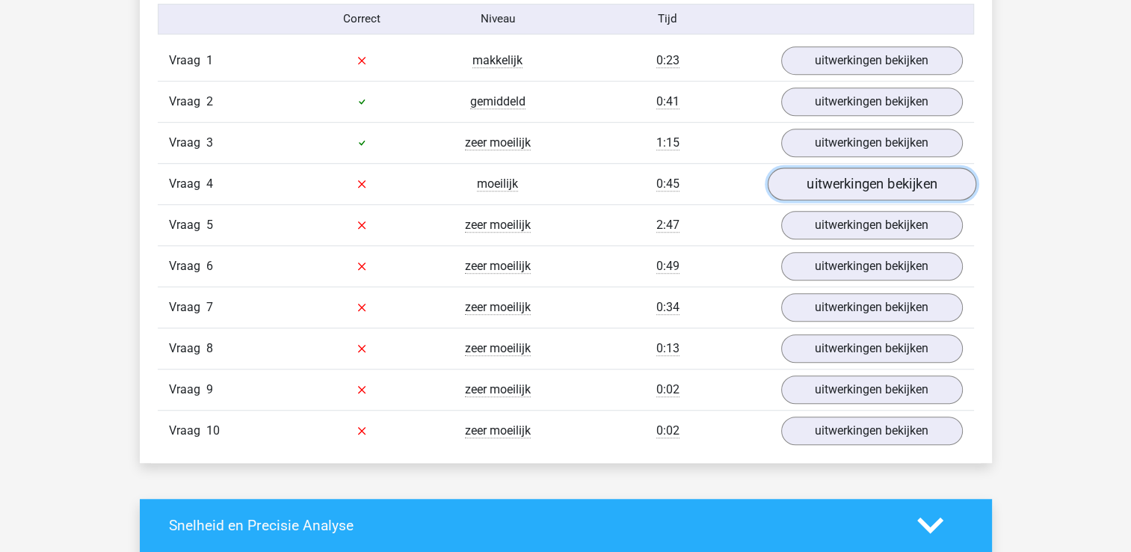
click at [808, 192] on link "uitwerkingen bekijken" at bounding box center [871, 183] width 209 height 33
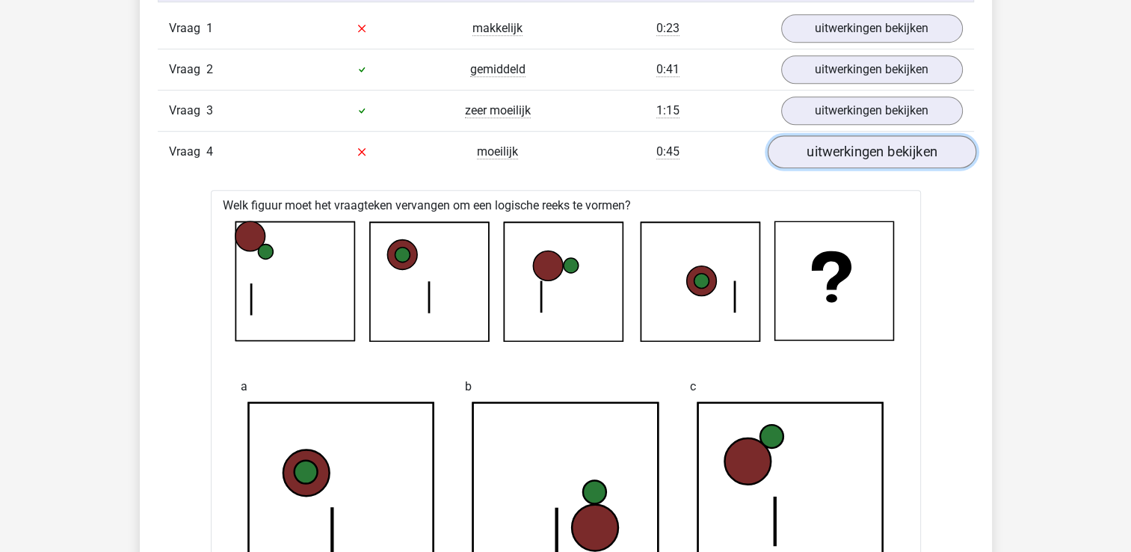
scroll to position [1020, 0]
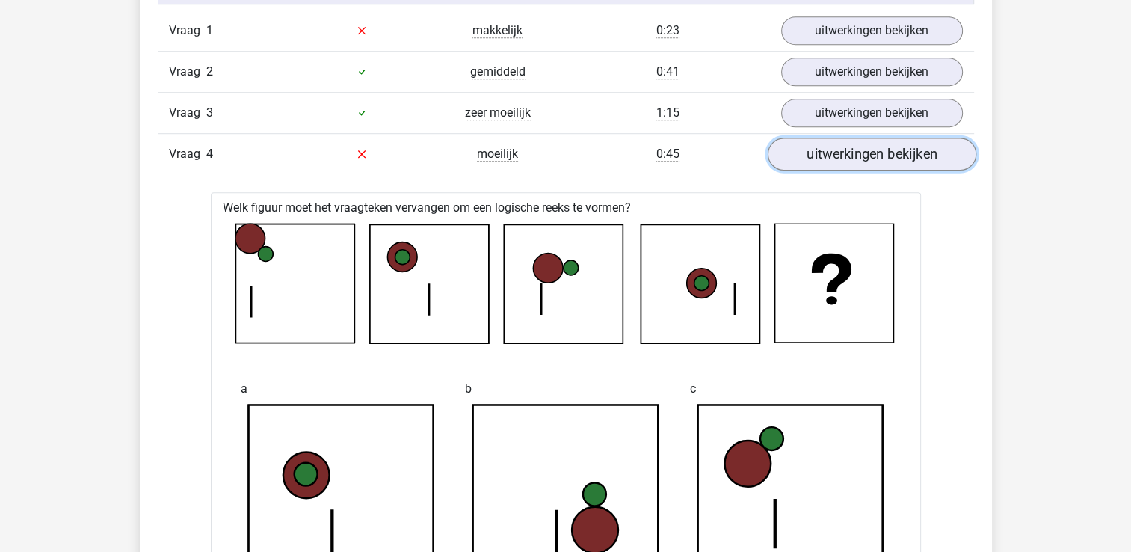
click at [819, 148] on link "uitwerkingen bekijken" at bounding box center [871, 154] width 209 height 33
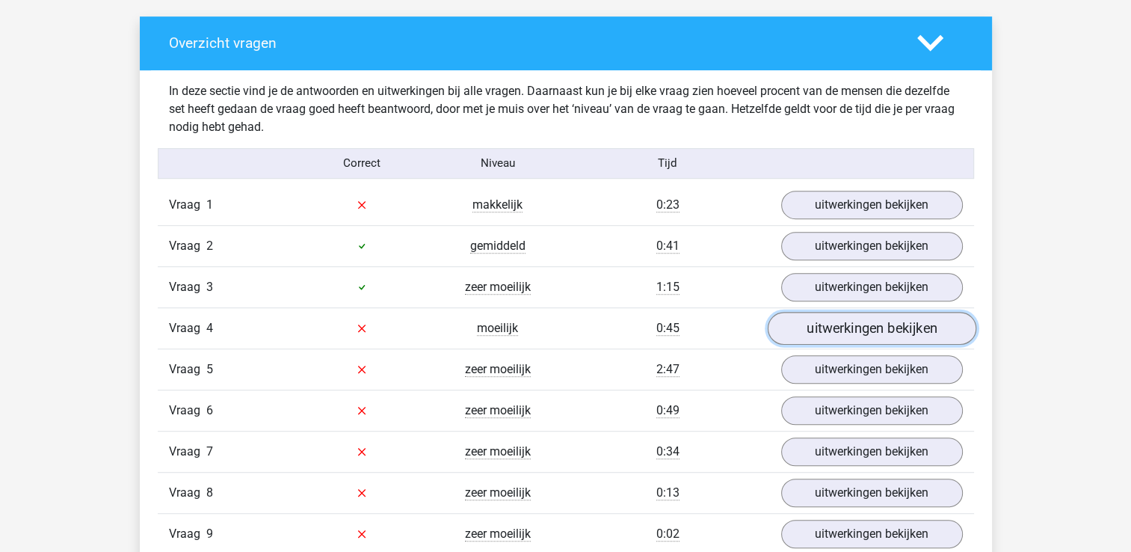
scroll to position [844, 0]
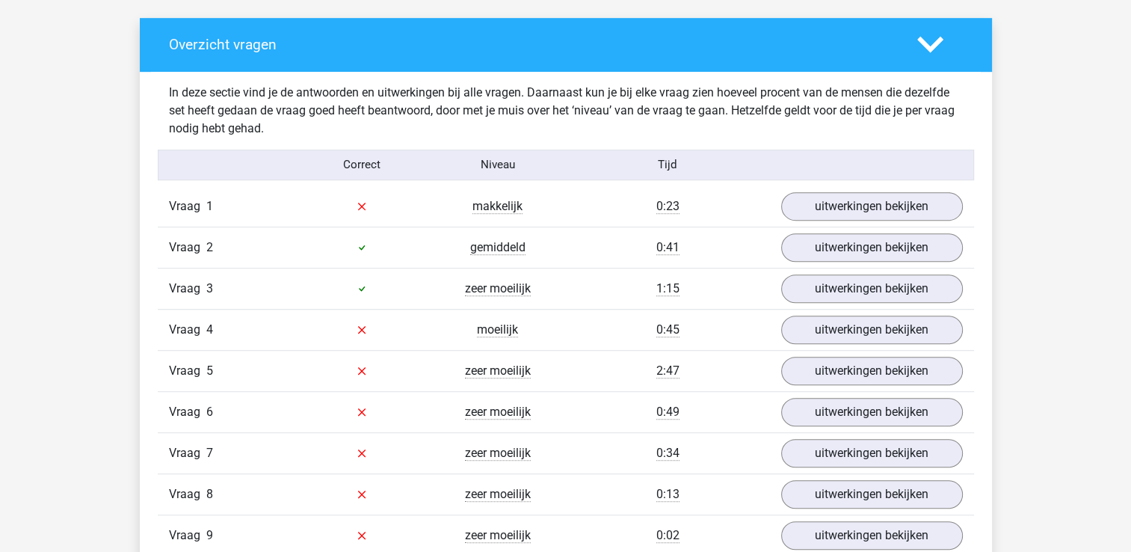
click at [938, 46] on icon at bounding box center [930, 44] width 26 height 26
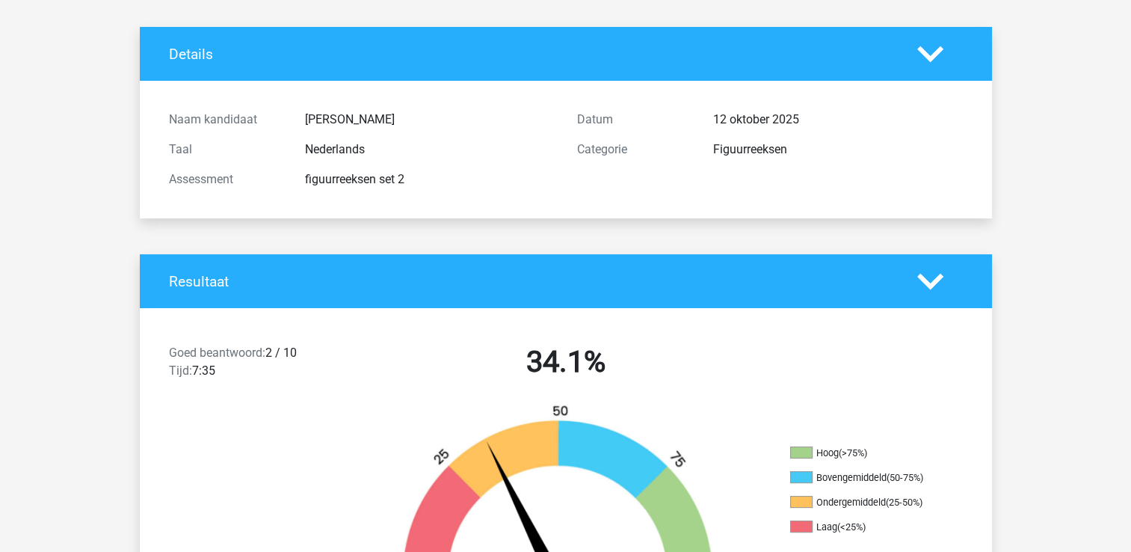
scroll to position [0, 0]
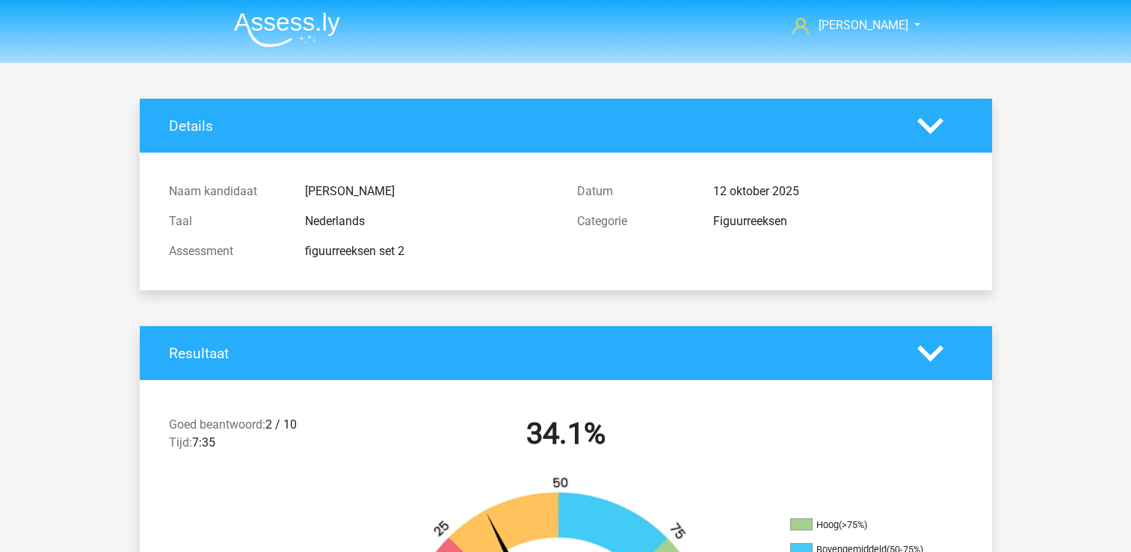
click at [299, 33] on img at bounding box center [287, 29] width 106 height 35
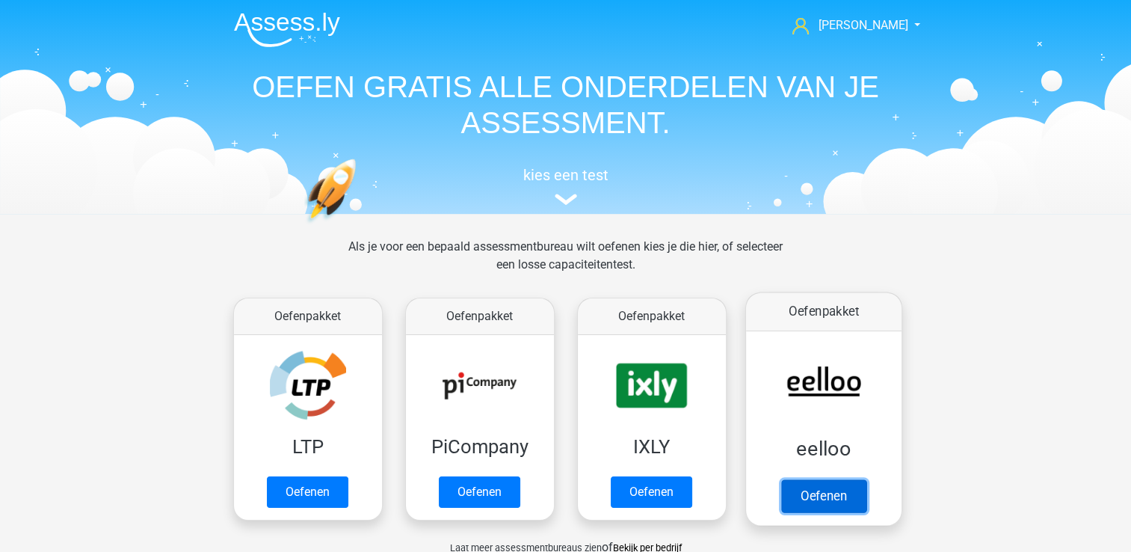
click at [825, 483] on link "Oefenen" at bounding box center [822, 495] width 85 height 33
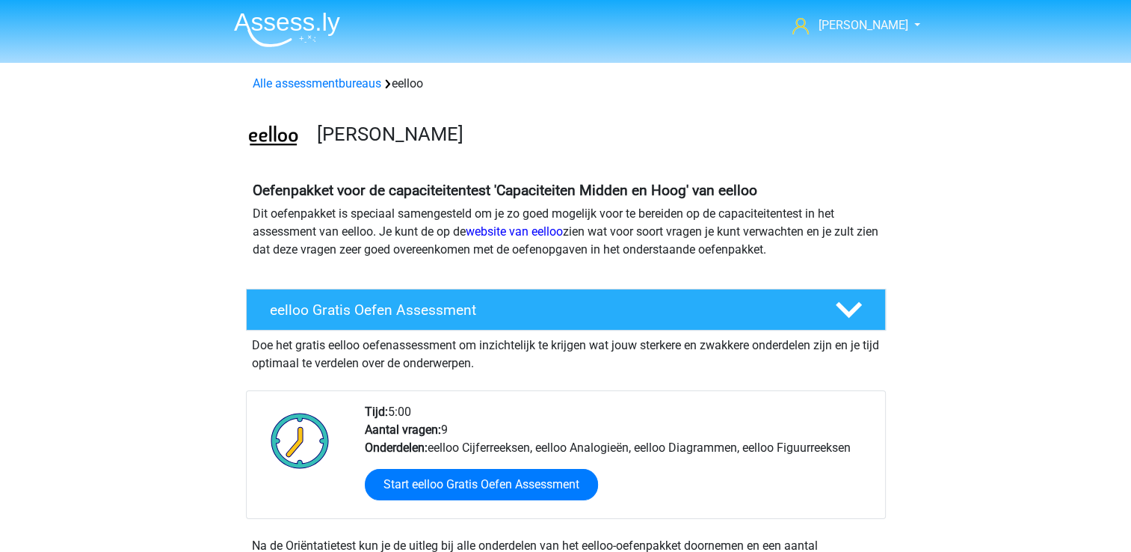
click at [287, 16] on img at bounding box center [287, 29] width 106 height 35
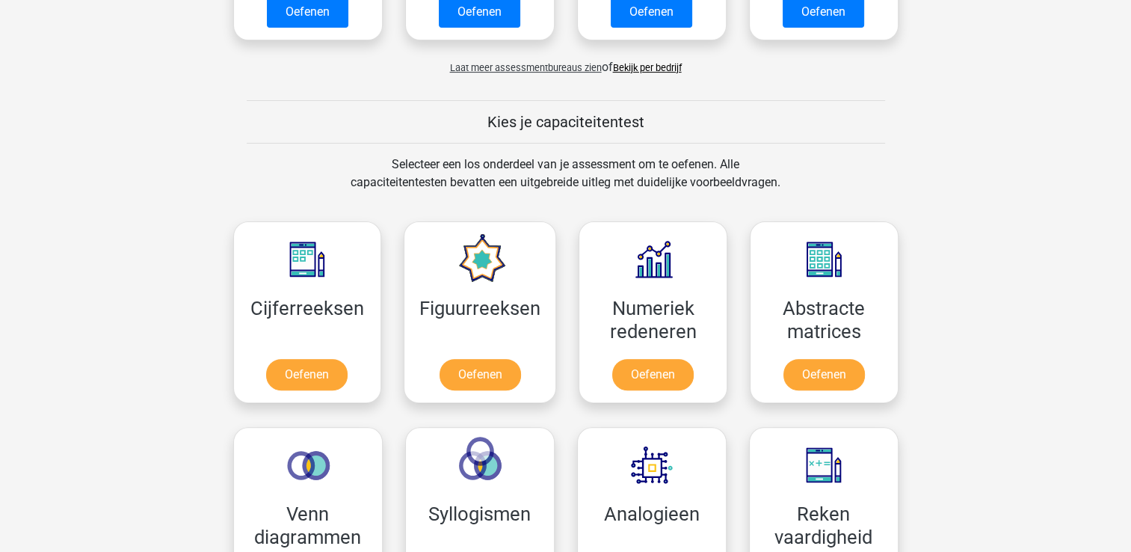
scroll to position [543, 0]
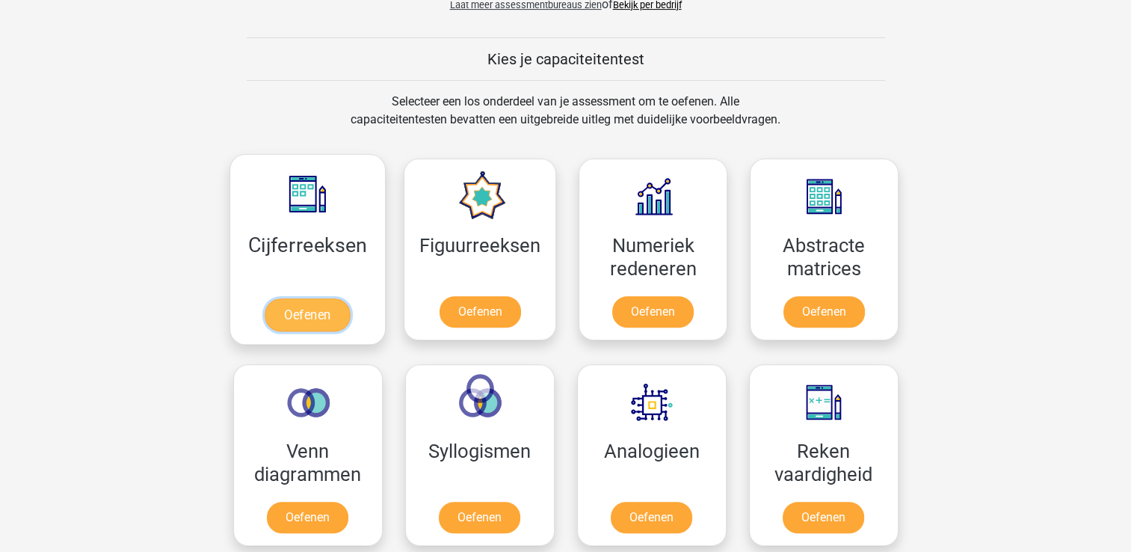
click at [316, 317] on link "Oefenen" at bounding box center [307, 314] width 85 height 33
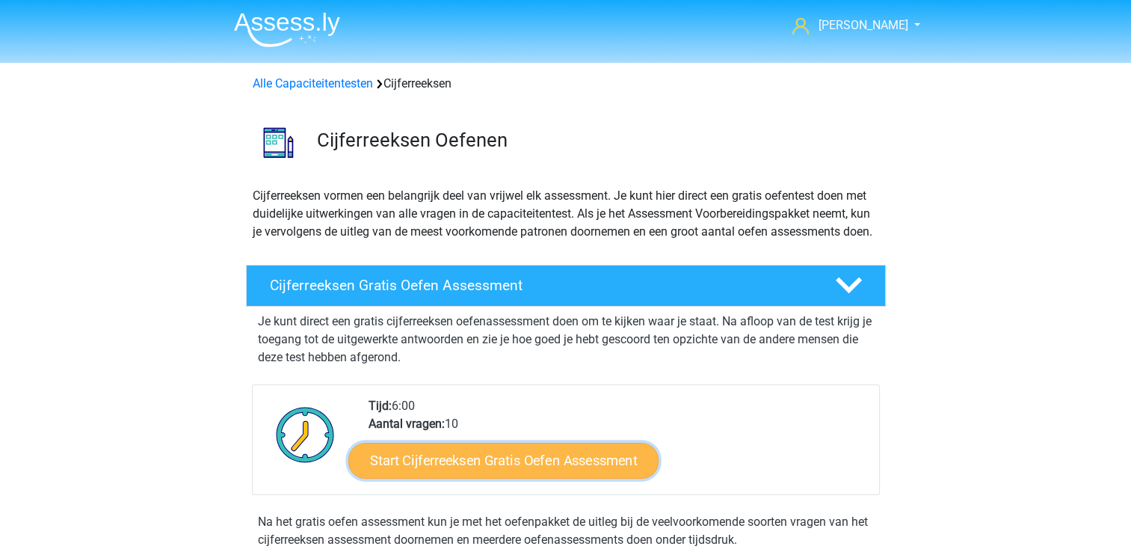
click at [509, 474] on link "Start Cijferreeksen Gratis Oefen Assessment" at bounding box center [503, 460] width 310 height 36
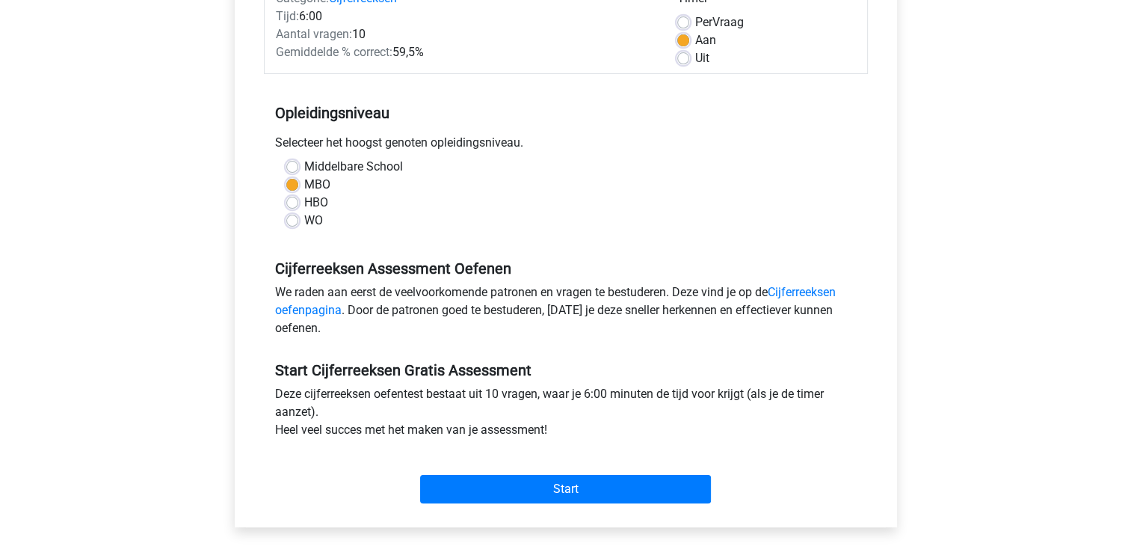
scroll to position [221, 0]
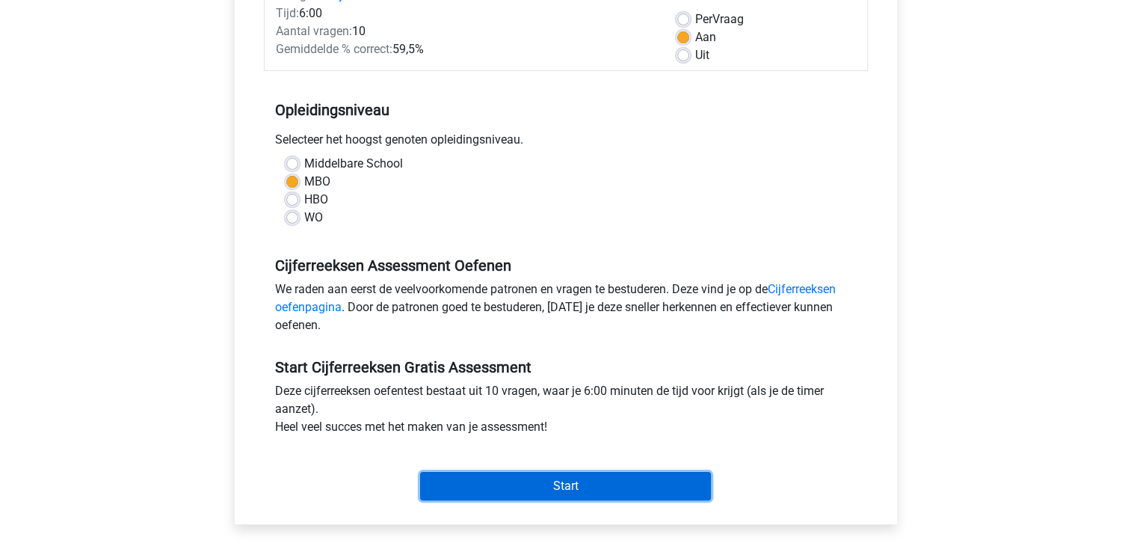
click at [612, 477] on input "Start" at bounding box center [565, 486] width 291 height 28
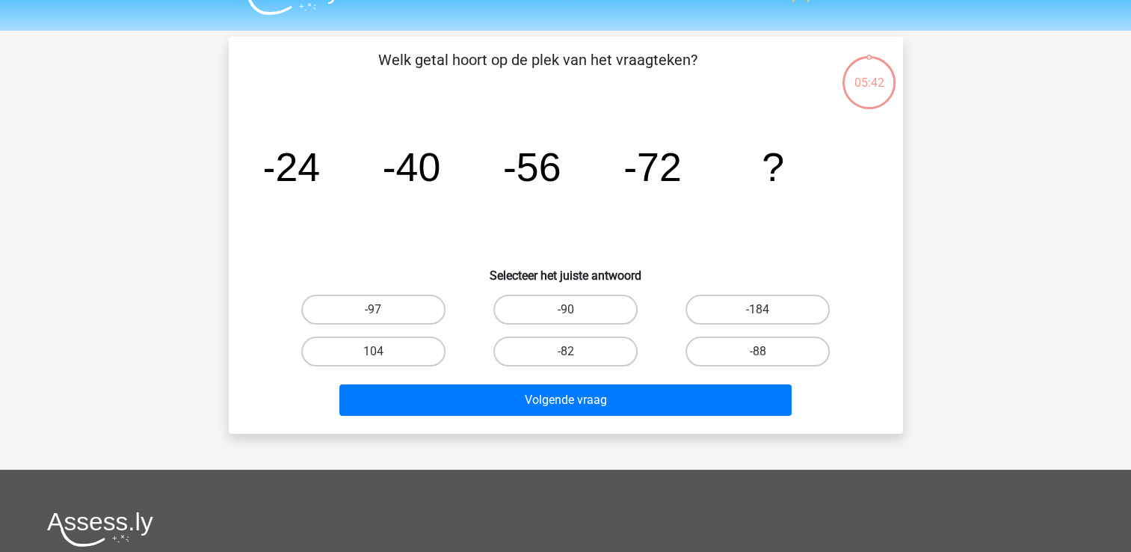
scroll to position [33, 0]
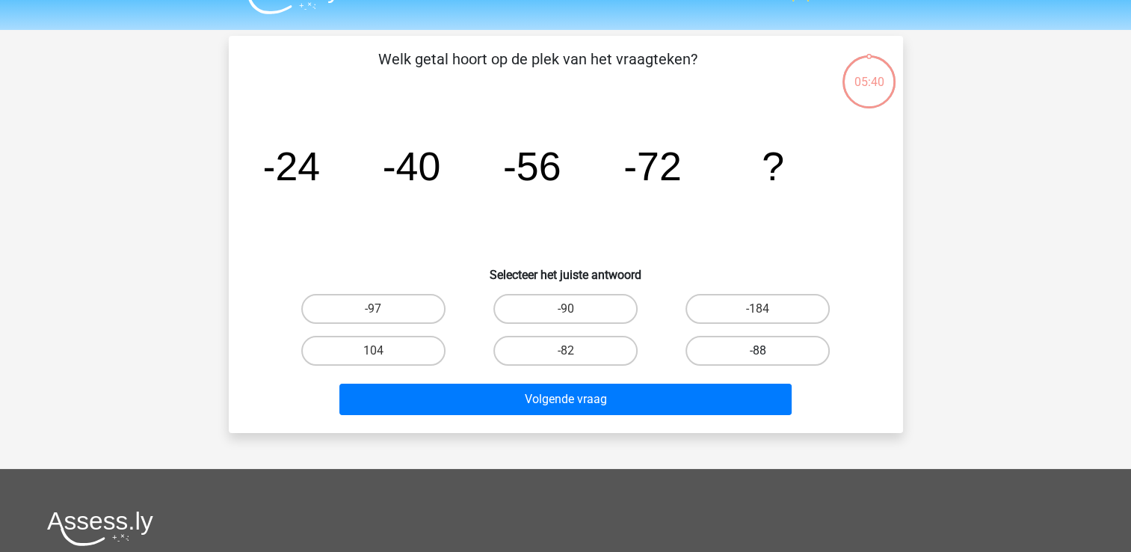
click at [704, 348] on label "-88" at bounding box center [758, 351] width 144 height 30
click at [758, 351] on input "-88" at bounding box center [763, 356] width 10 height 10
radio input "true"
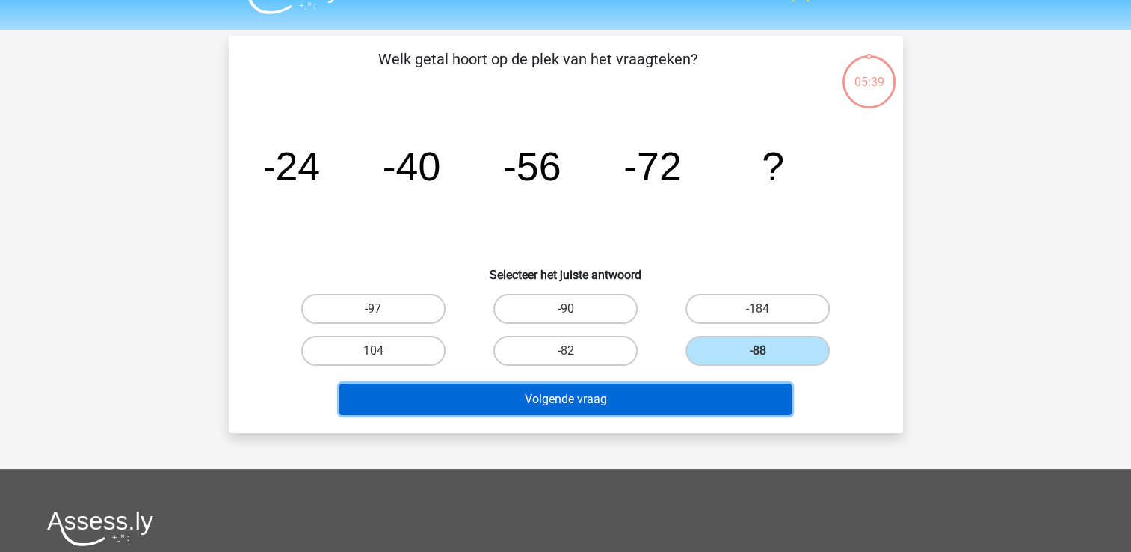
click at [679, 405] on button "Volgende vraag" at bounding box center [565, 399] width 452 height 31
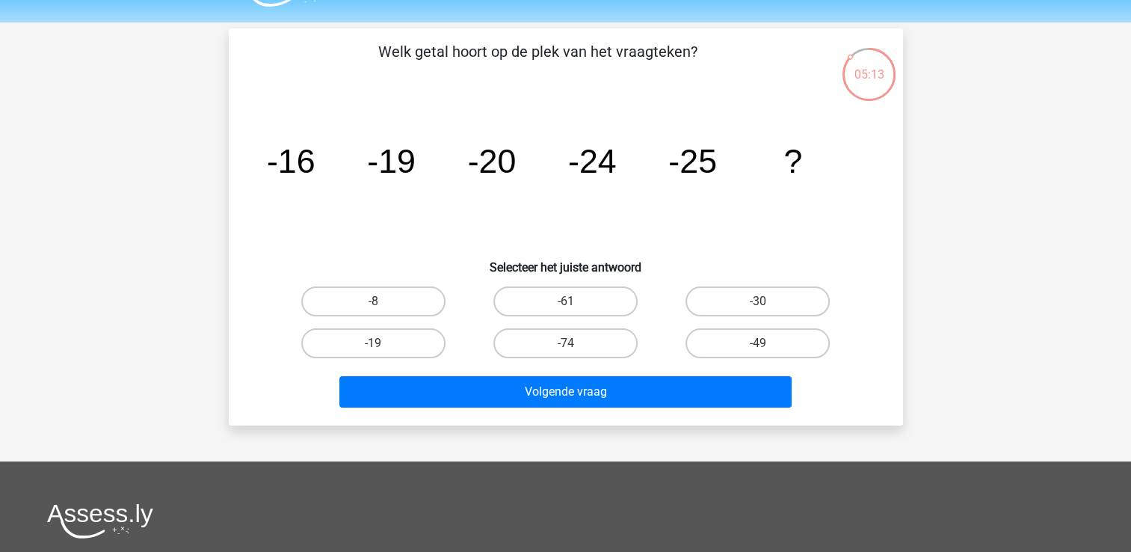
scroll to position [40, 0]
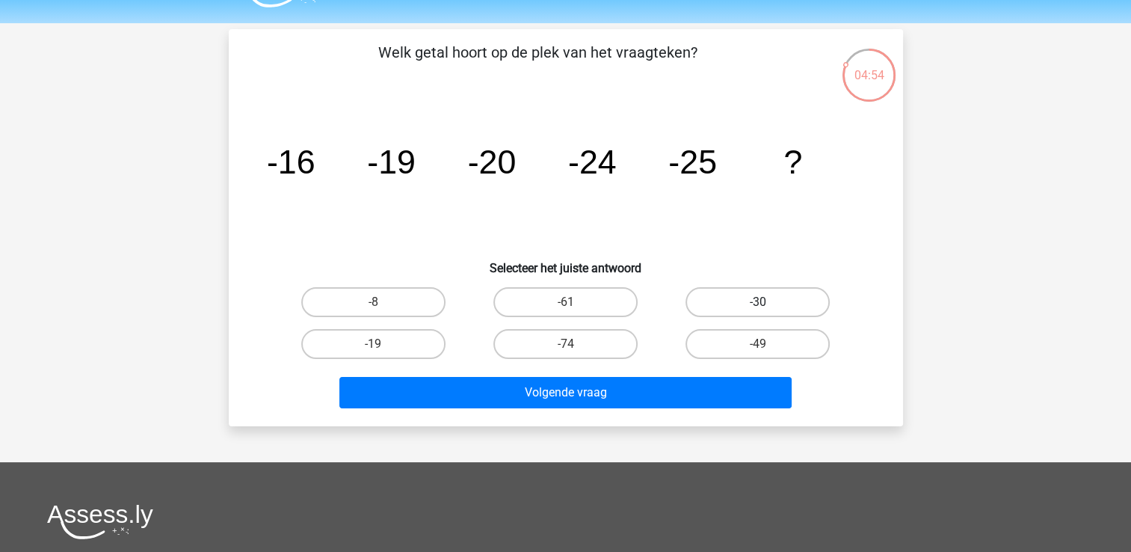
click at [736, 298] on label "-30" at bounding box center [758, 302] width 144 height 30
click at [758, 302] on input "-30" at bounding box center [763, 307] width 10 height 10
radio input "true"
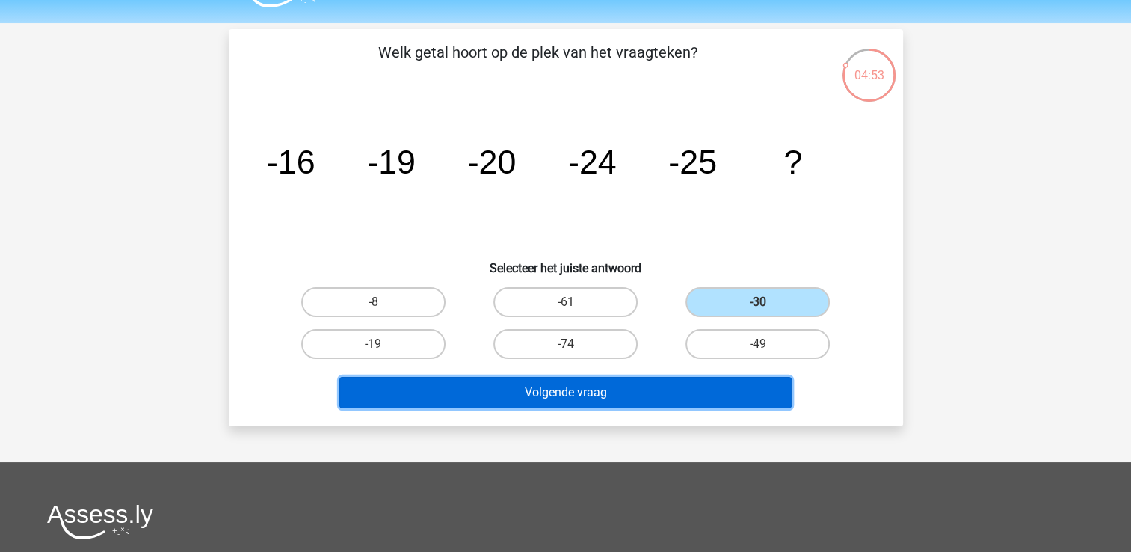
click at [646, 393] on button "Volgende vraag" at bounding box center [565, 392] width 452 height 31
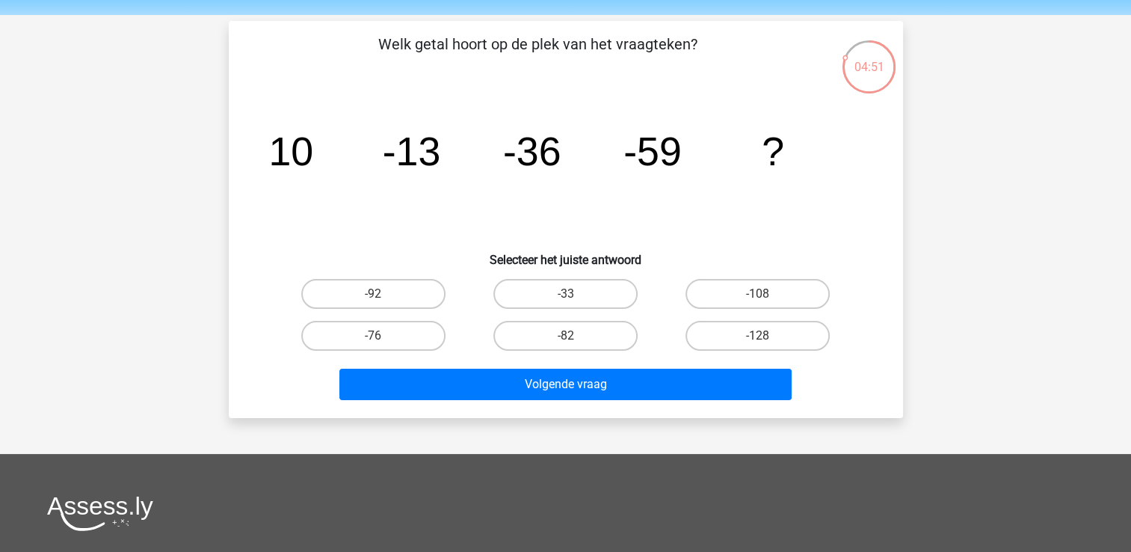
scroll to position [47, 0]
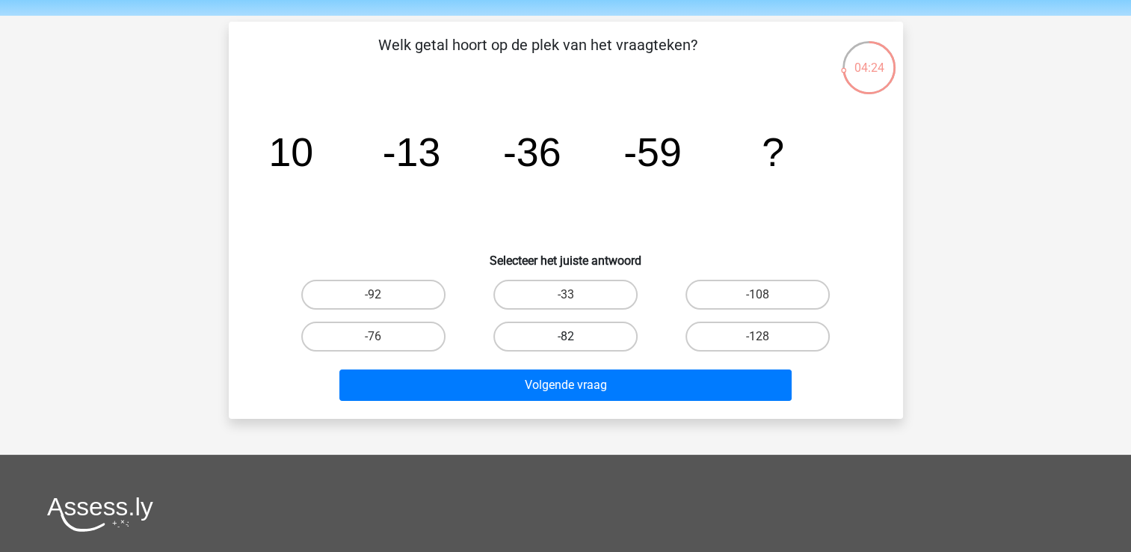
click at [568, 330] on label "-82" at bounding box center [565, 336] width 144 height 30
click at [568, 336] on input "-82" at bounding box center [570, 341] width 10 height 10
radio input "true"
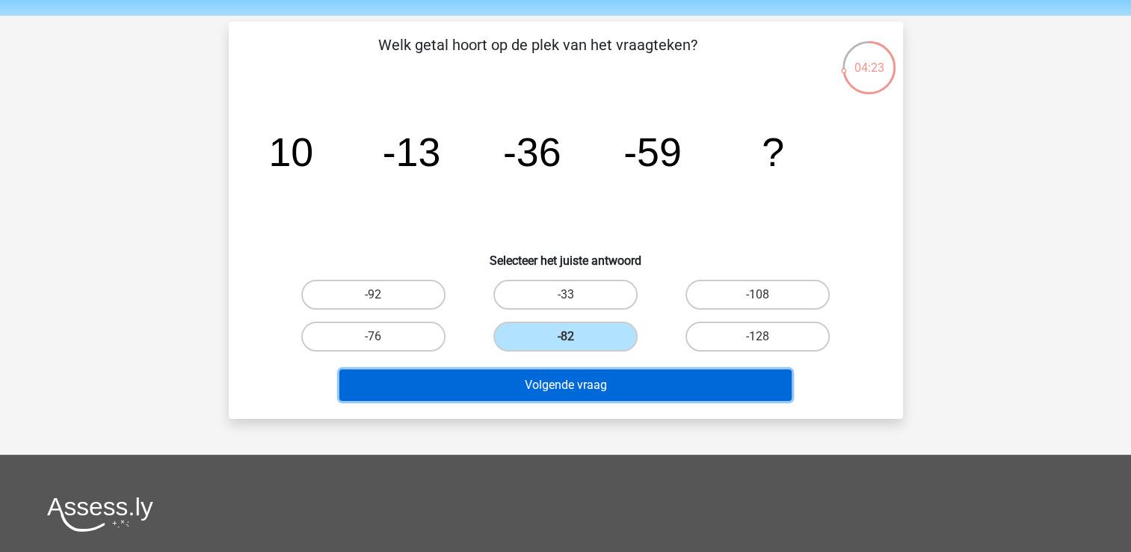
click at [558, 381] on button "Volgende vraag" at bounding box center [565, 384] width 452 height 31
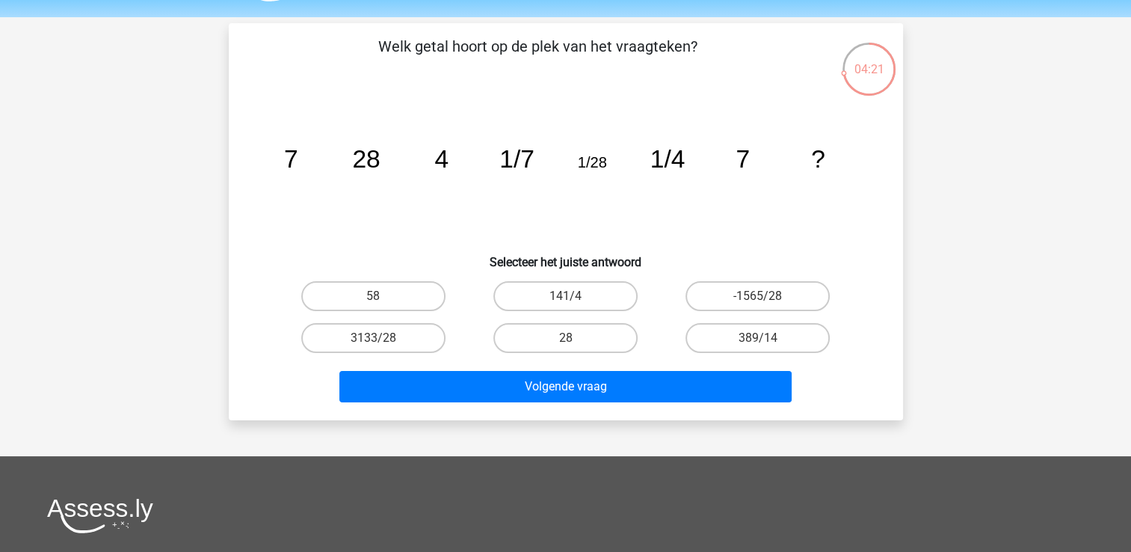
scroll to position [44, 0]
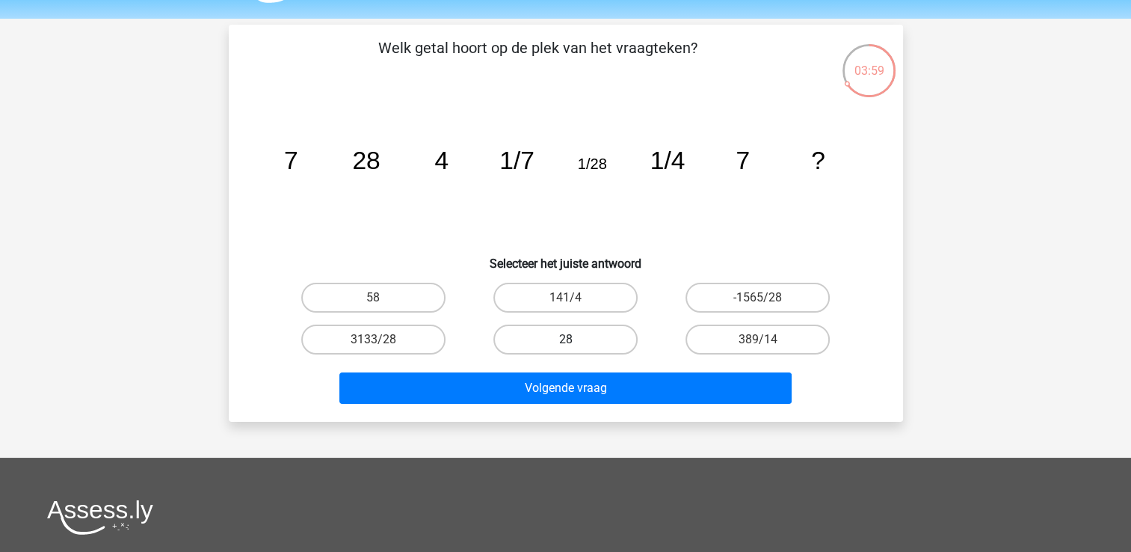
click at [576, 333] on label "28" at bounding box center [565, 339] width 144 height 30
click at [575, 339] on input "28" at bounding box center [570, 344] width 10 height 10
radio input "true"
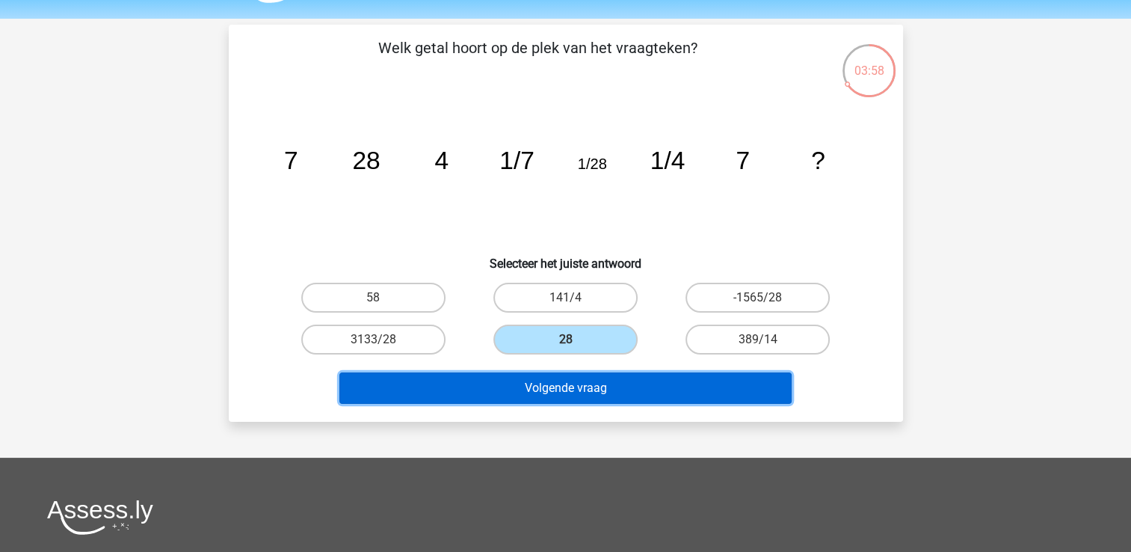
click at [556, 385] on button "Volgende vraag" at bounding box center [565, 387] width 452 height 31
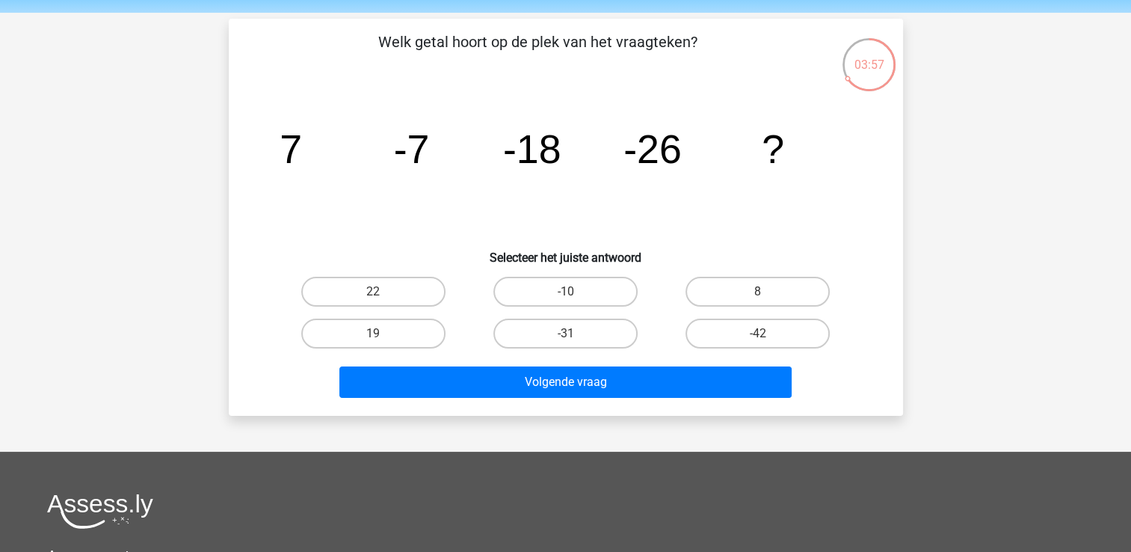
scroll to position [47, 0]
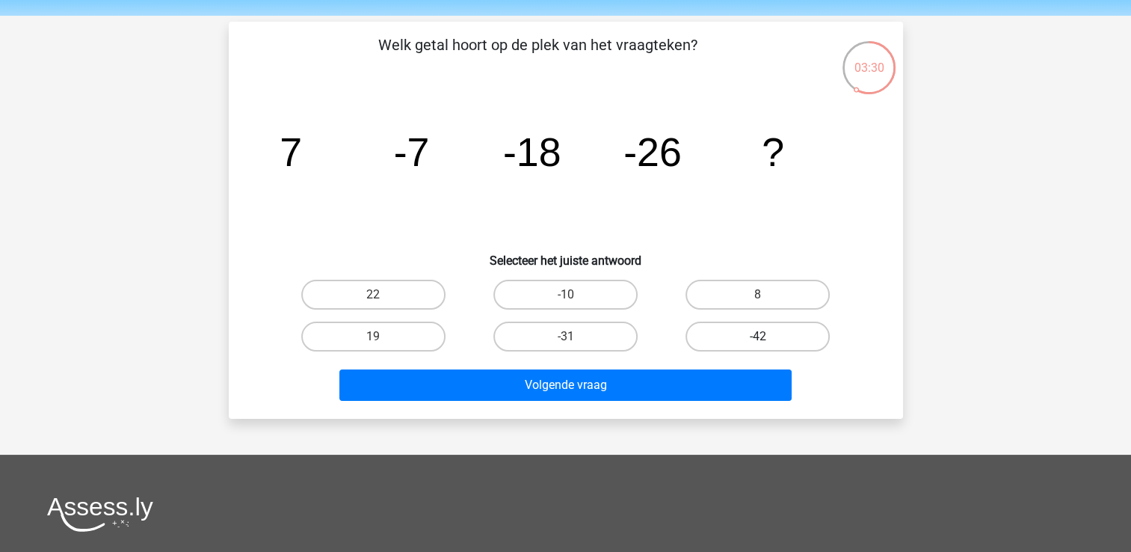
click at [727, 328] on label "-42" at bounding box center [758, 336] width 144 height 30
click at [758, 336] on input "-42" at bounding box center [763, 341] width 10 height 10
radio input "true"
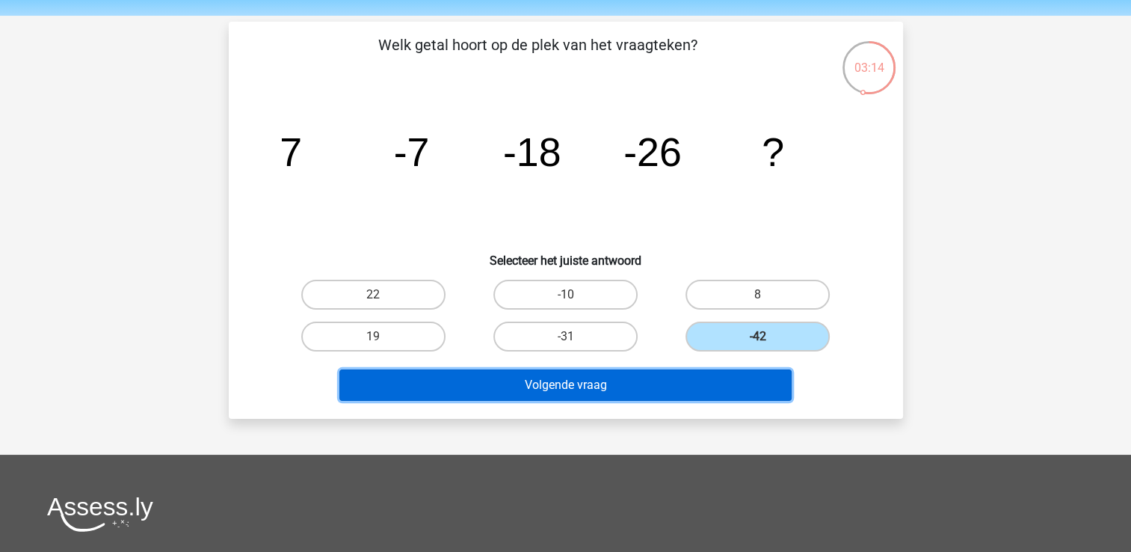
click at [595, 389] on button "Volgende vraag" at bounding box center [565, 384] width 452 height 31
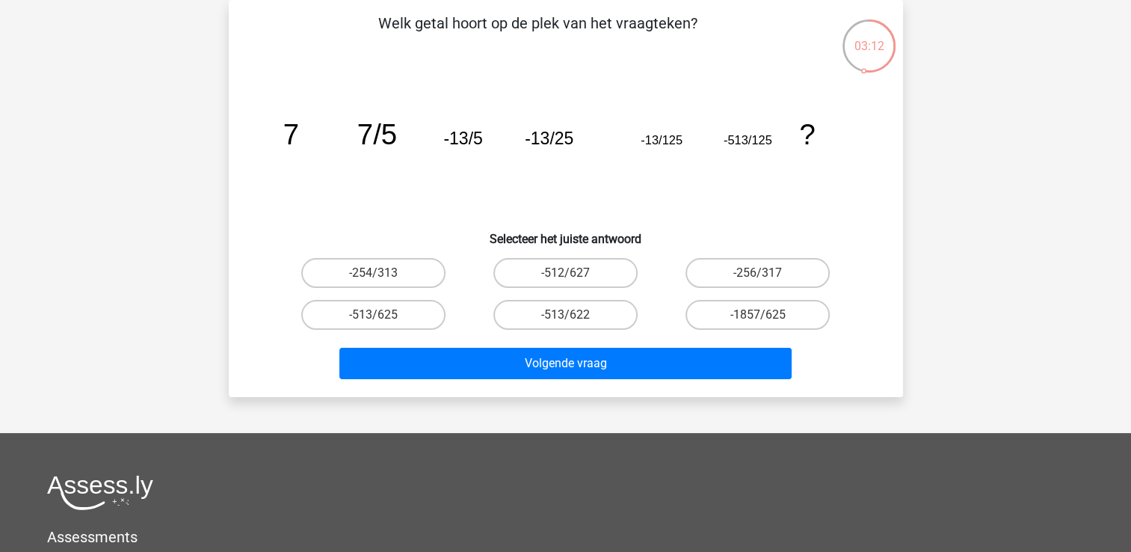
scroll to position [27, 0]
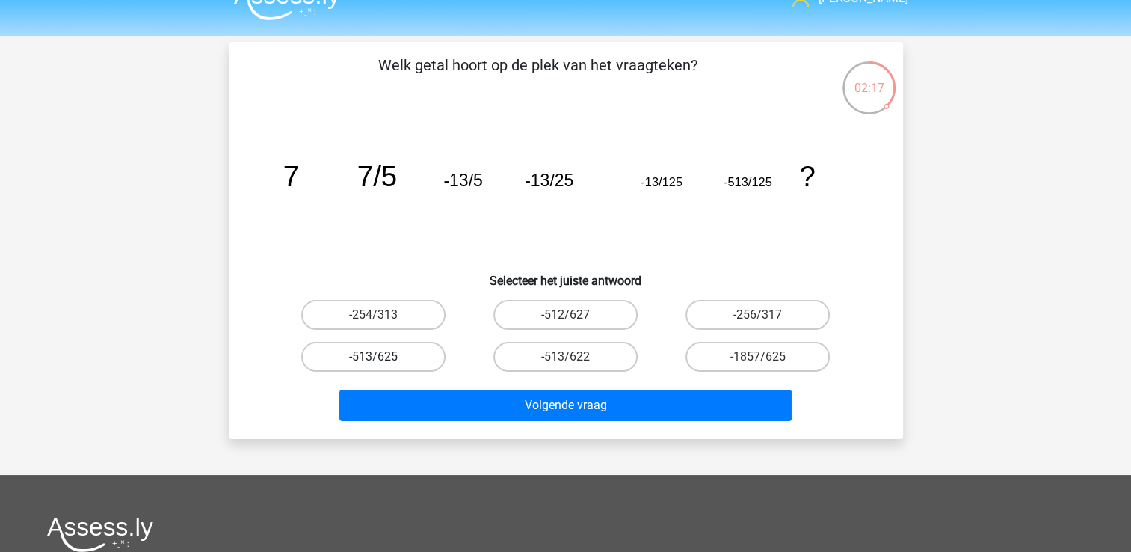
click at [398, 357] on label "-513/625" at bounding box center [373, 357] width 144 height 30
click at [383, 357] on input "-513/625" at bounding box center [378, 362] width 10 height 10
radio input "true"
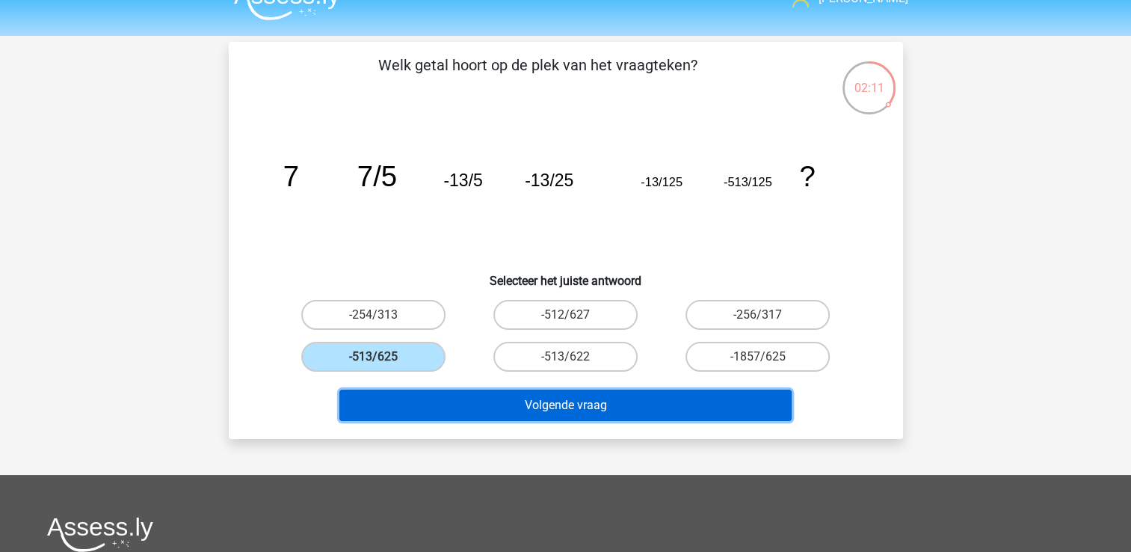
click at [474, 403] on button "Volgende vraag" at bounding box center [565, 404] width 452 height 31
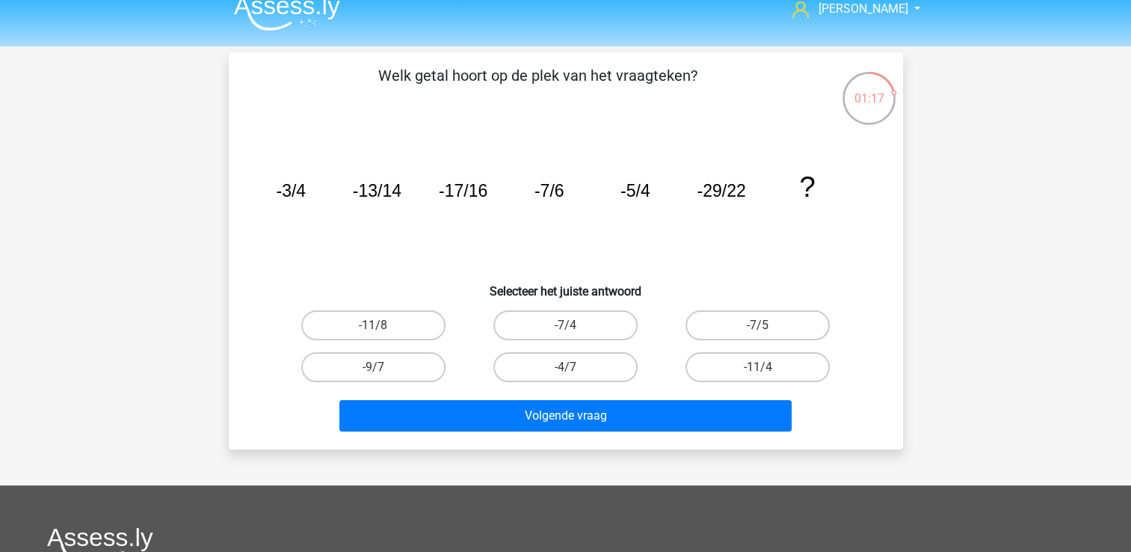
scroll to position [17, 0]
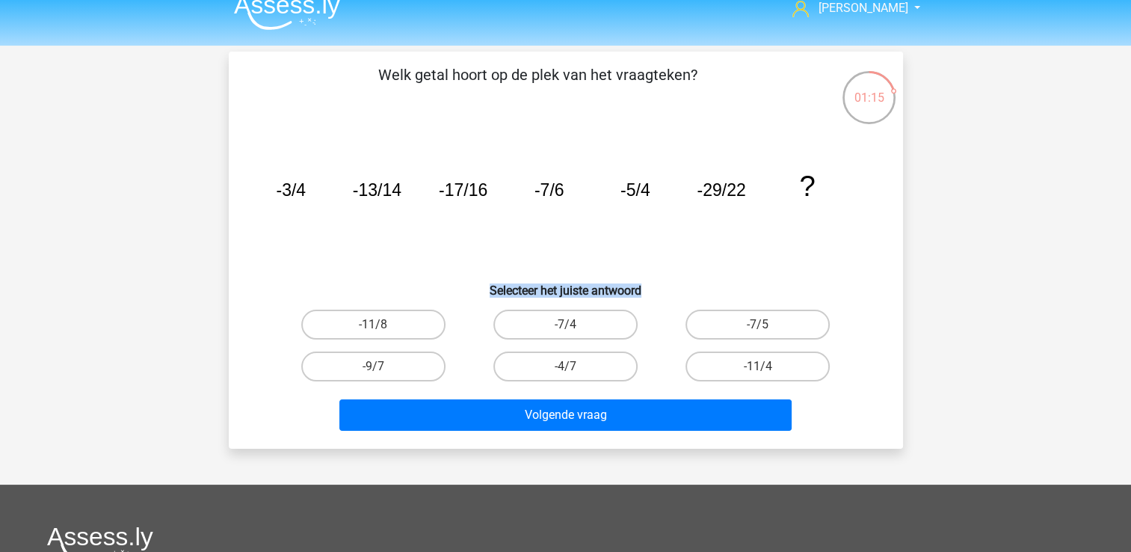
drag, startPoint x: 653, startPoint y: 283, endPoint x: 479, endPoint y: 292, distance: 174.5
click at [479, 292] on h6 "Selecteer het juiste antwoord" at bounding box center [566, 284] width 626 height 26
drag, startPoint x: 479, startPoint y: 292, endPoint x: 449, endPoint y: 271, distance: 36.9
click at [449, 271] on div "Welk getal hoort op de plek van het vraagteken? image/svg+xml -3/4 -13/14 -17/1…" at bounding box center [566, 250] width 662 height 373
click at [413, 315] on label "-11/8" at bounding box center [373, 325] width 144 height 30
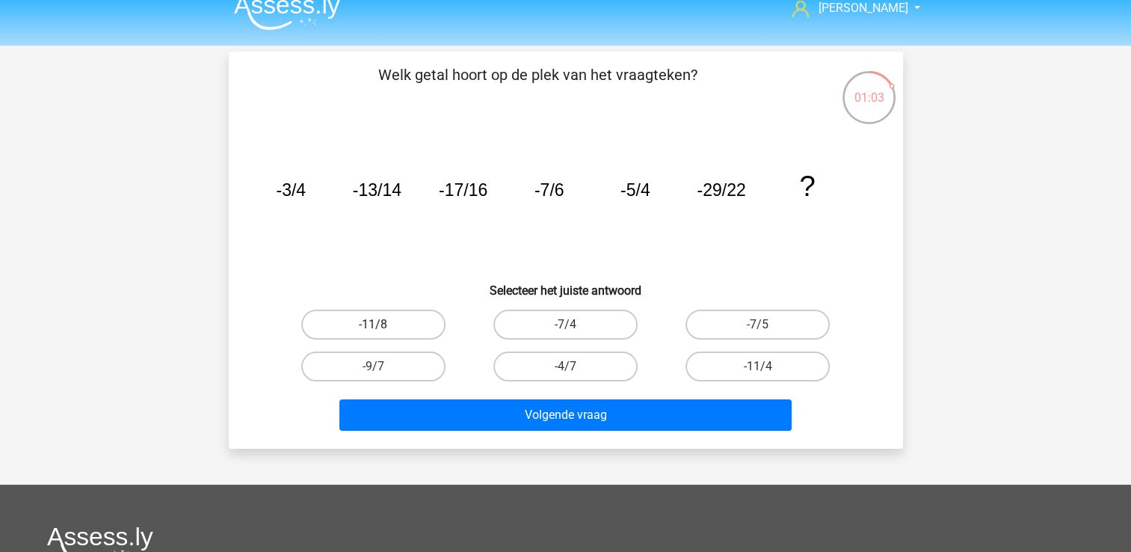
click at [383, 324] on input "-11/8" at bounding box center [378, 329] width 10 height 10
radio input "true"
click at [703, 363] on label "-11/4" at bounding box center [758, 366] width 144 height 30
click at [758, 366] on input "-11/4" at bounding box center [763, 371] width 10 height 10
radio input "true"
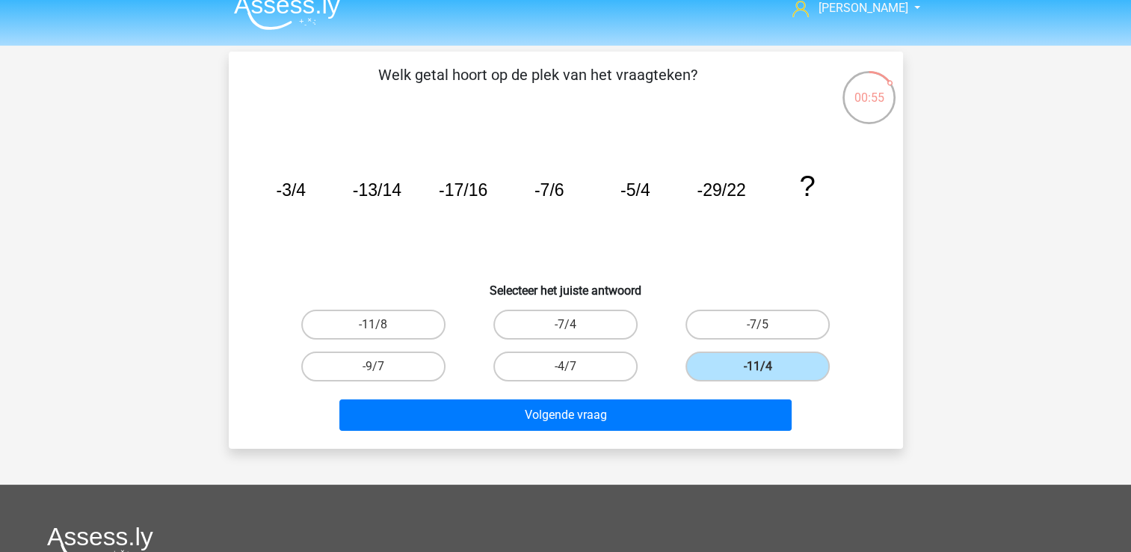
click at [652, 277] on h6 "Selecteer het juiste antwoord" at bounding box center [566, 284] width 626 height 26
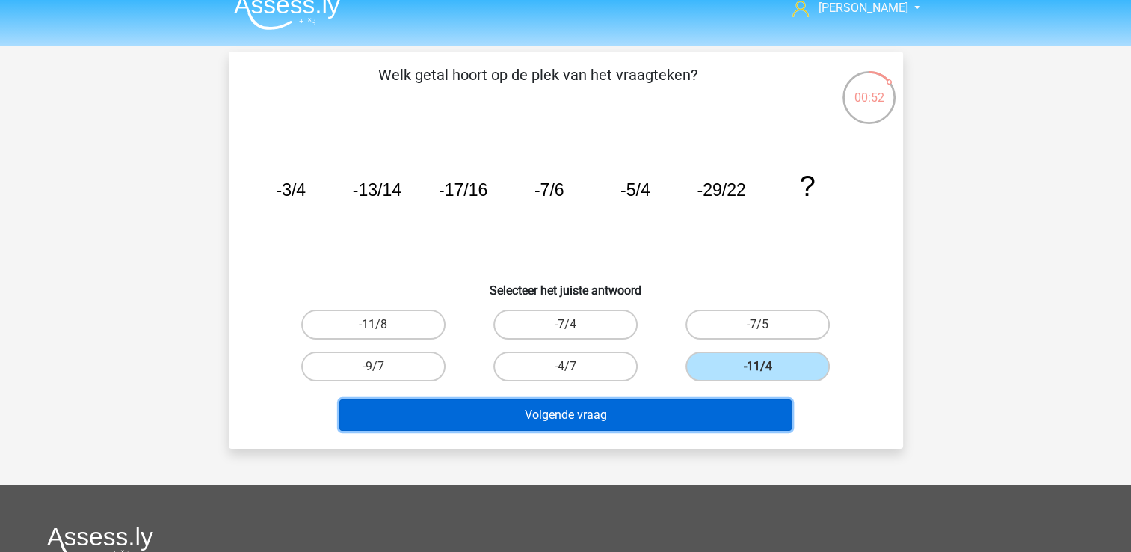
click at [665, 406] on button "Volgende vraag" at bounding box center [565, 414] width 452 height 31
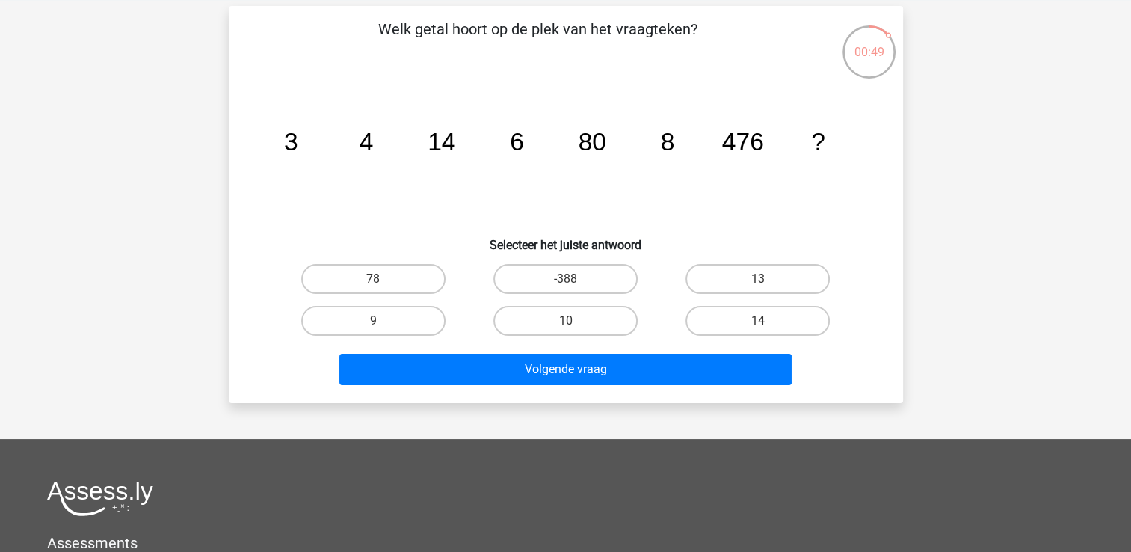
scroll to position [61, 0]
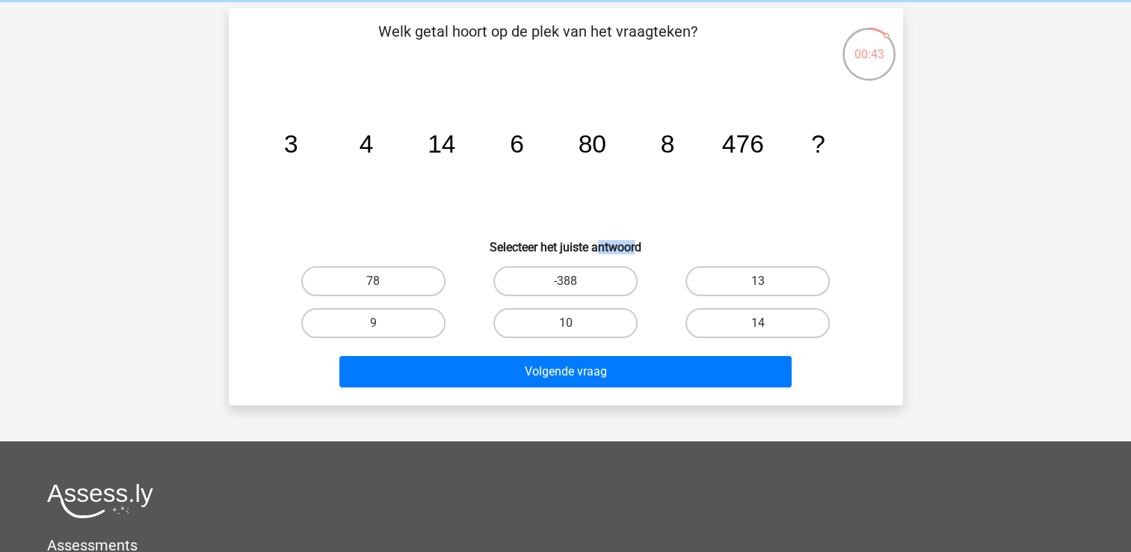
drag, startPoint x: 639, startPoint y: 235, endPoint x: 595, endPoint y: 243, distance: 44.7
click at [595, 243] on h6 "Selecteer het juiste antwoord" at bounding box center [566, 241] width 626 height 26
drag, startPoint x: 595, startPoint y: 243, endPoint x: 564, endPoint y: 221, distance: 38.2
click at [564, 221] on icon "image/svg+xml 3 4 14 6 80 8 476 ?" at bounding box center [566, 152] width 603 height 151
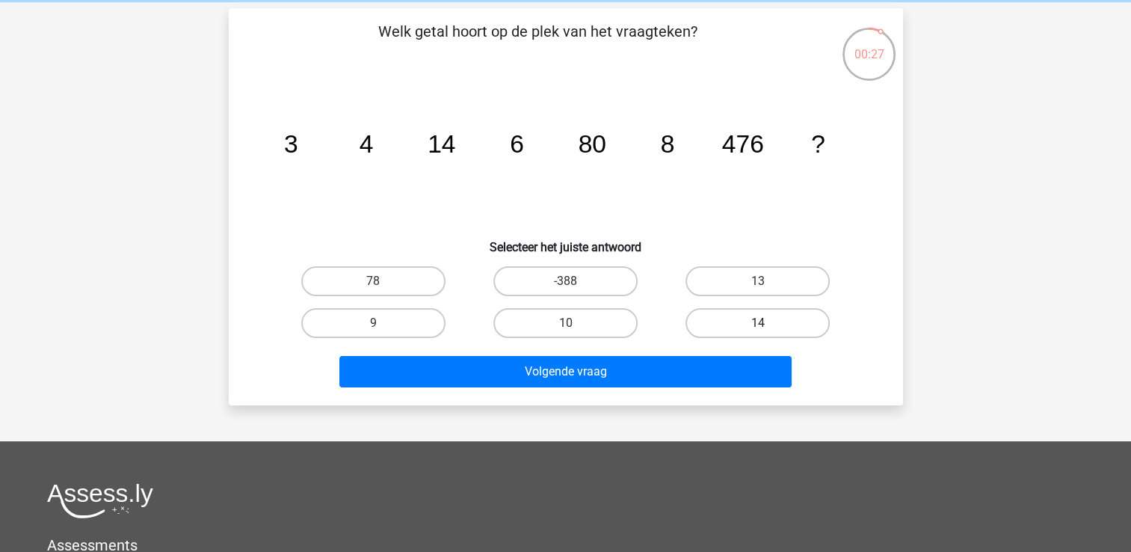
click at [748, 310] on label "14" at bounding box center [758, 323] width 144 height 30
click at [758, 323] on input "14" at bounding box center [763, 328] width 10 height 10
radio input "true"
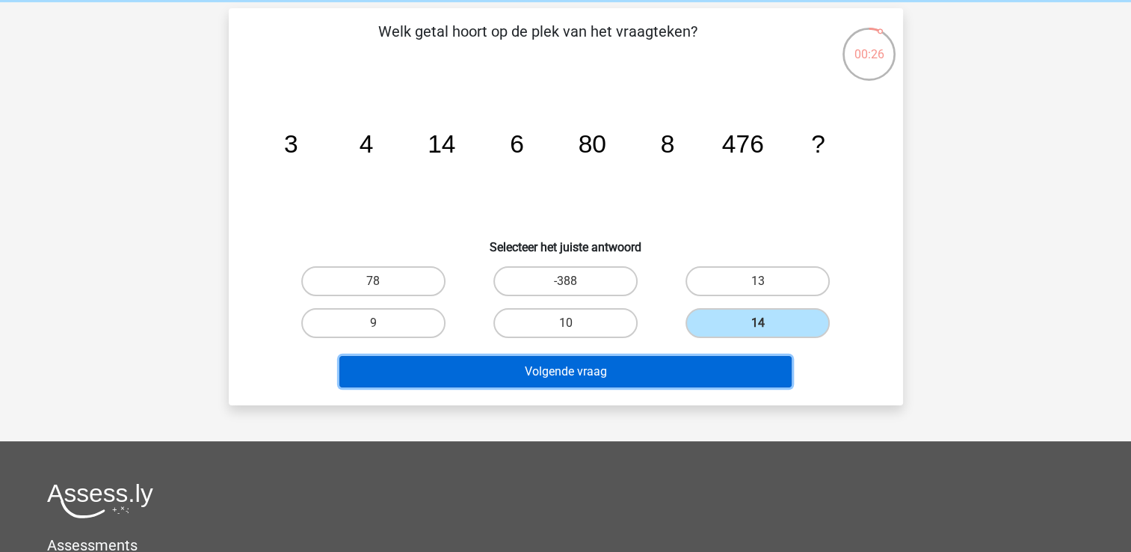
click at [721, 366] on button "Volgende vraag" at bounding box center [565, 371] width 452 height 31
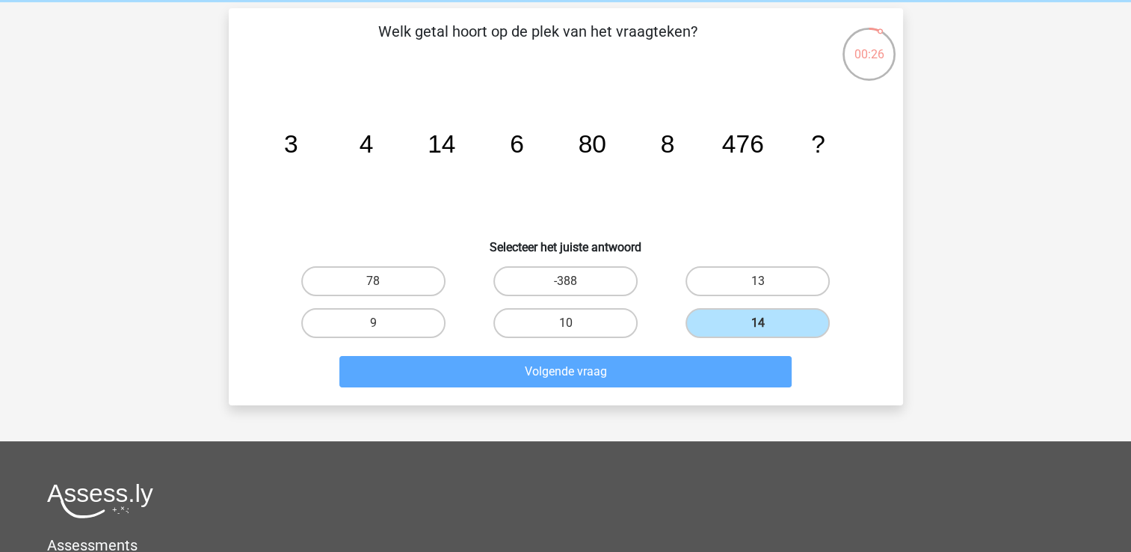
scroll to position [69, 0]
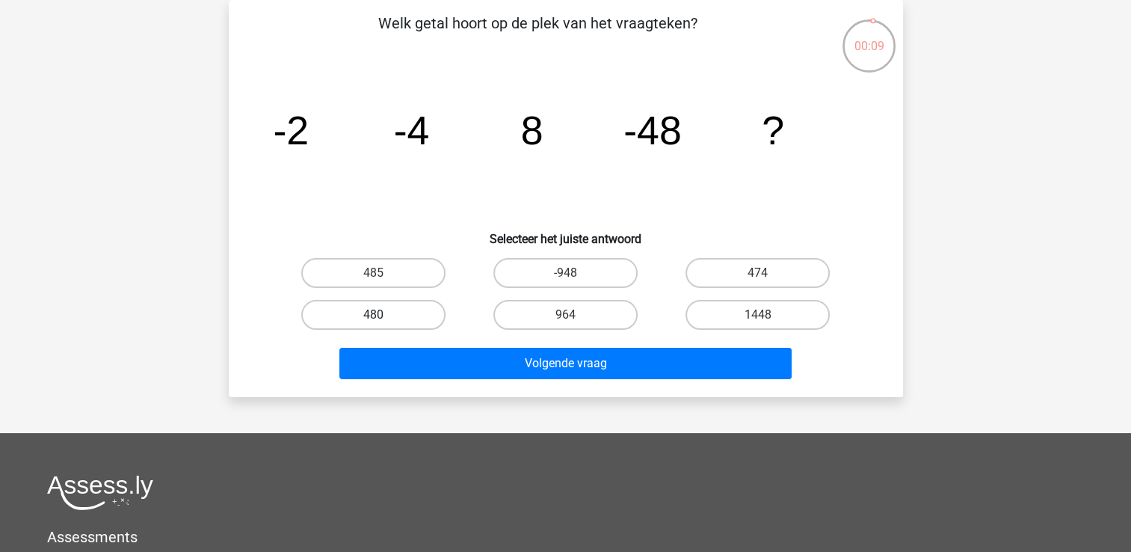
click at [388, 315] on label "480" at bounding box center [373, 315] width 144 height 30
click at [383, 315] on input "480" at bounding box center [378, 320] width 10 height 10
radio input "true"
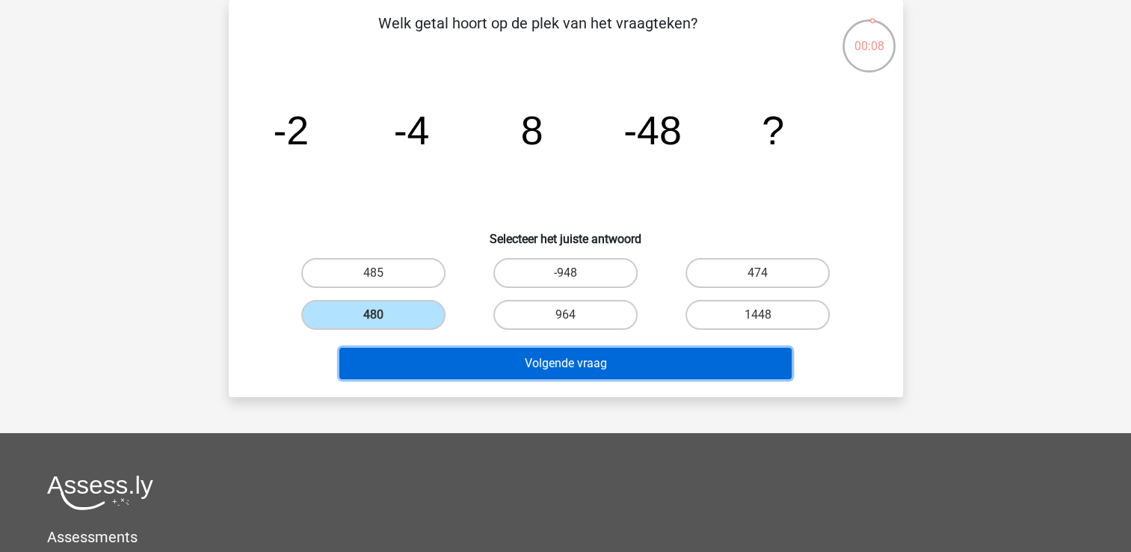
click at [446, 355] on button "Volgende vraag" at bounding box center [565, 363] width 452 height 31
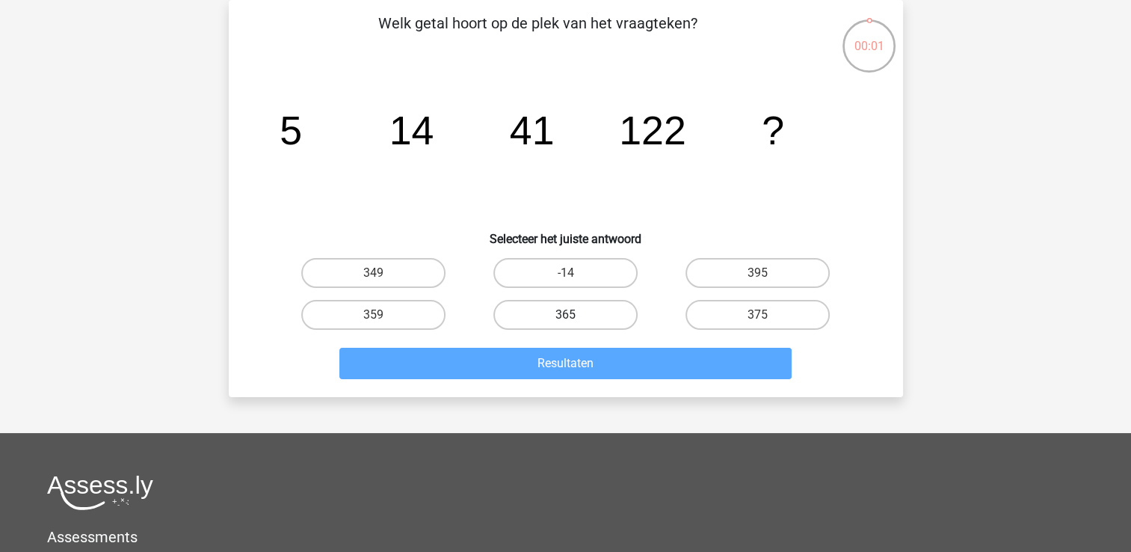
click at [575, 320] on label "365" at bounding box center [565, 315] width 144 height 30
click at [575, 320] on input "365" at bounding box center [570, 320] width 10 height 10
radio input "true"
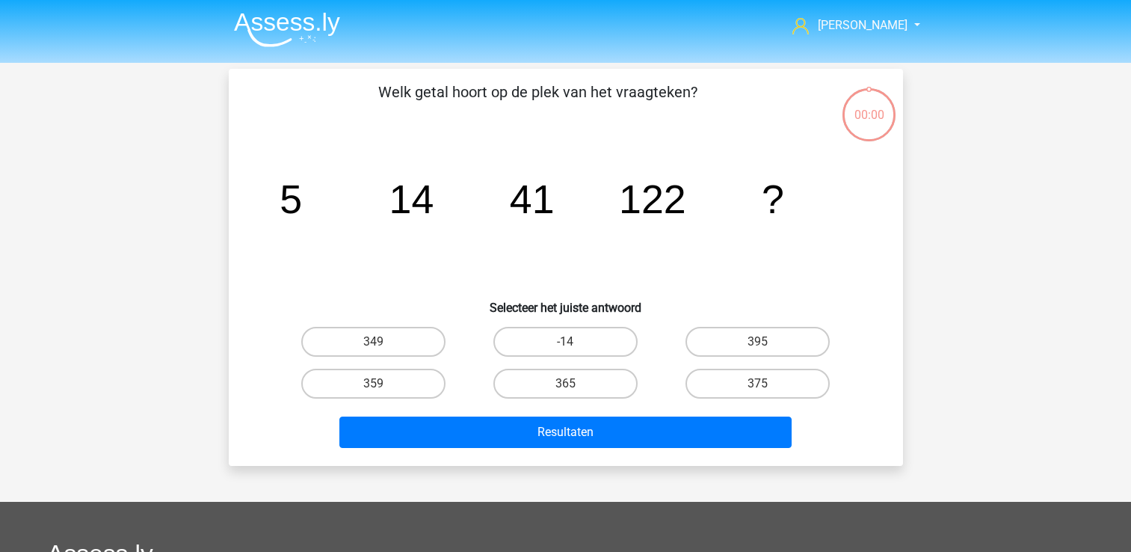
click at [567, 416] on button "Resultaten" at bounding box center [565, 431] width 452 height 31
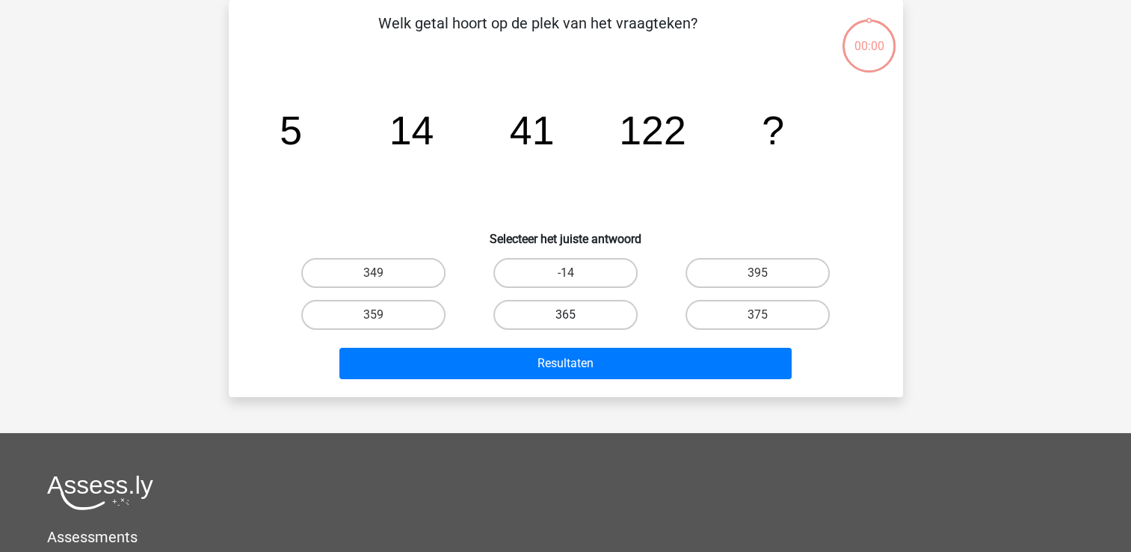
scroll to position [69, 0]
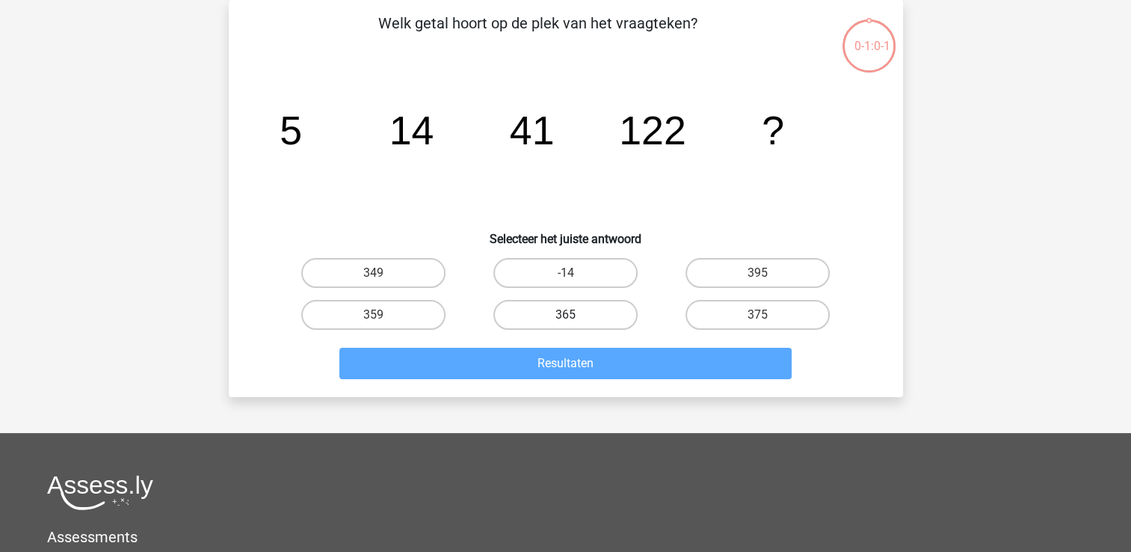
click at [561, 323] on label "365" at bounding box center [565, 315] width 144 height 30
click at [565, 323] on input "365" at bounding box center [570, 320] width 10 height 10
radio input "true"
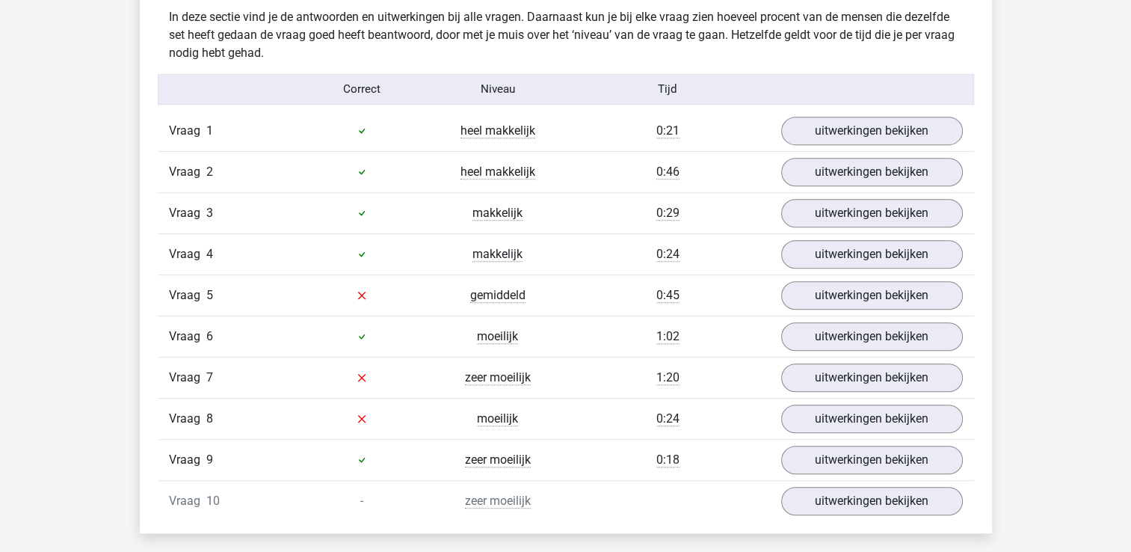
scroll to position [927, 0]
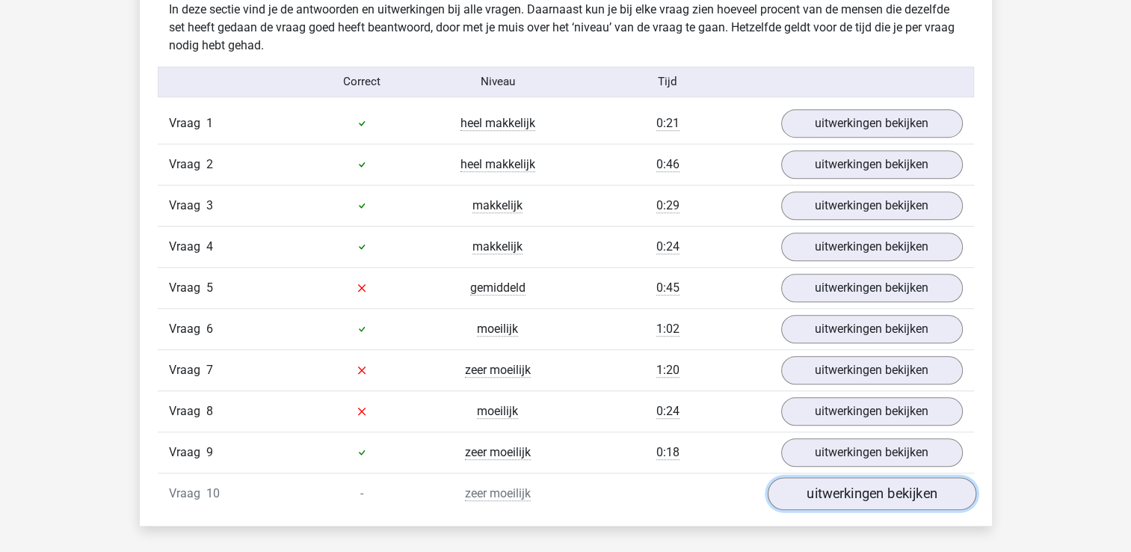
click at [791, 484] on link "uitwerkingen bekijken" at bounding box center [871, 493] width 209 height 33
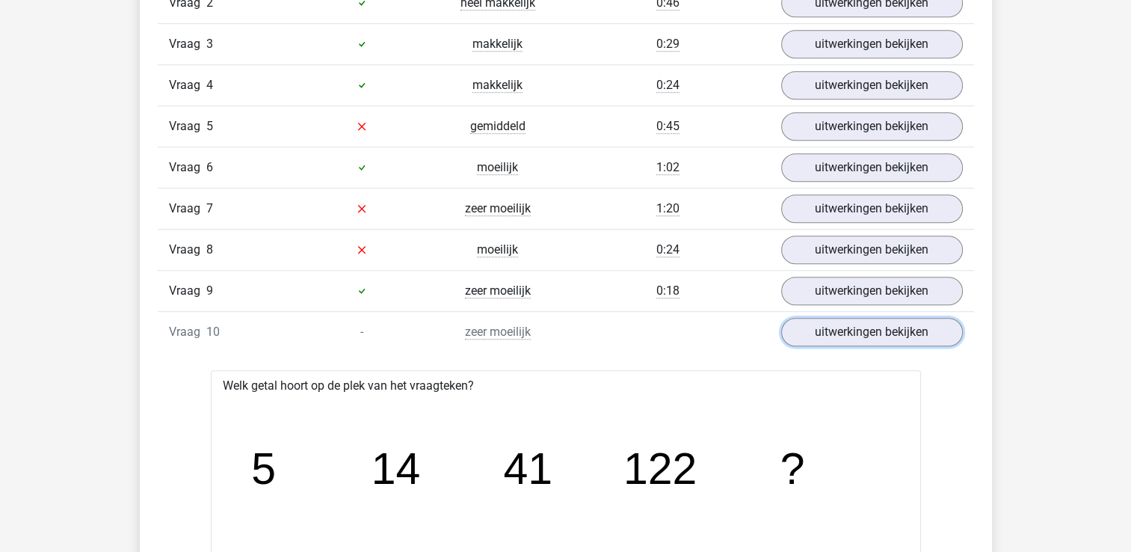
scroll to position [1094, 0]
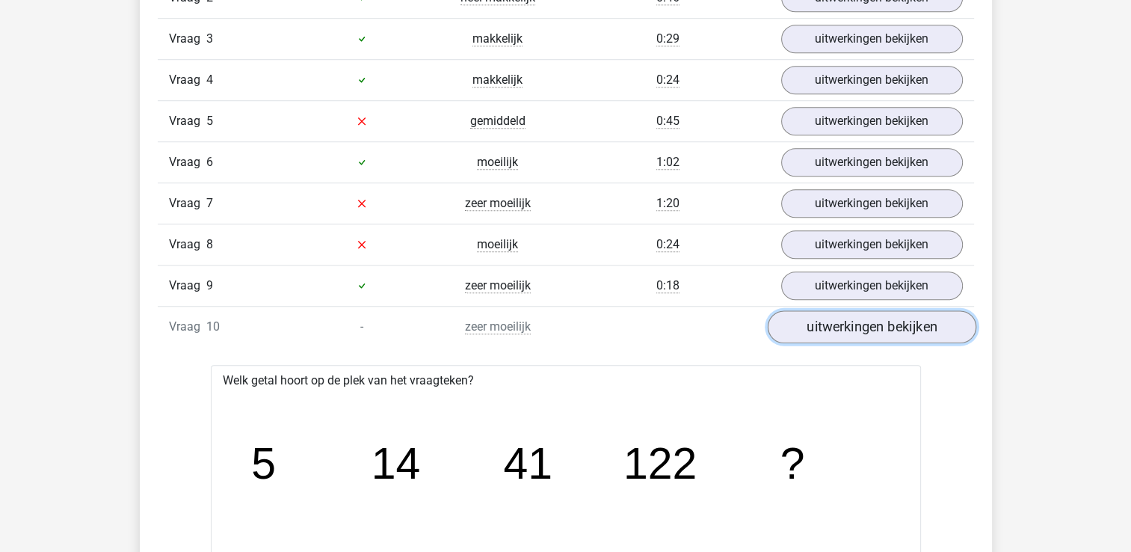
click at [816, 327] on link "uitwerkingen bekijken" at bounding box center [871, 326] width 209 height 33
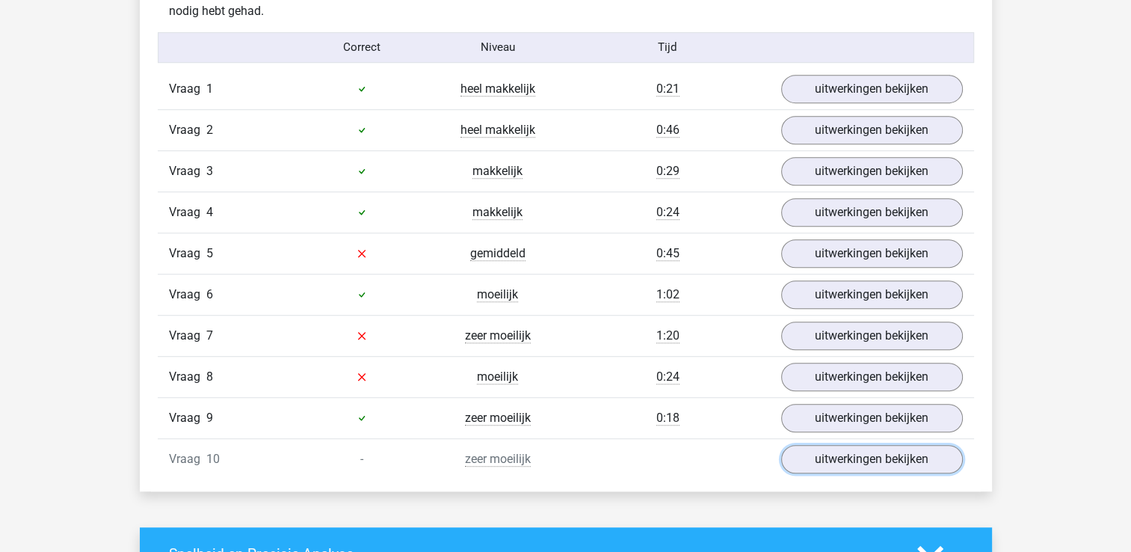
scroll to position [959, 0]
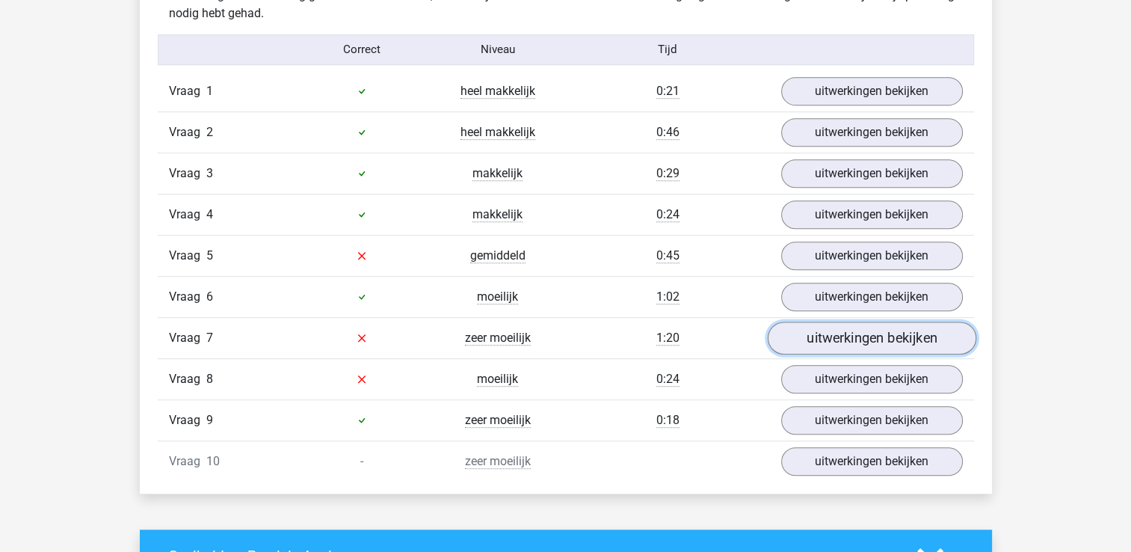
click at [862, 336] on link "uitwerkingen bekijken" at bounding box center [871, 337] width 209 height 33
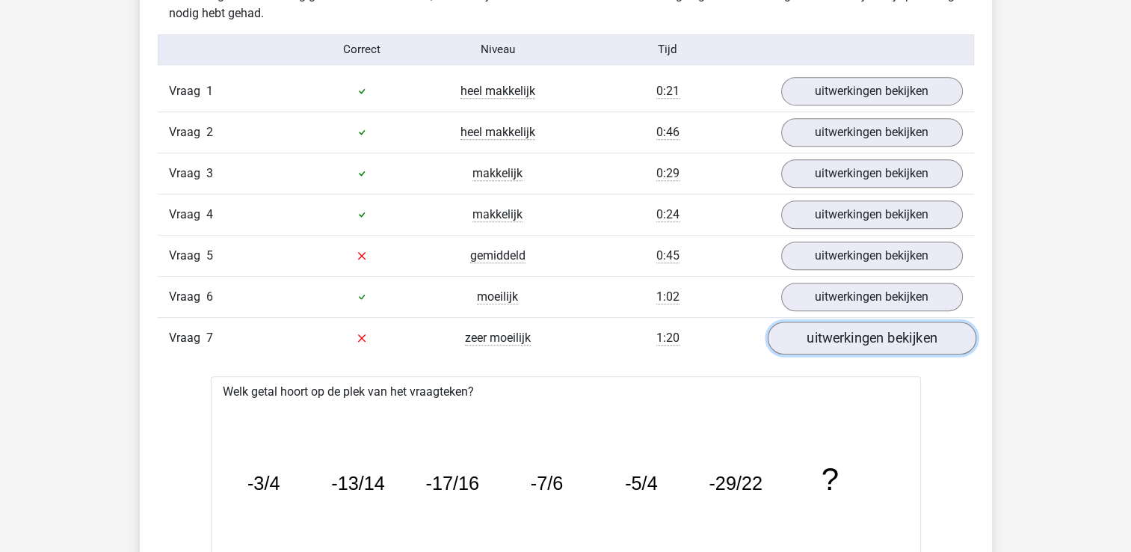
click at [862, 336] on link "uitwerkingen bekijken" at bounding box center [871, 337] width 209 height 33
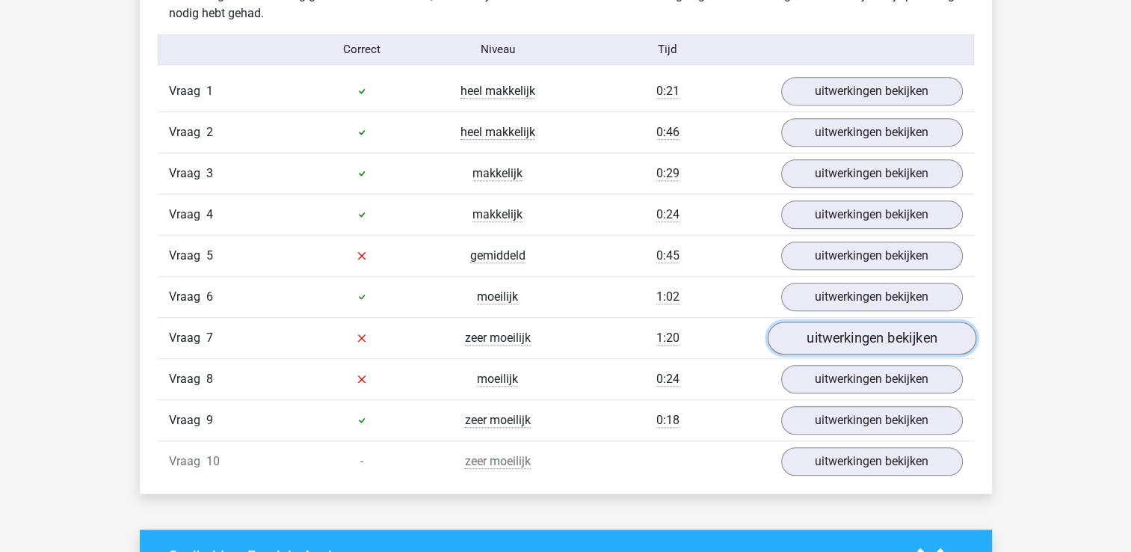
click at [862, 336] on link "uitwerkingen bekijken" at bounding box center [871, 337] width 209 height 33
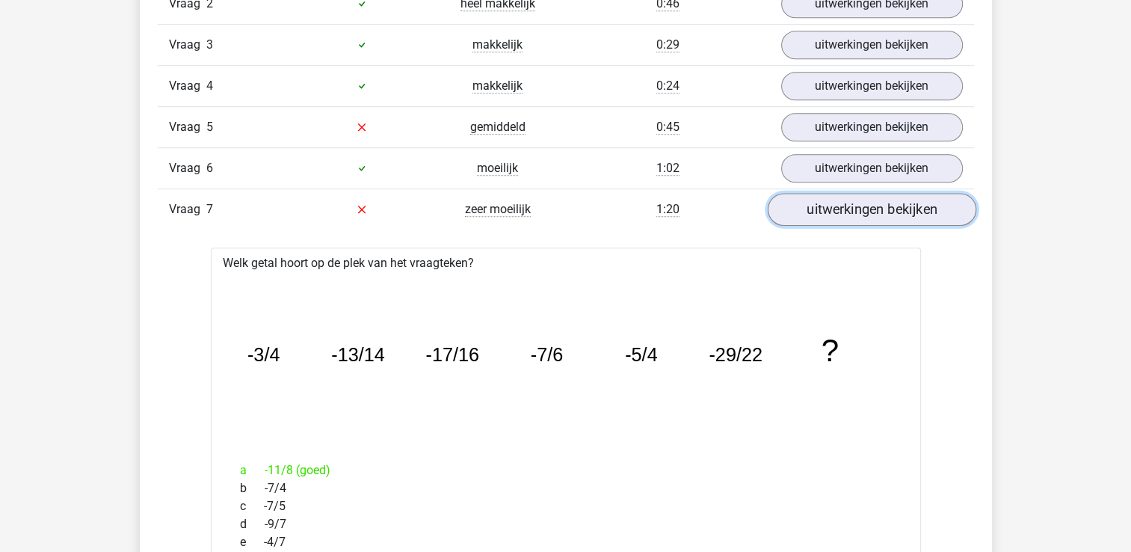
scroll to position [1085, 0]
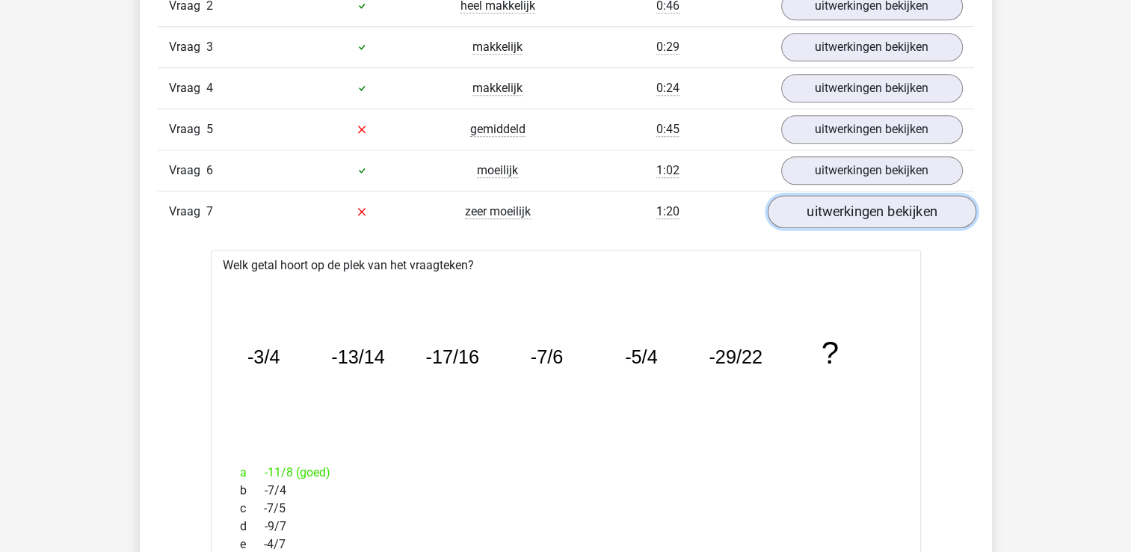
click at [814, 197] on link "uitwerkingen bekijken" at bounding box center [871, 211] width 209 height 33
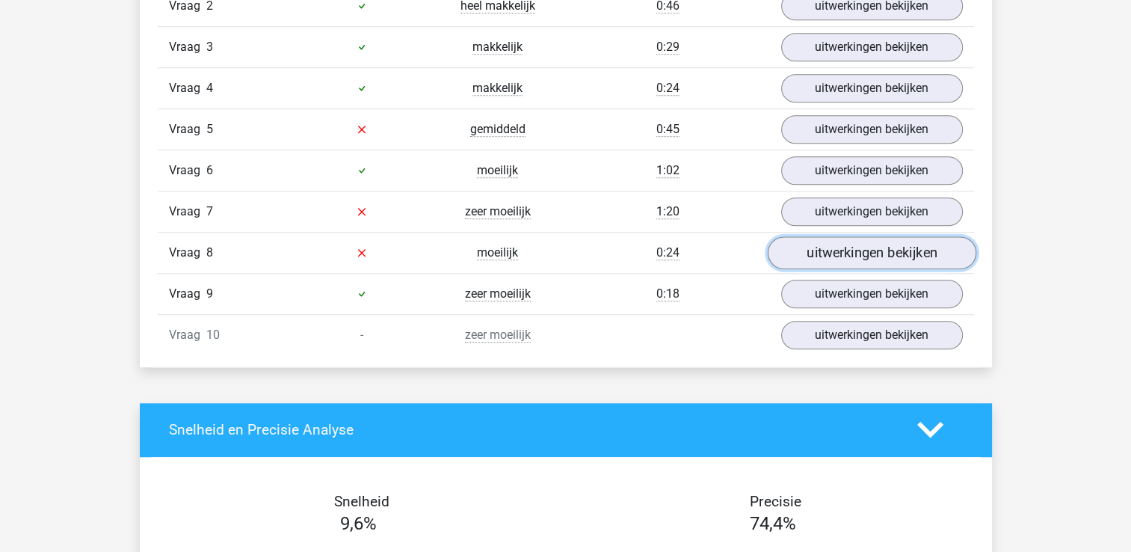
click at [810, 241] on link "uitwerkingen bekijken" at bounding box center [871, 252] width 209 height 33
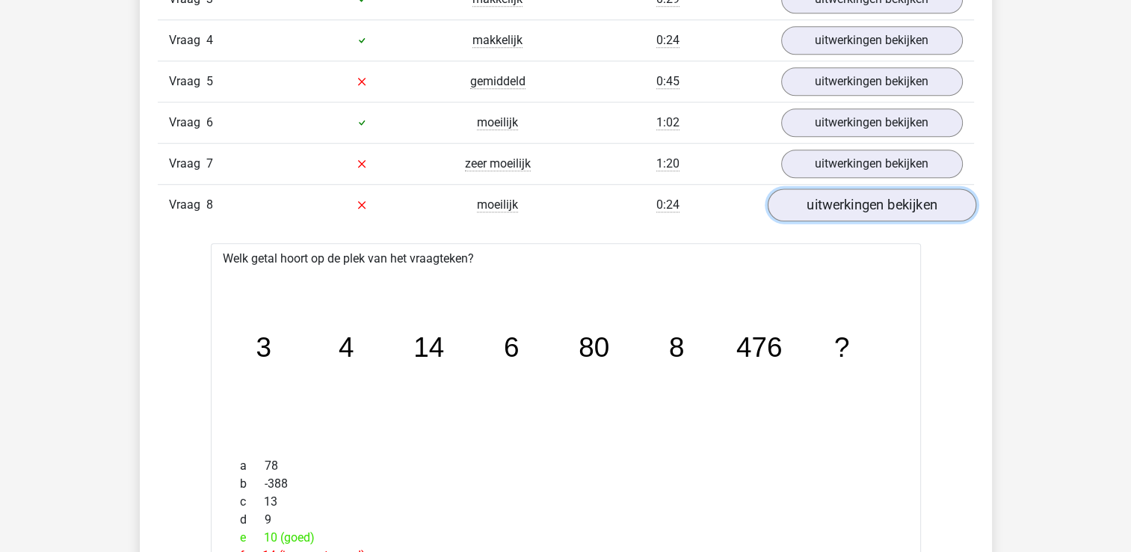
scroll to position [1127, 0]
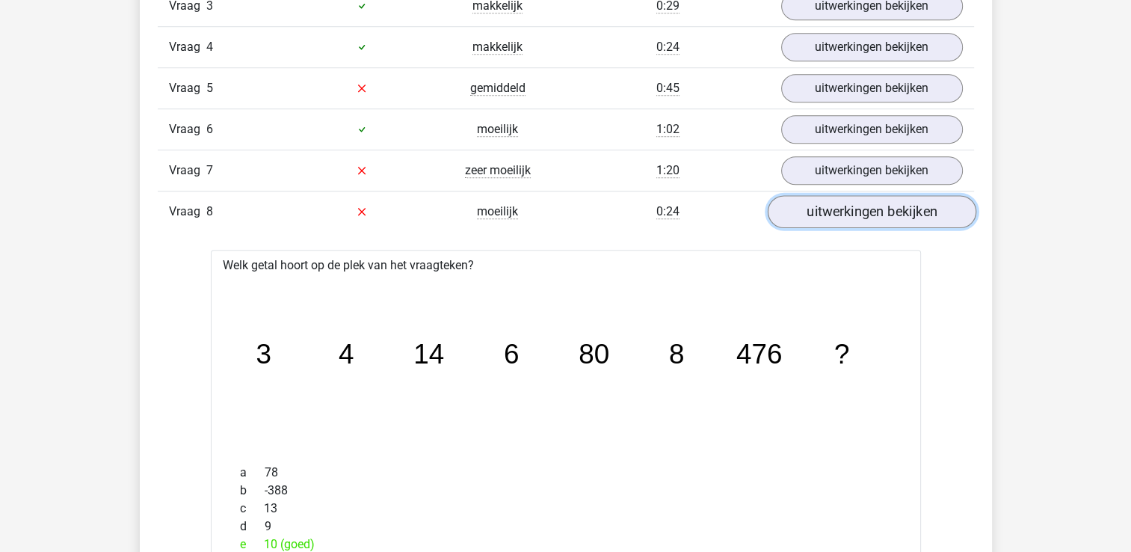
click at [816, 208] on link "uitwerkingen bekijken" at bounding box center [871, 211] width 209 height 33
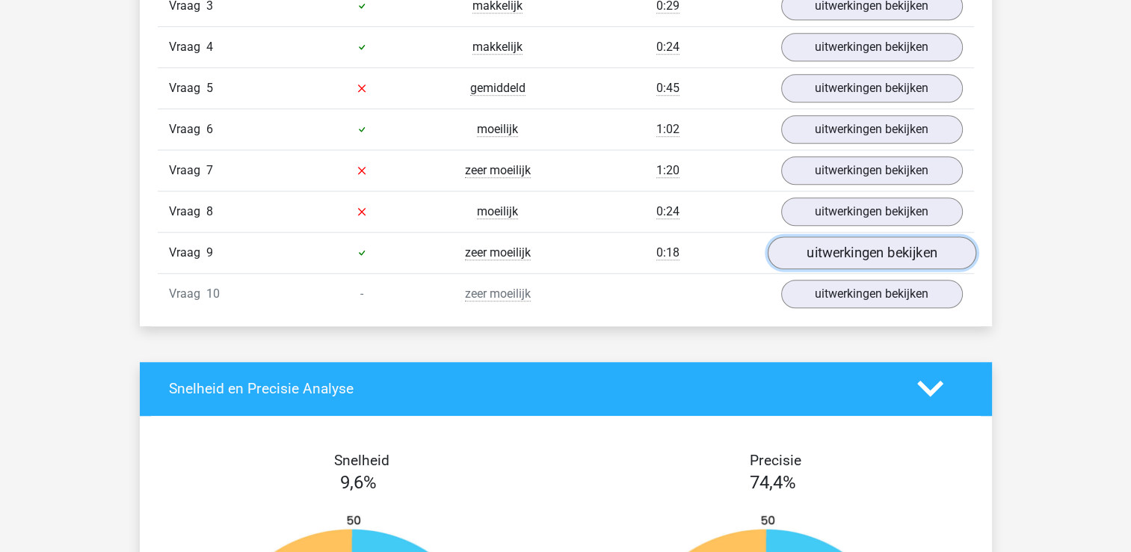
click at [818, 250] on link "uitwerkingen bekijken" at bounding box center [871, 252] width 209 height 33
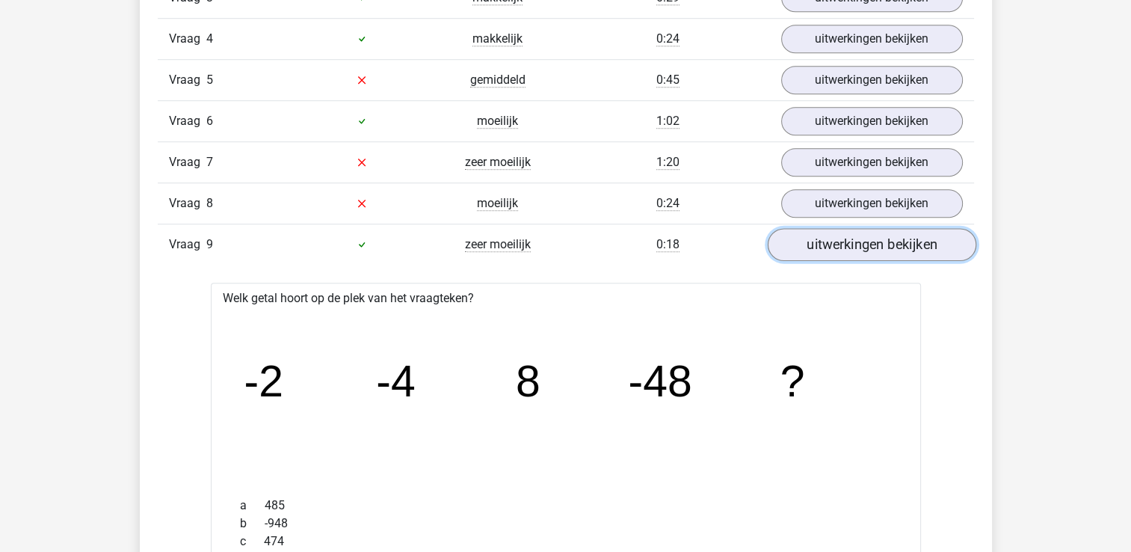
scroll to position [1136, 0]
click at [818, 250] on link "uitwerkingen bekijken" at bounding box center [871, 243] width 209 height 33
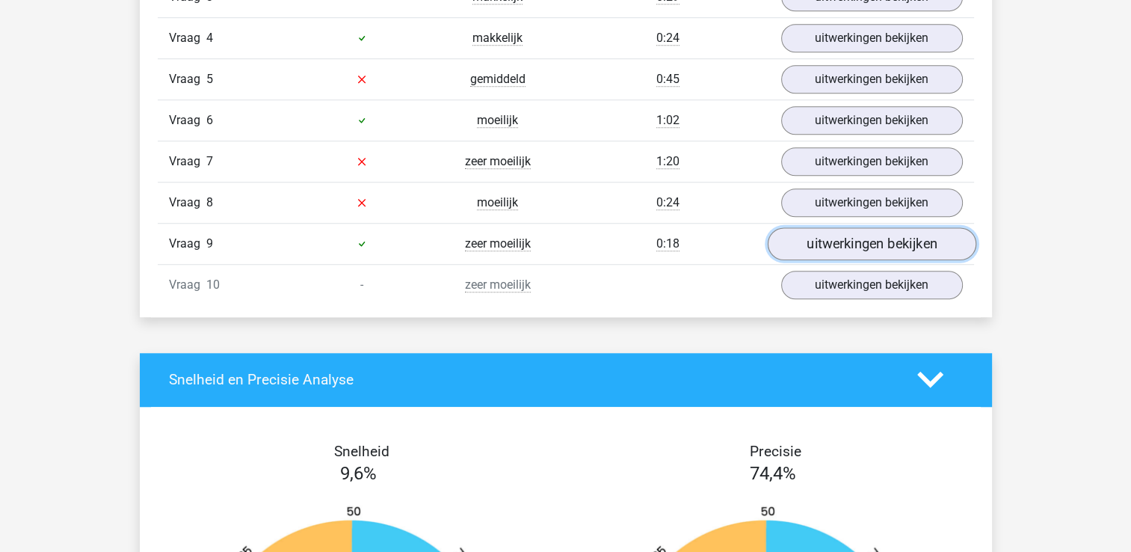
click at [818, 250] on link "uitwerkingen bekijken" at bounding box center [871, 243] width 209 height 33
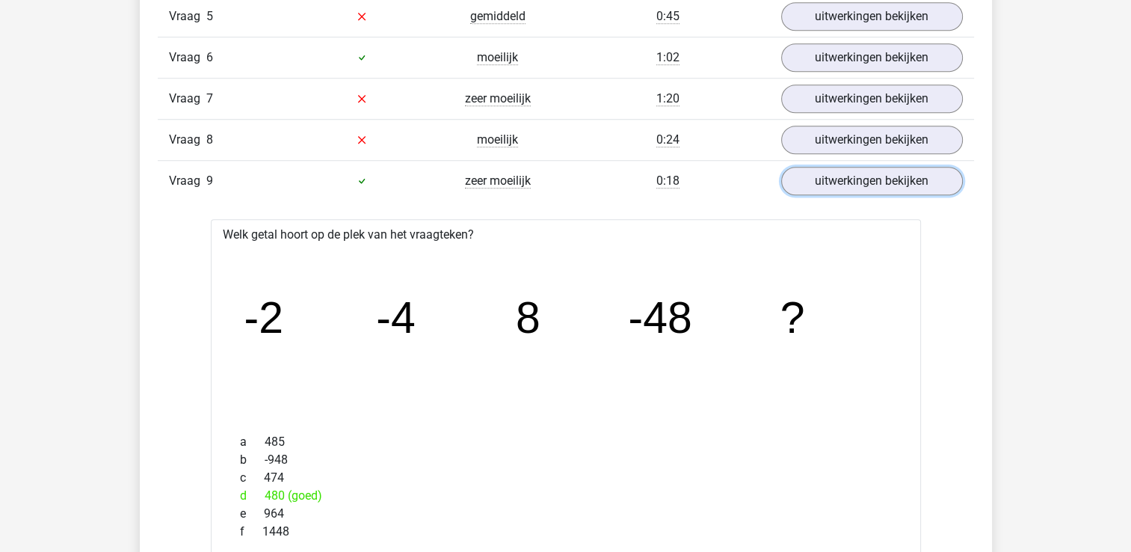
scroll to position [1198, 0]
click at [824, 176] on link "uitwerkingen bekijken" at bounding box center [871, 181] width 209 height 33
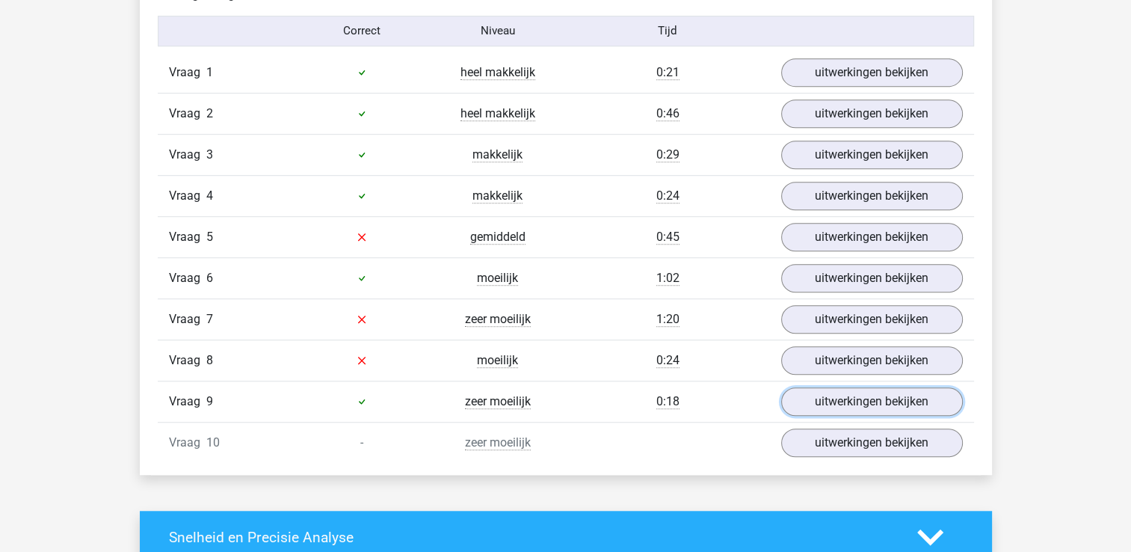
scroll to position [978, 0]
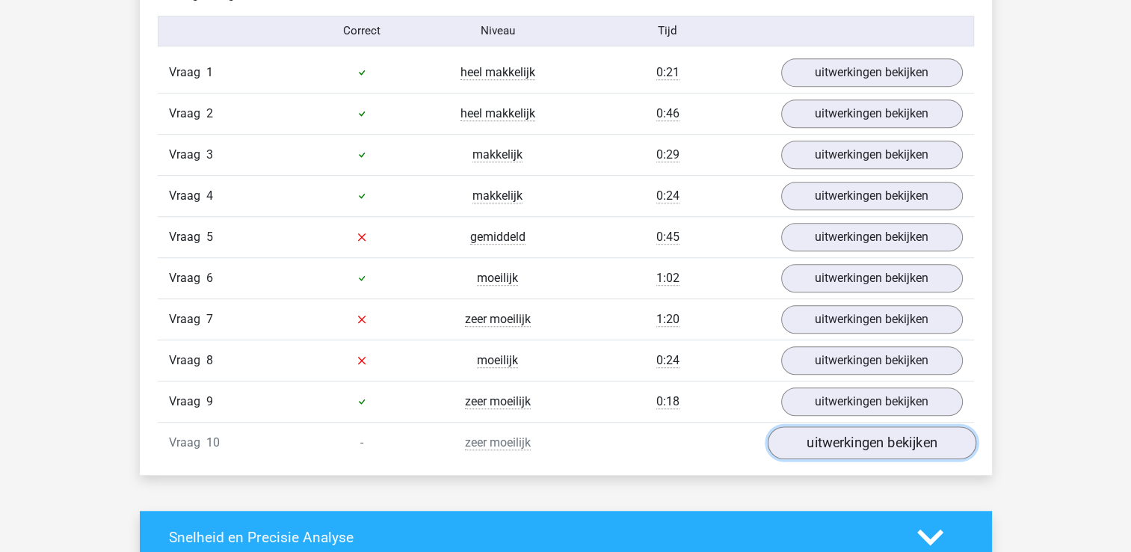
click at [839, 435] on link "uitwerkingen bekijken" at bounding box center [871, 442] width 209 height 33
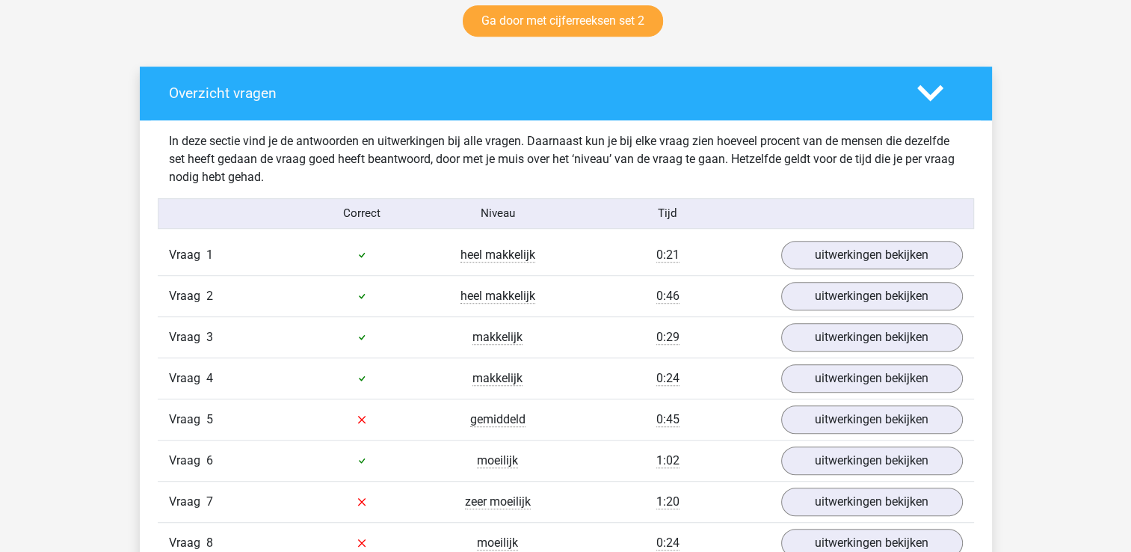
scroll to position [797, 0]
